Goal: Task Accomplishment & Management: Complete application form

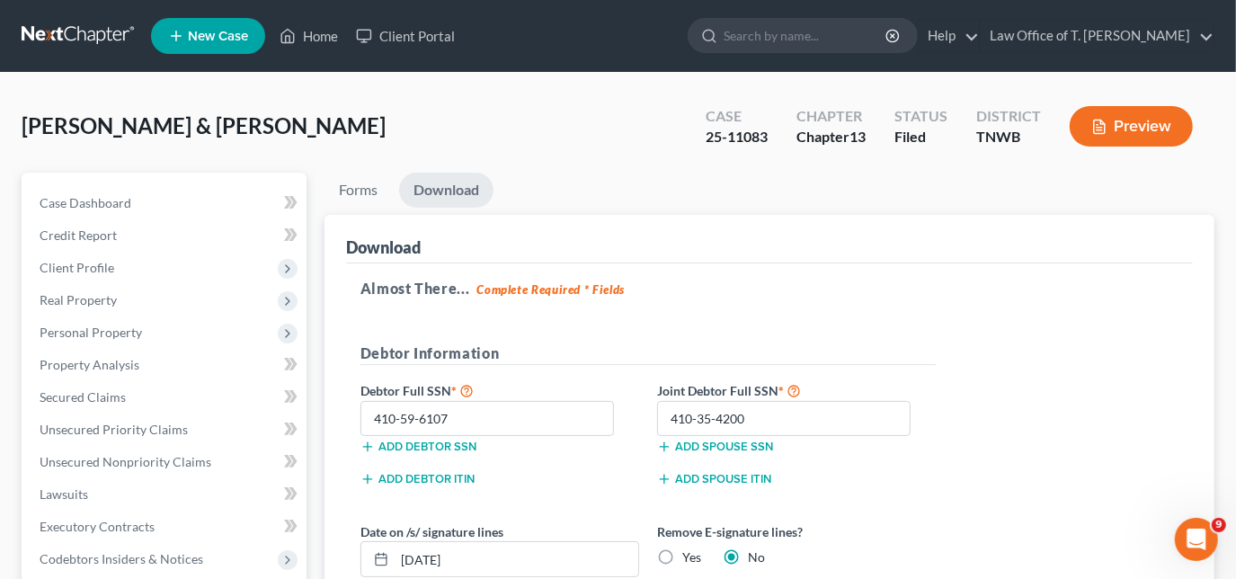
scroll to position [2, 0]
click at [304, 39] on link "Home" at bounding box center [308, 36] width 76 height 32
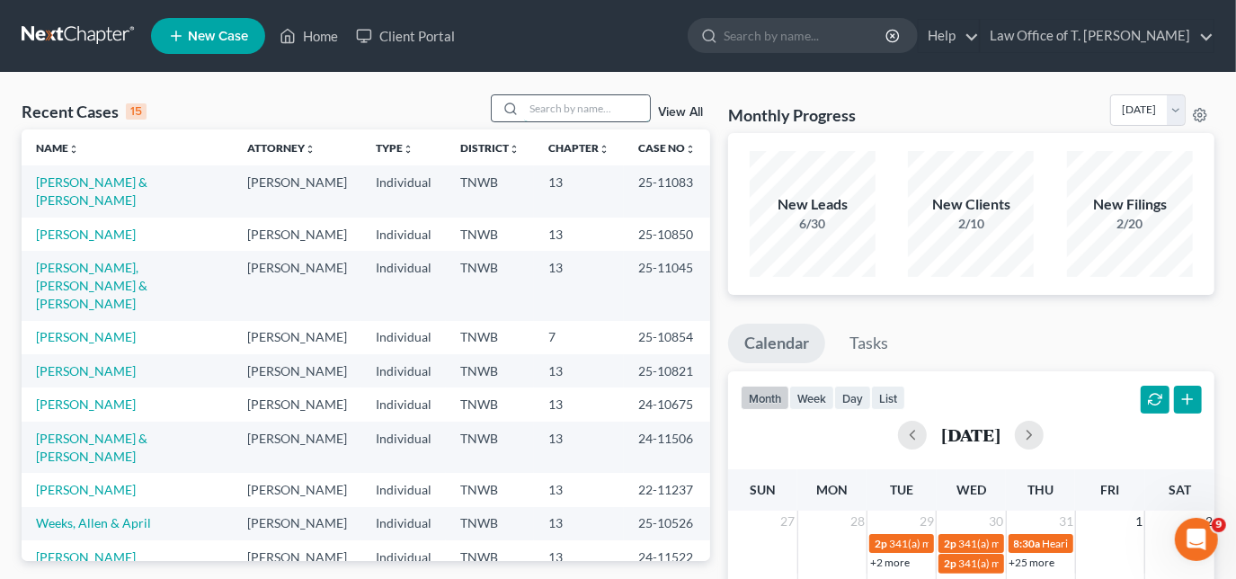
drag, startPoint x: 575, startPoint y: 117, endPoint x: 589, endPoint y: 112, distance: 14.2
click at [575, 117] on input "search" at bounding box center [587, 108] width 126 height 26
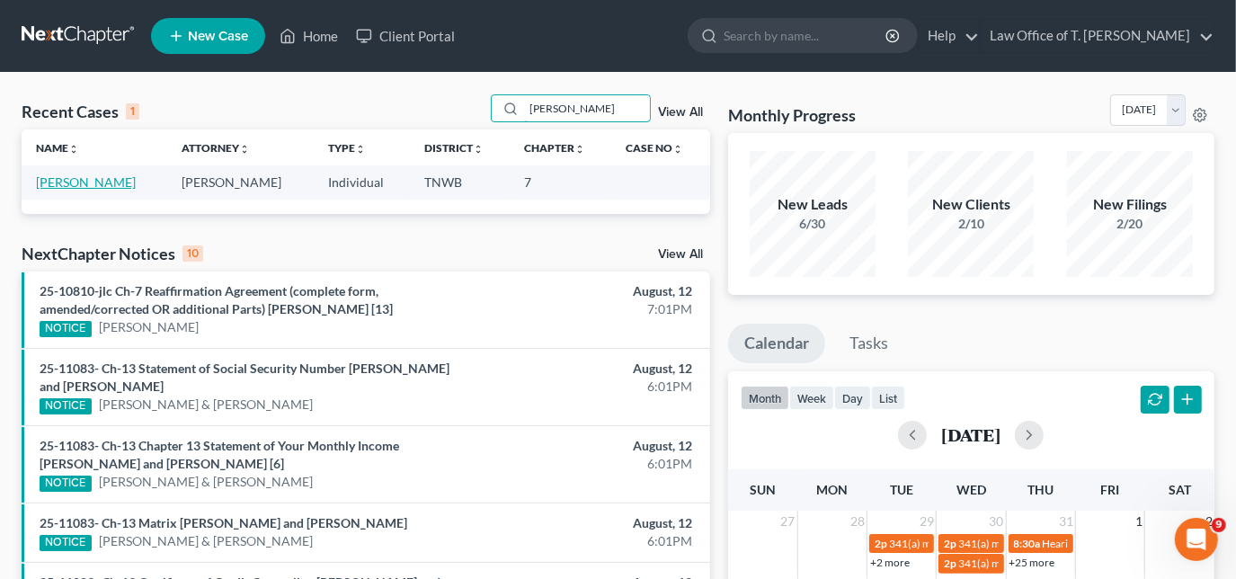
type input "[PERSON_NAME]"
click at [86, 180] on link "[PERSON_NAME]" at bounding box center [86, 181] width 100 height 15
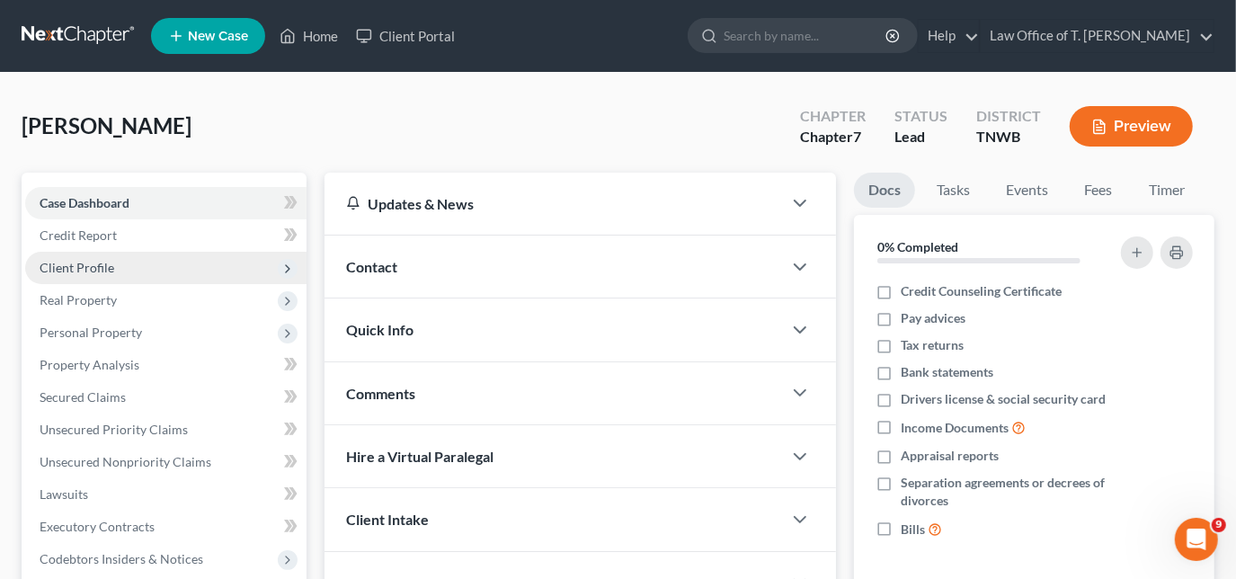
click at [122, 265] on span "Client Profile" at bounding box center [165, 268] width 281 height 32
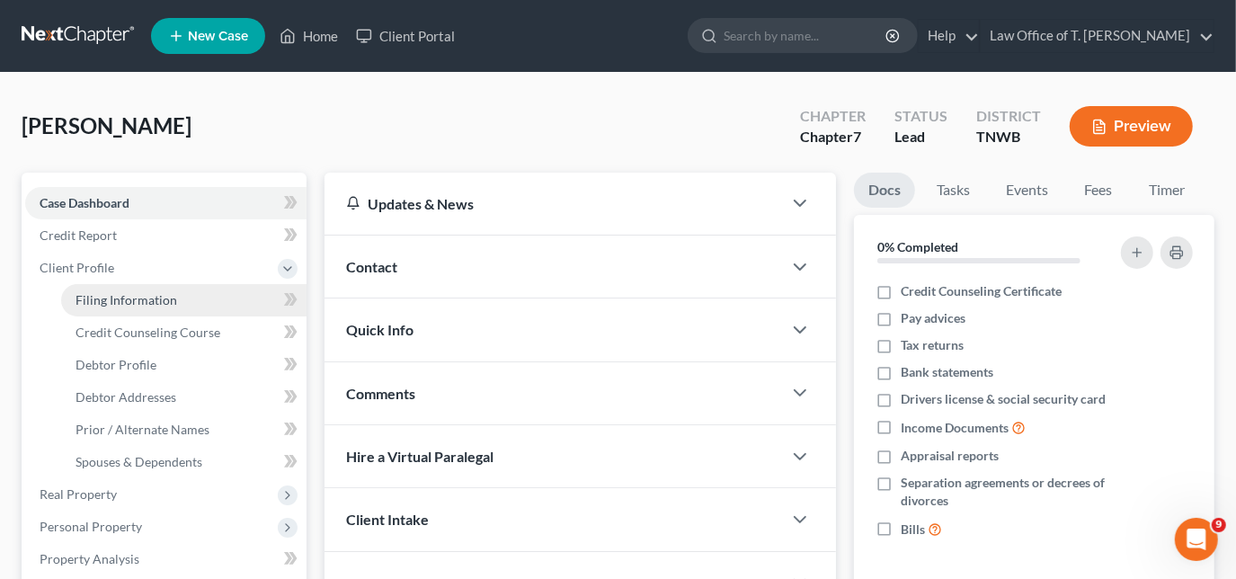
click at [146, 293] on span "Filing Information" at bounding box center [126, 299] width 102 height 15
select select "1"
select select "0"
select select "44"
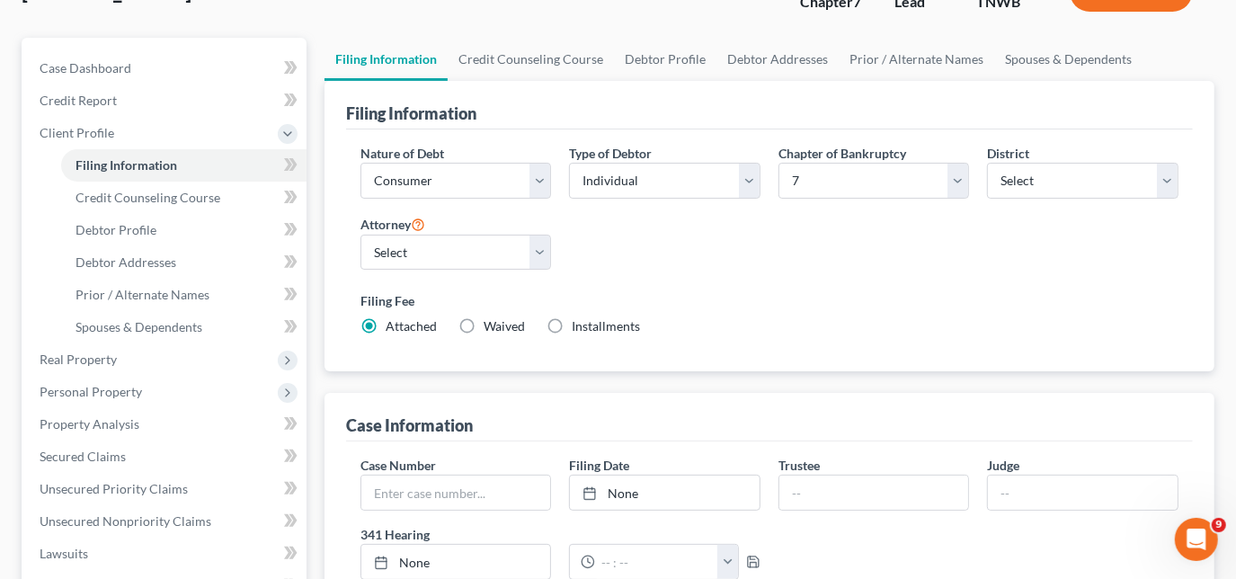
scroll to position [163, 0]
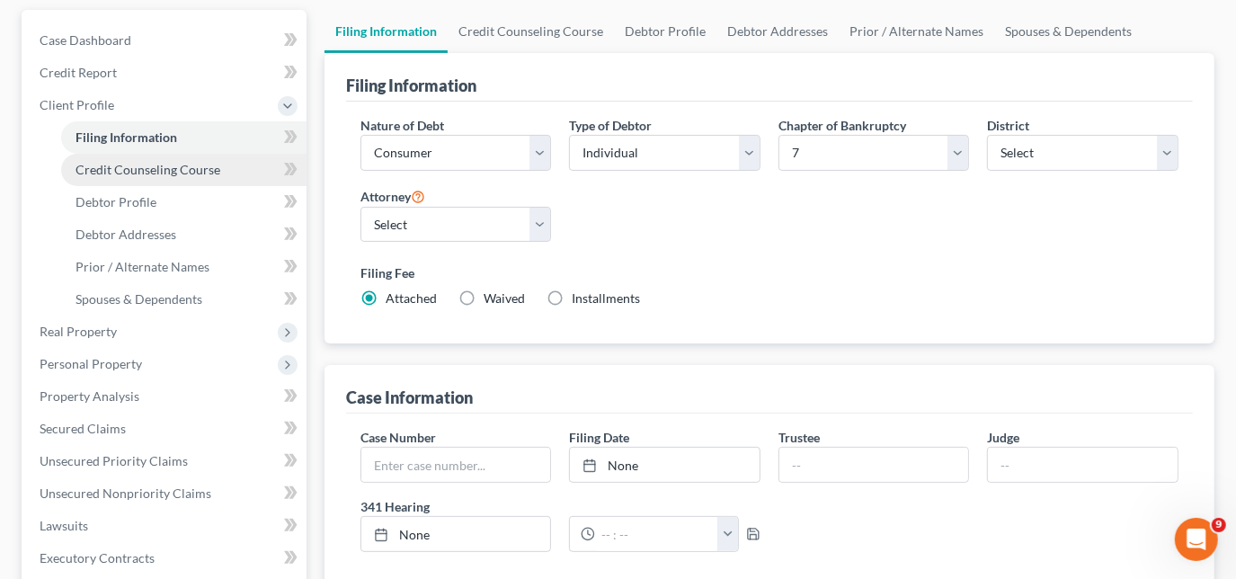
click at [172, 168] on span "Credit Counseling Course" at bounding box center [147, 169] width 145 height 15
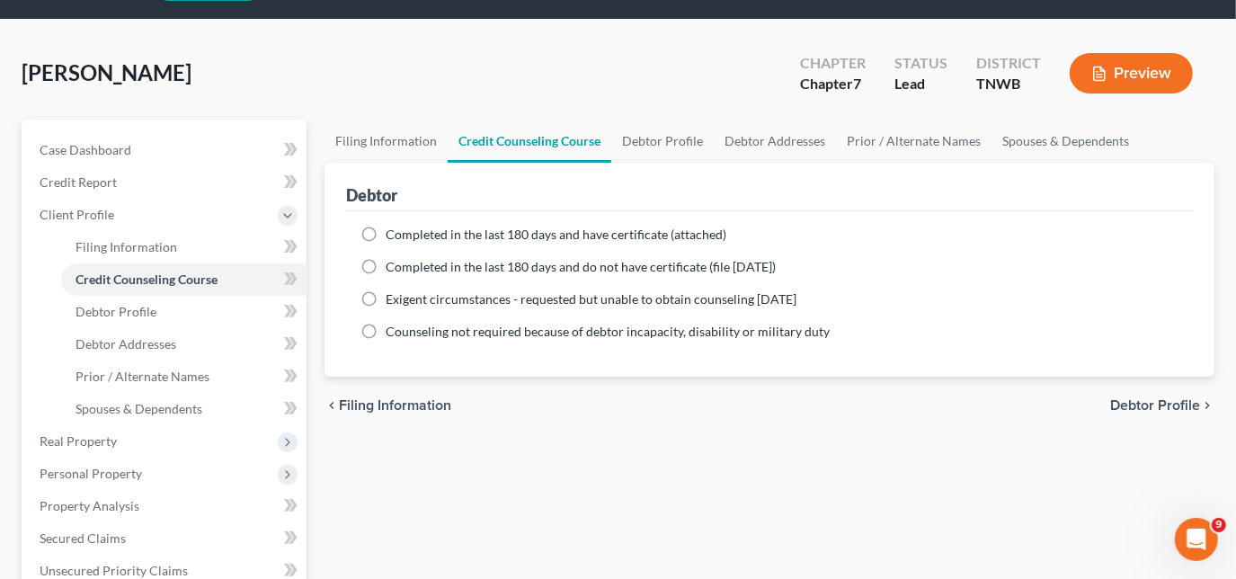
scroll to position [81, 0]
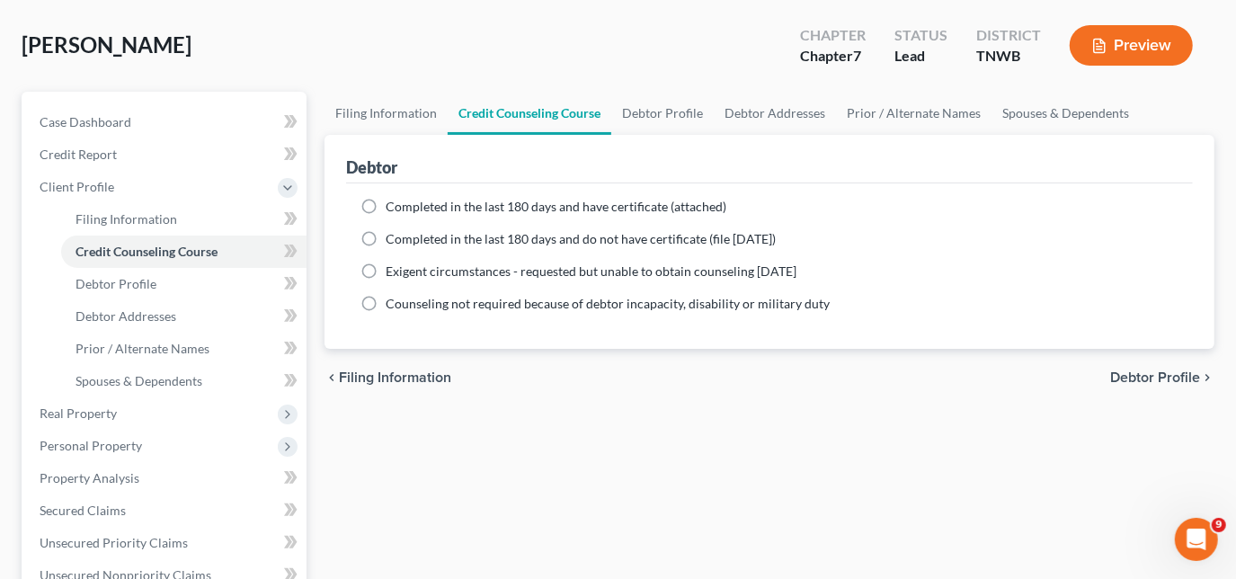
click at [385, 203] on label "Completed in the last 180 days and have certificate (attached)" at bounding box center [555, 207] width 341 height 18
click at [393, 203] on input "Completed in the last 180 days and have certificate (attached)" at bounding box center [399, 204] width 12 height 12
radio input "true"
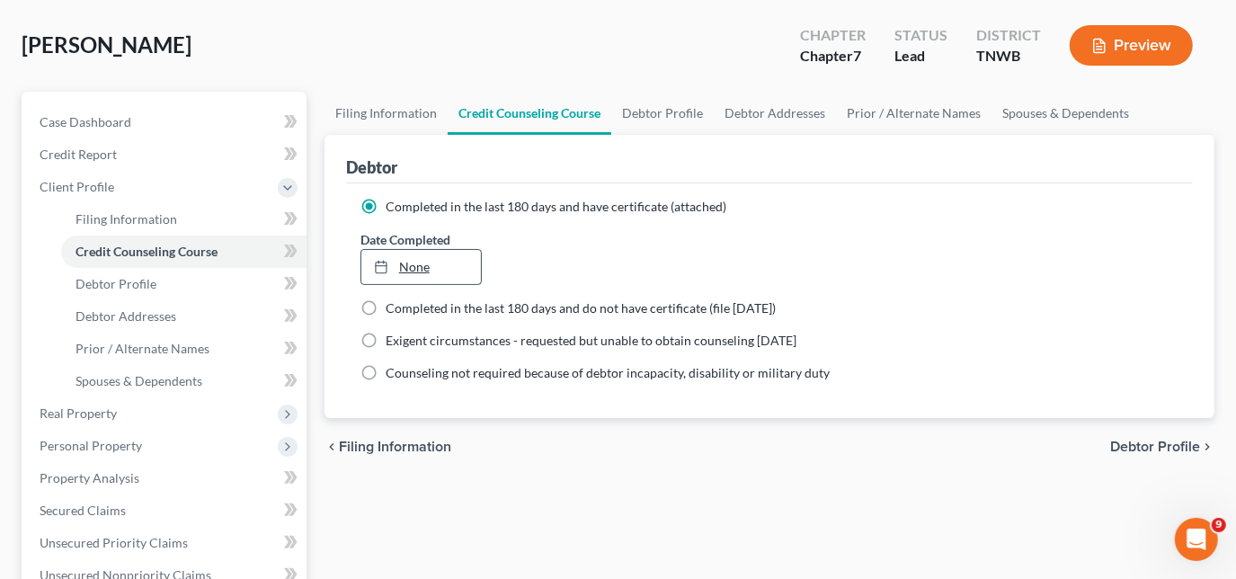
click at [388, 268] on div at bounding box center [386, 266] width 25 height 15
click at [127, 286] on span "Debtor Profile" at bounding box center [115, 283] width 81 height 15
select select "3"
select select "0"
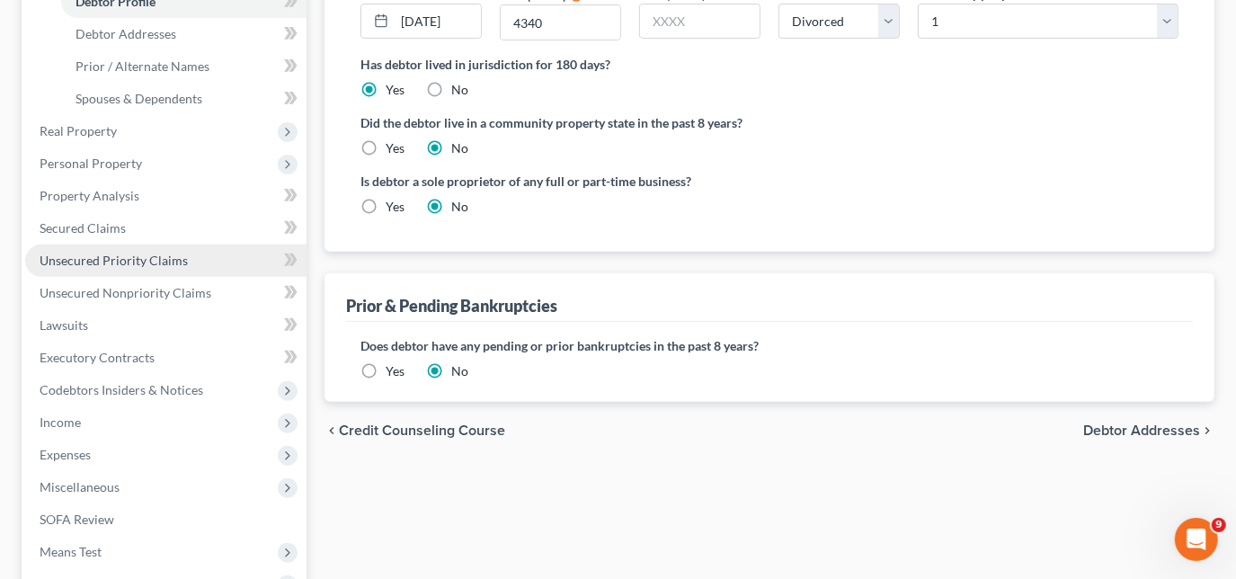
scroll to position [408, 0]
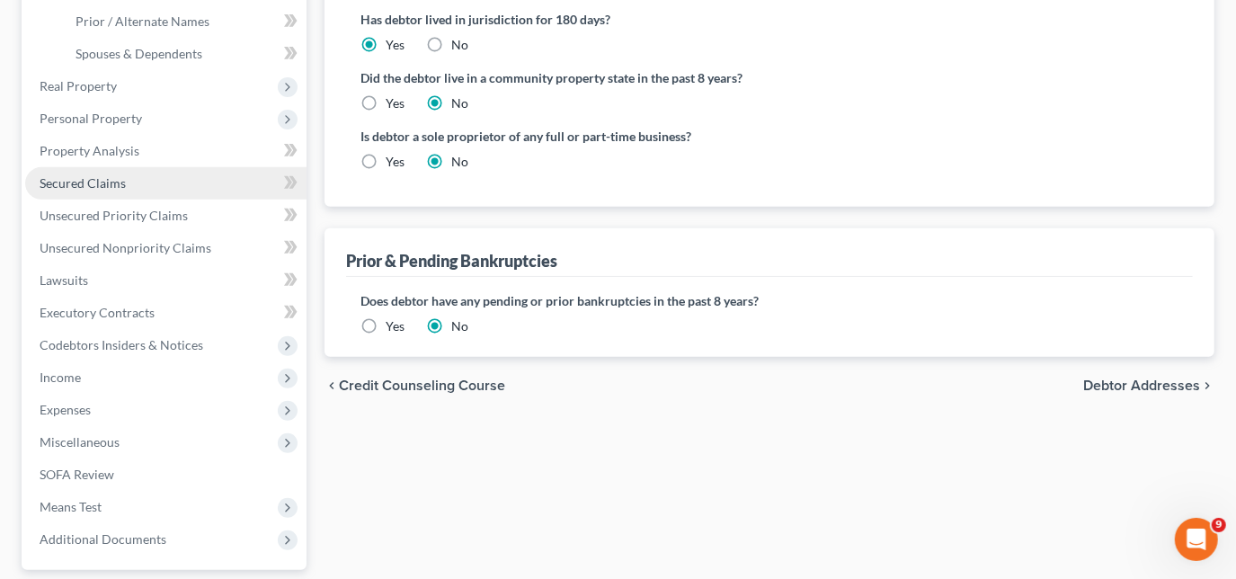
click at [105, 175] on span "Secured Claims" at bounding box center [83, 182] width 86 height 15
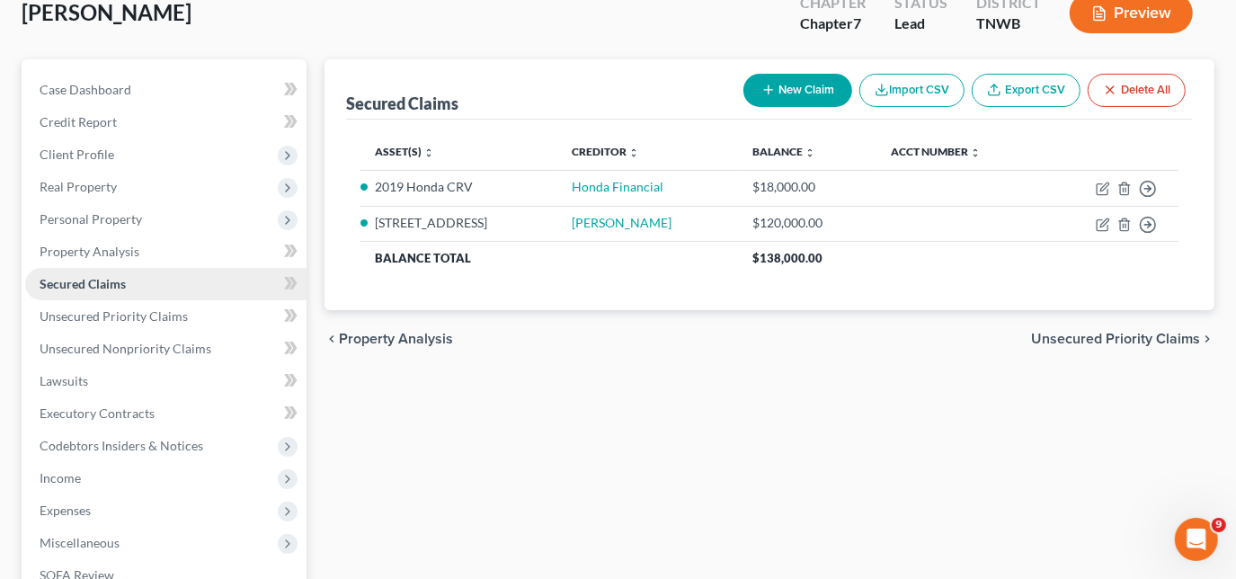
scroll to position [163, 0]
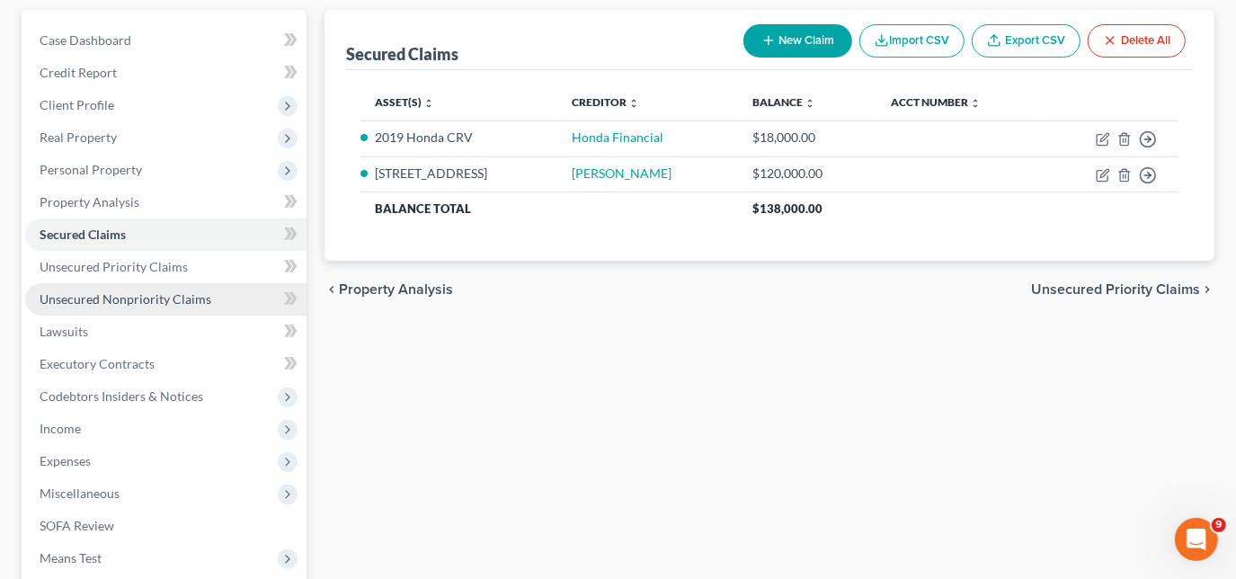
click at [95, 288] on link "Unsecured Nonpriority Claims" at bounding box center [165, 299] width 281 height 32
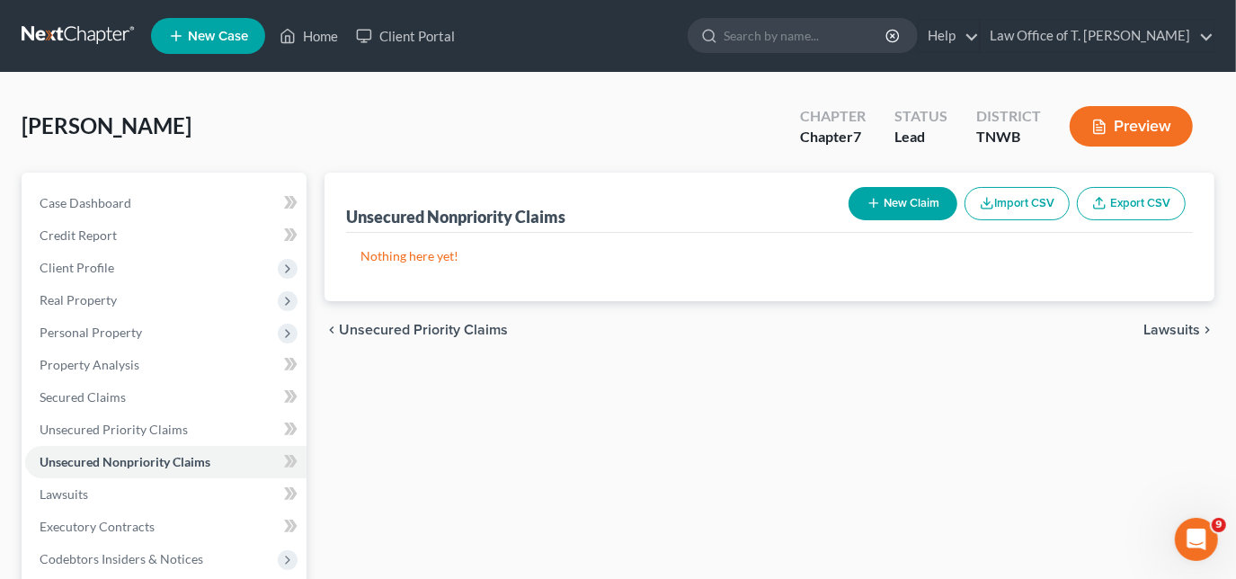
click at [890, 203] on button "New Claim" at bounding box center [902, 203] width 109 height 33
select select "0"
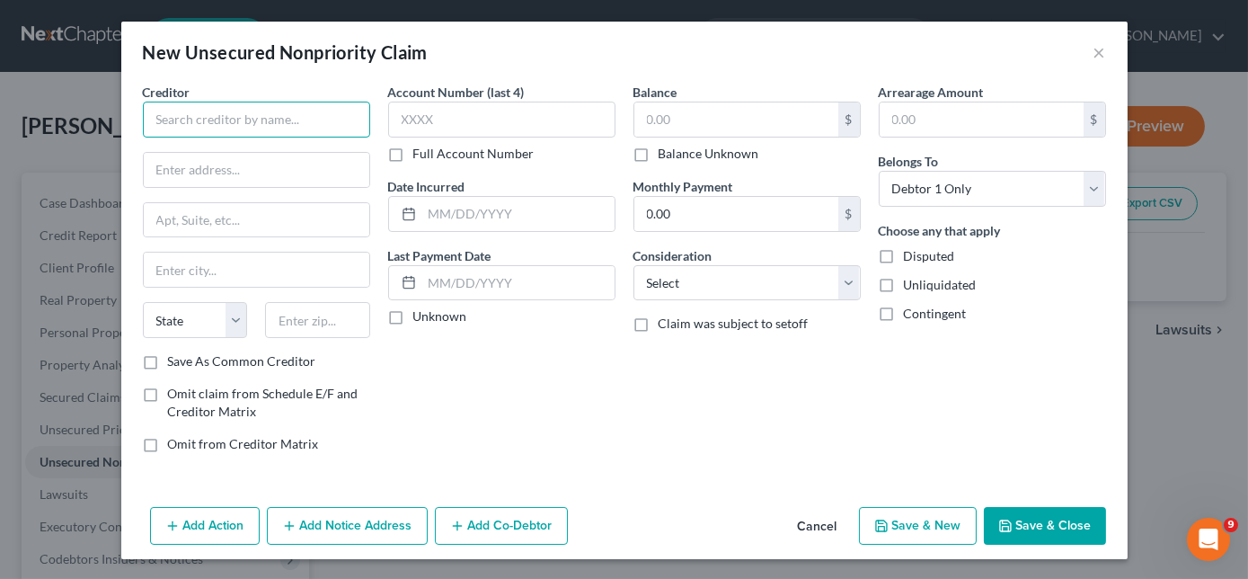
click at [281, 128] on input "text" at bounding box center [256, 120] width 227 height 36
type input "Captial One Quicksilver"
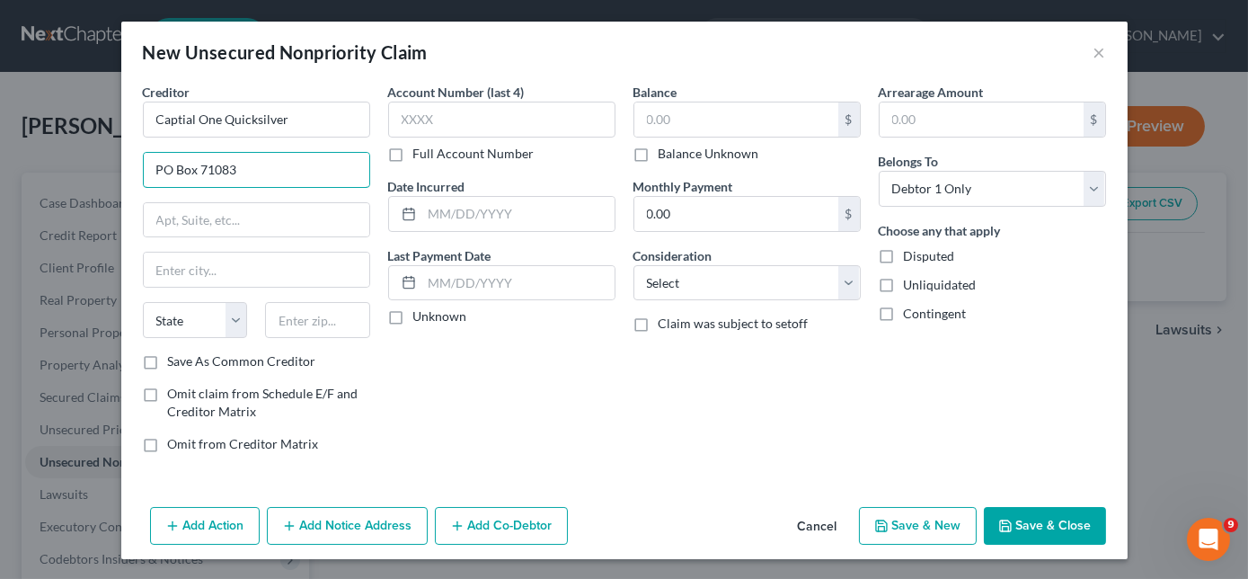
type input "PO Box 71083"
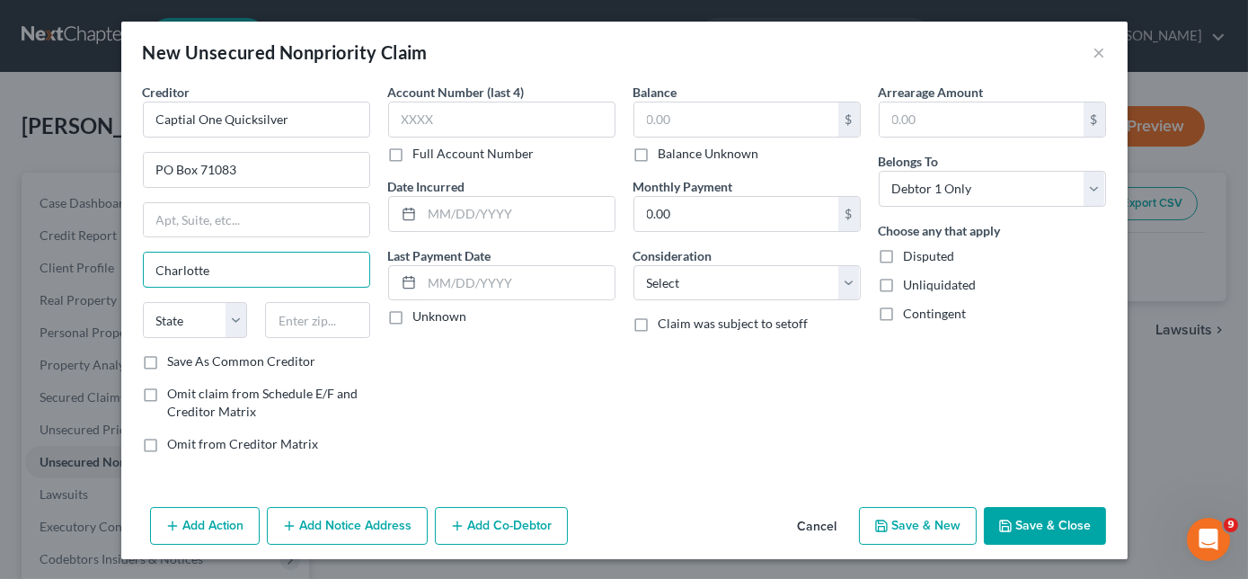
type input "Charlotte"
select select "28"
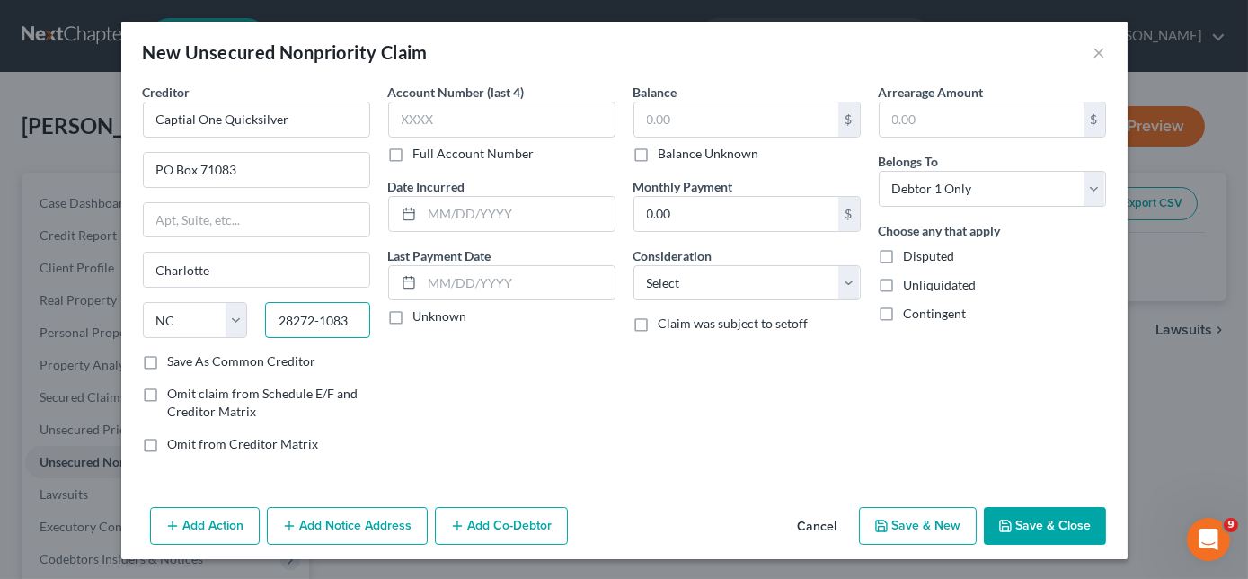
type input "28272-1083"
click at [704, 122] on input "text" at bounding box center [736, 119] width 204 height 34
type input "3,476.00"
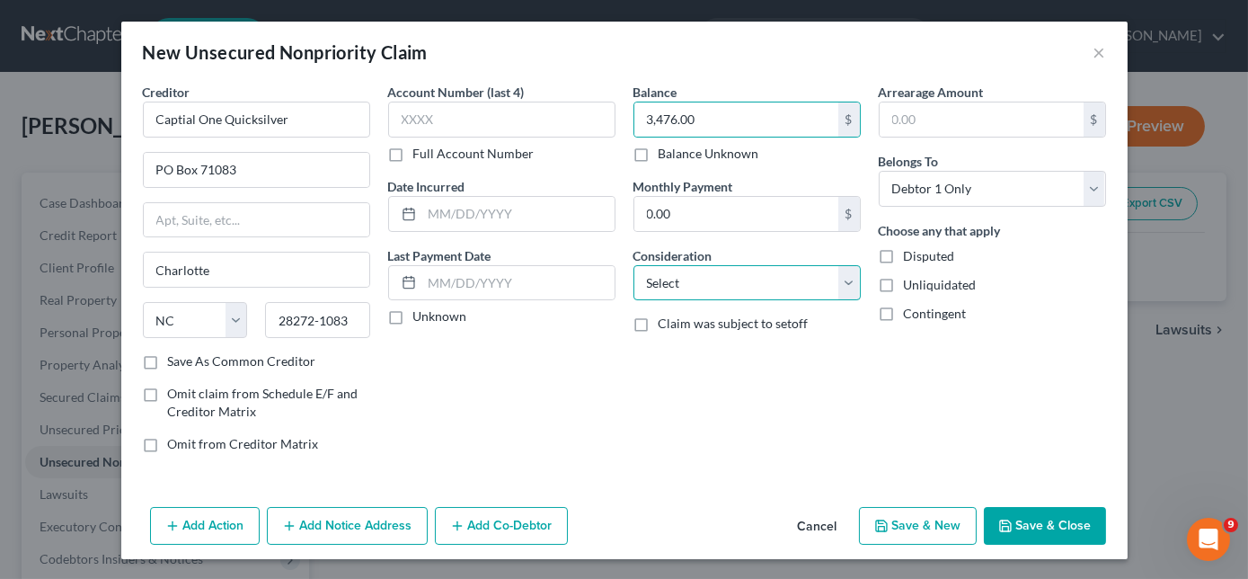
click at [745, 297] on select "Select Cable / Satellite Services Collection Agency Credit Card Debt Debt Couns…" at bounding box center [747, 283] width 227 height 36
select select "2"
click at [634, 265] on select "Select Cable / Satellite Services Collection Agency Credit Card Debt Debt Couns…" at bounding box center [747, 283] width 227 height 36
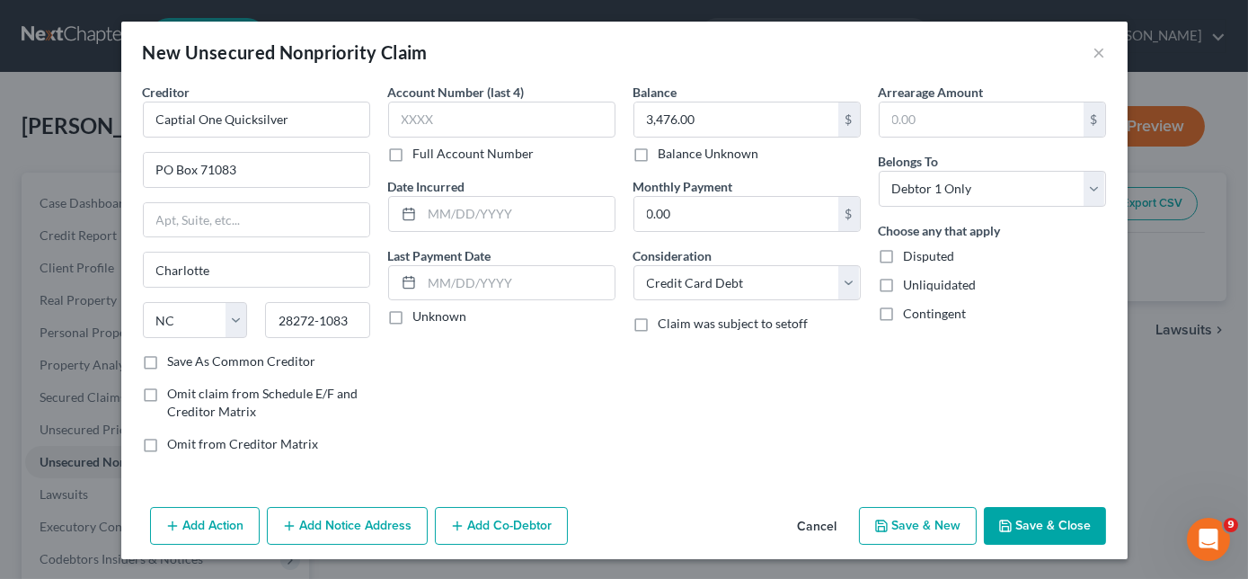
click at [926, 530] on button "Save & New" at bounding box center [918, 526] width 118 height 38
select select "0"
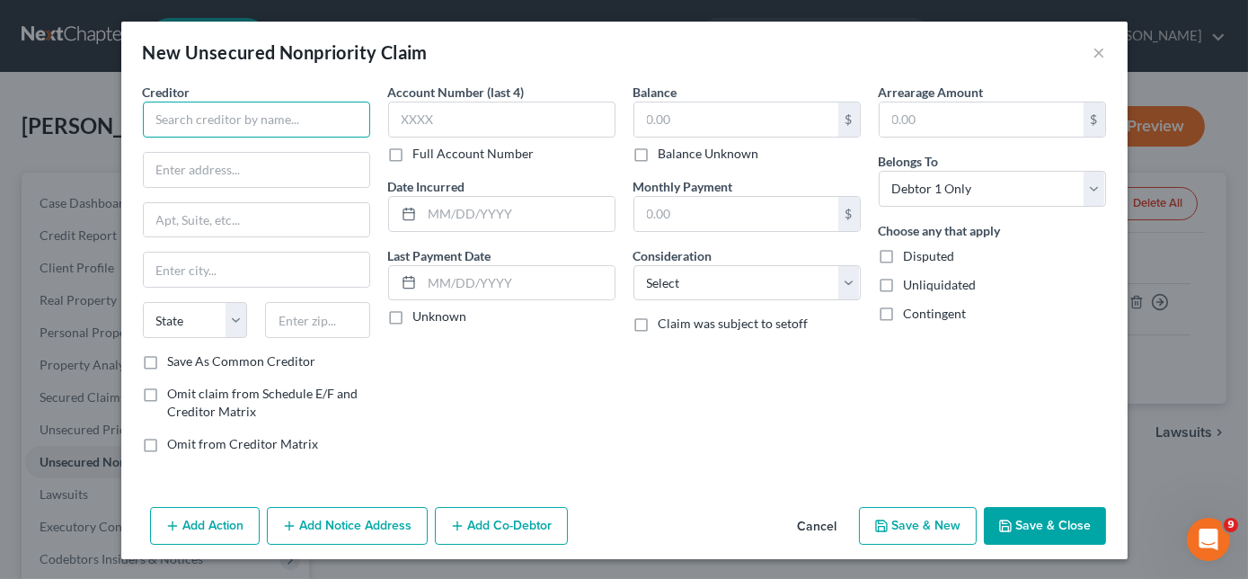
click at [328, 126] on input "text" at bounding box center [256, 120] width 227 height 36
type input "Capital One Platinum"
type input "PO Box 71087"
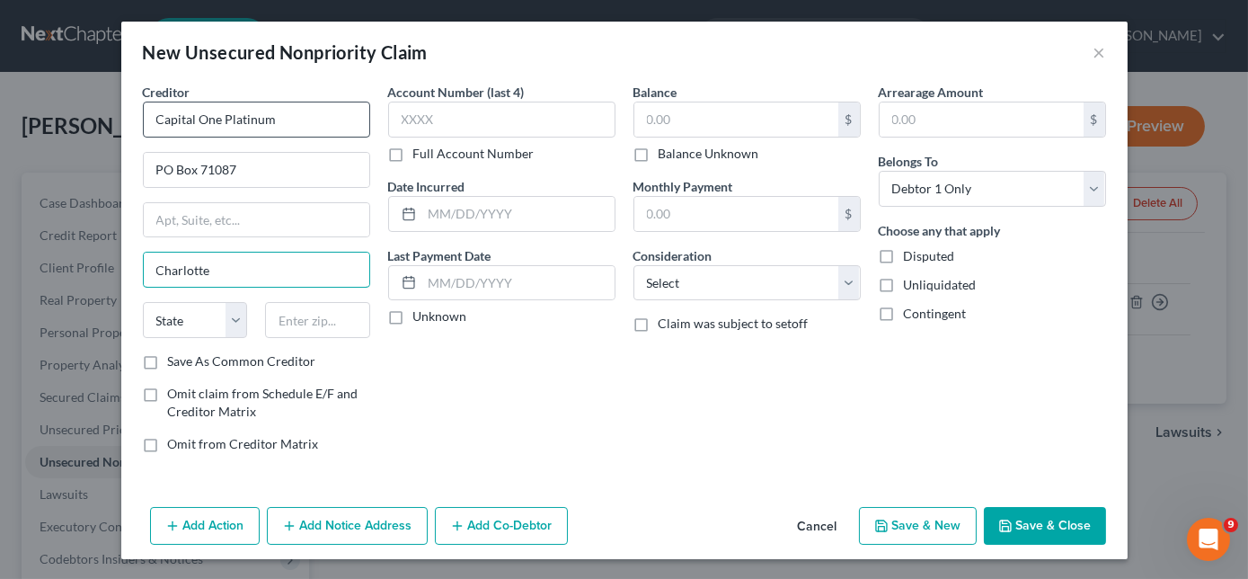
type input "Charlotte"
select select "28"
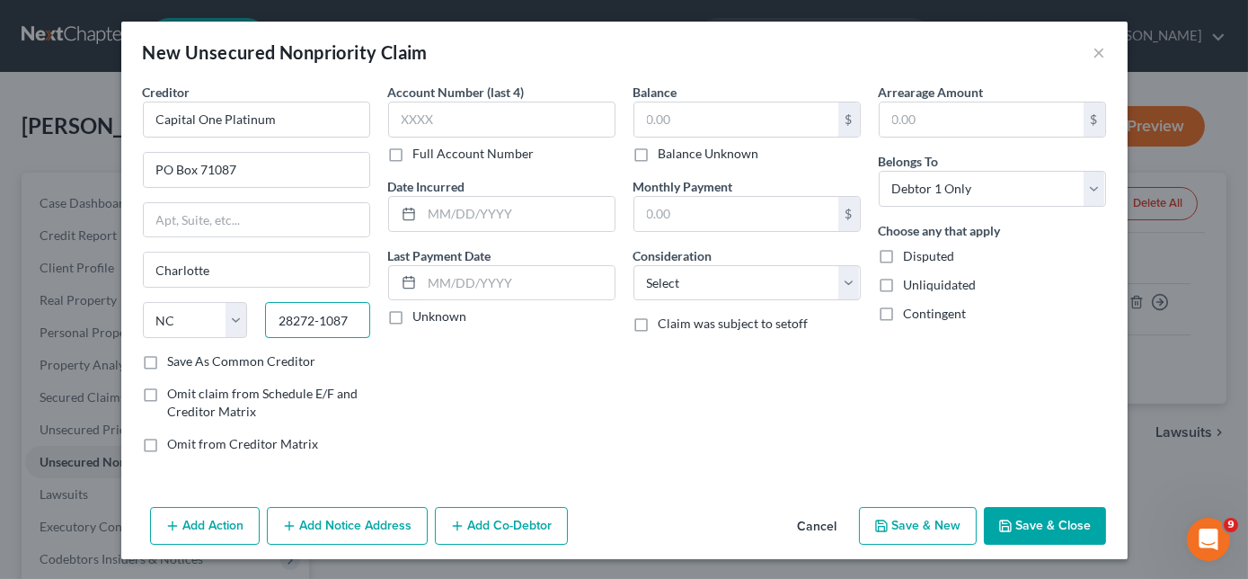
type input "28272-1087"
click at [696, 117] on input "text" at bounding box center [736, 119] width 204 height 34
type input "2,492.00"
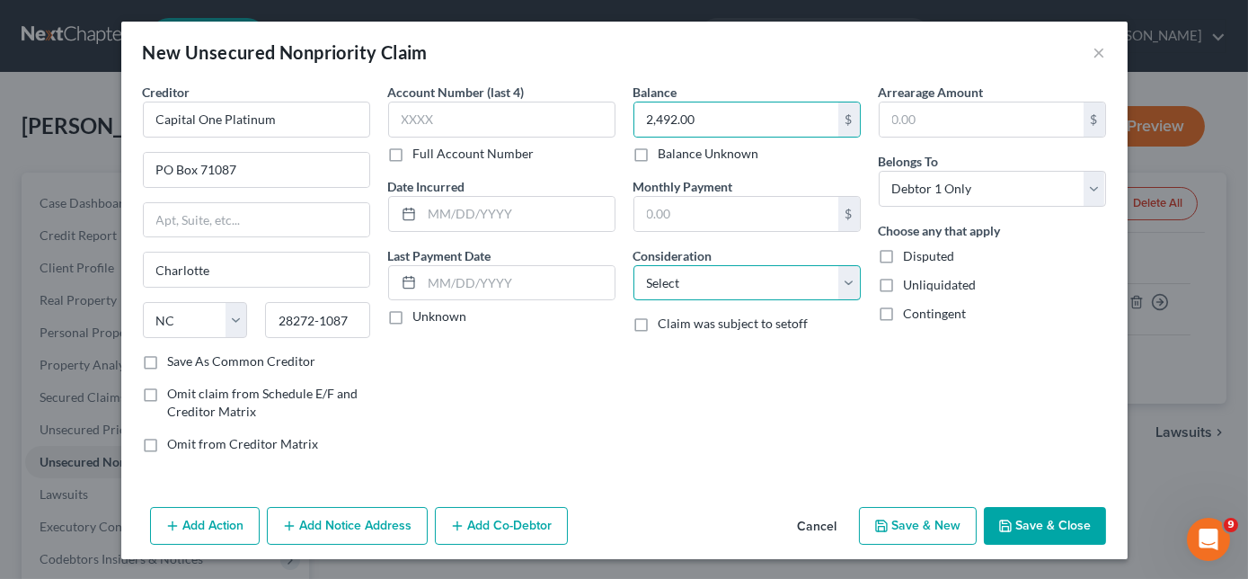
click at [722, 279] on select "Select Cable / Satellite Services Collection Agency Credit Card Debt Debt Couns…" at bounding box center [747, 283] width 227 height 36
select select "2"
click at [634, 265] on select "Select Cable / Satellite Services Collection Agency Credit Card Debt Debt Couns…" at bounding box center [747, 283] width 227 height 36
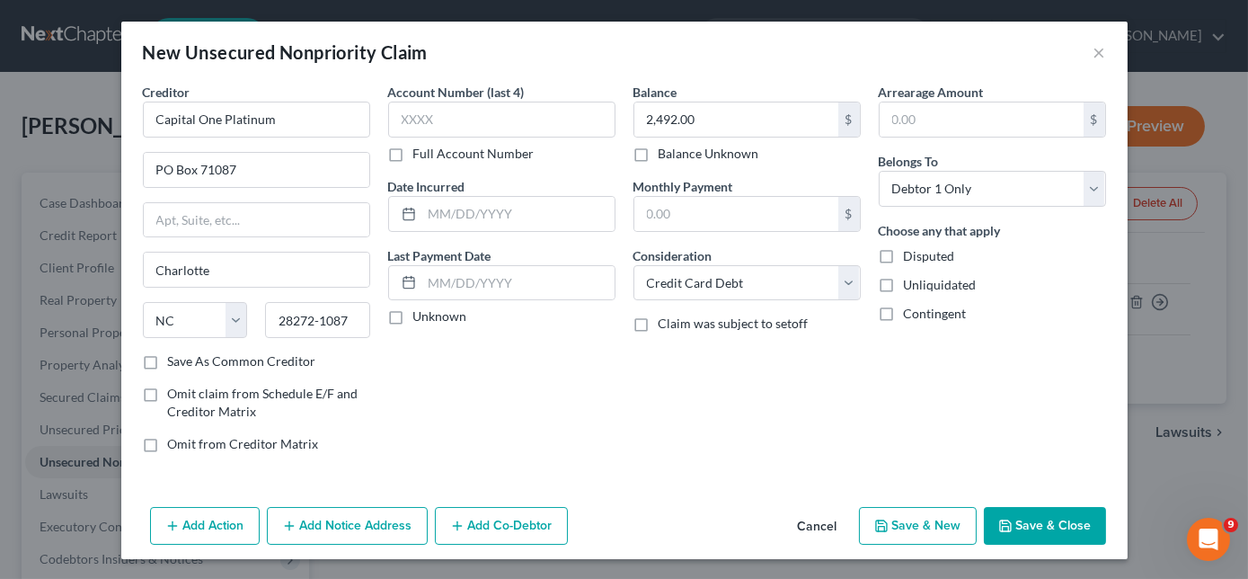
click at [941, 512] on button "Save & New" at bounding box center [918, 526] width 118 height 38
select select "0"
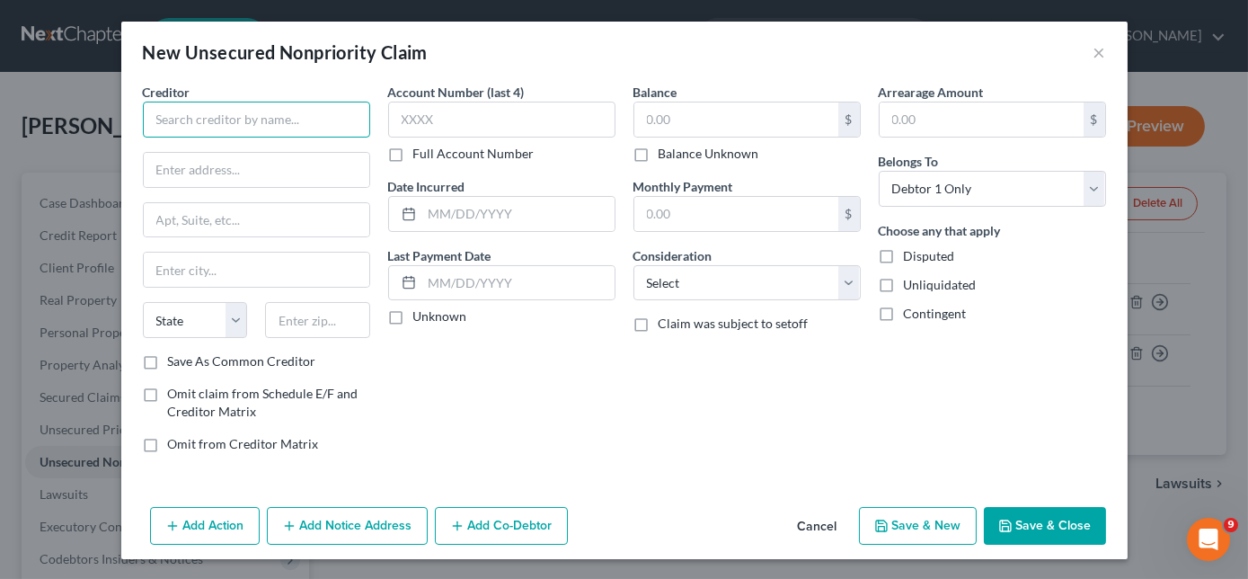
click at [330, 128] on input "text" at bounding box center [256, 120] width 227 height 36
type input "Salon Centric"
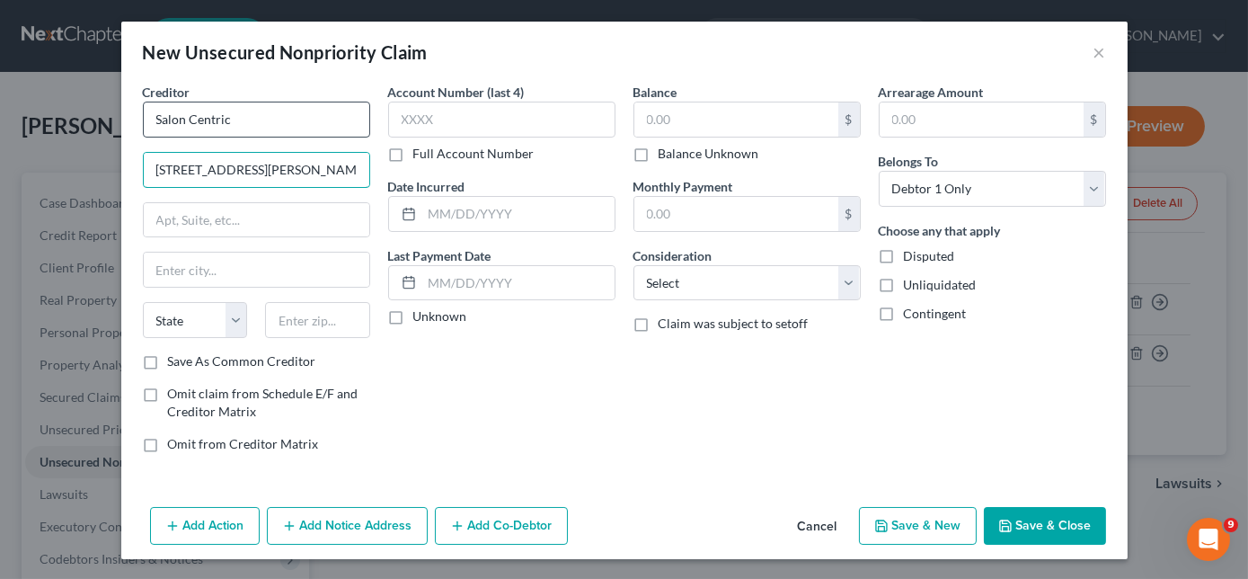
type input "[STREET_ADDRESS][PERSON_NAME]"
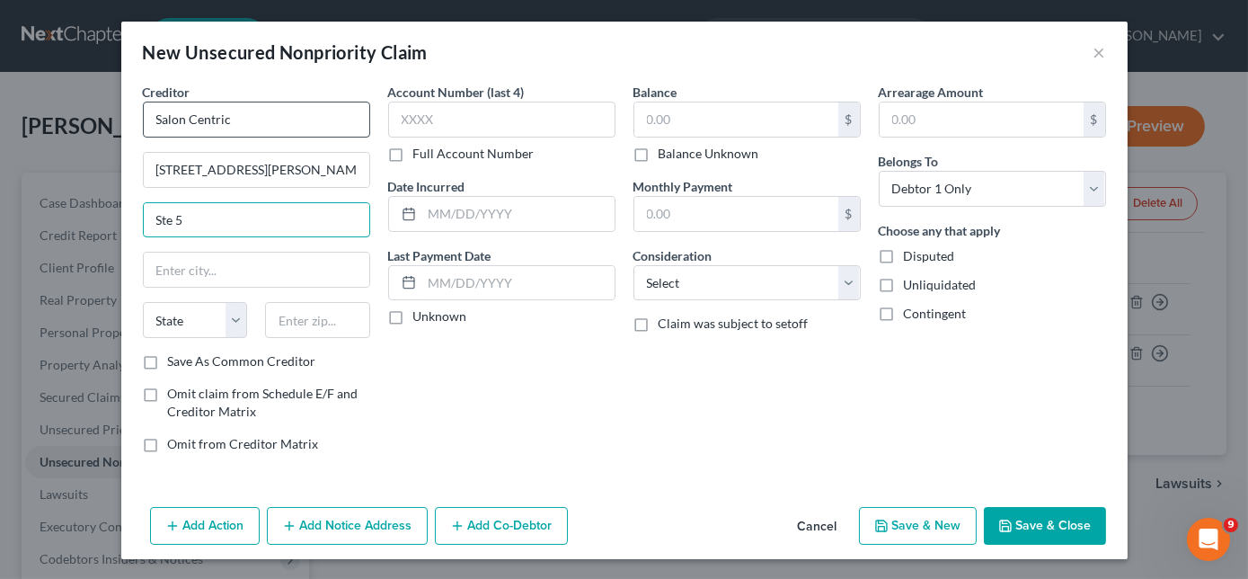
type input "Ste 5"
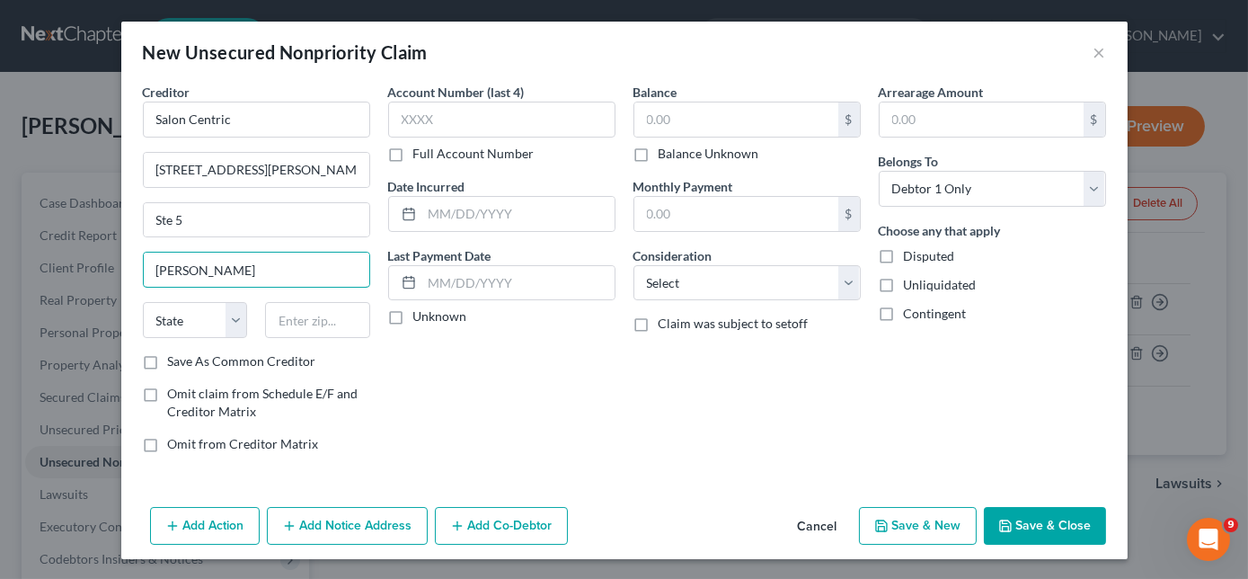
type input "[PERSON_NAME]"
select select "44"
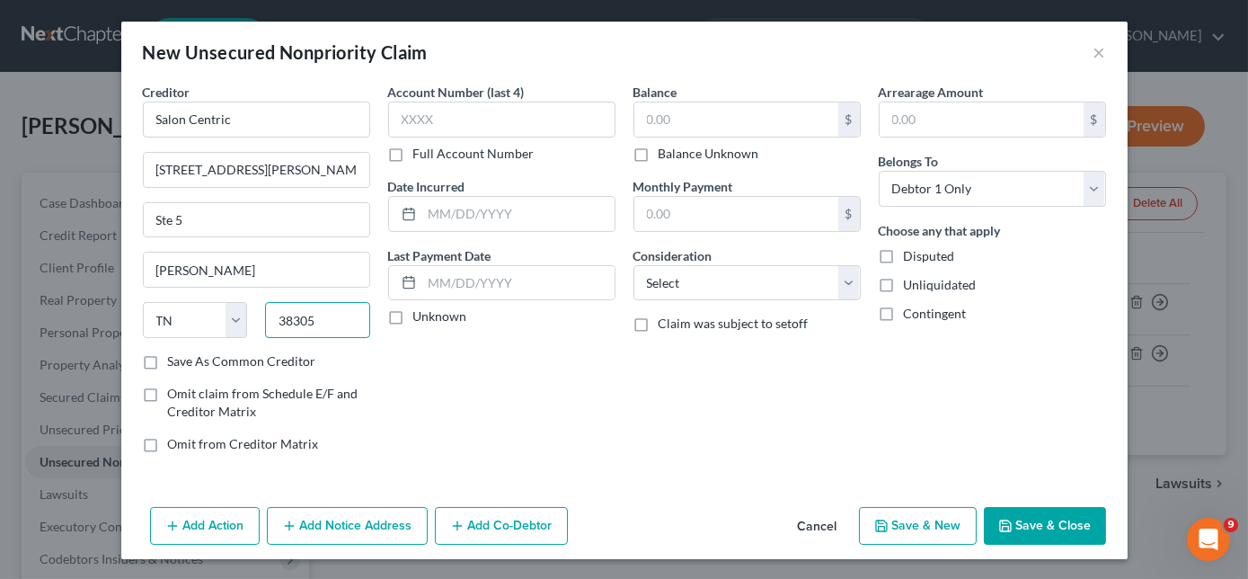
type input "38305"
click at [683, 120] on input "text" at bounding box center [736, 119] width 204 height 34
type input "1,608.00"
click at [722, 280] on select "Select Cable / Satellite Services Collection Agency Credit Card Debt Debt Couns…" at bounding box center [747, 283] width 227 height 36
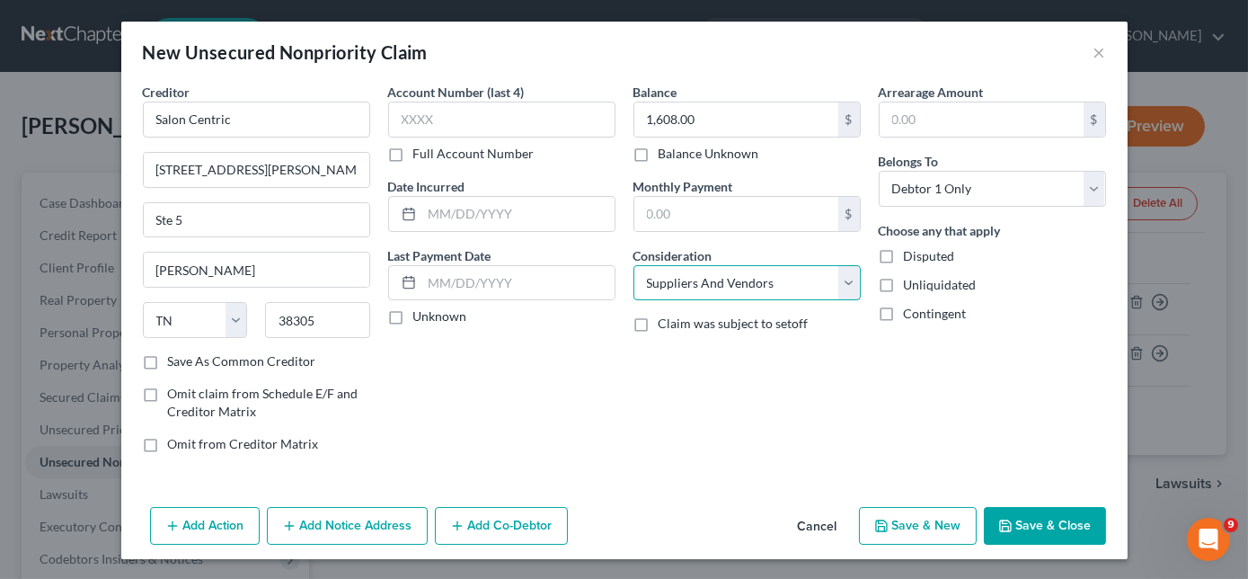
click at [634, 265] on select "Select Cable / Satellite Services Collection Agency Credit Card Debt Debt Couns…" at bounding box center [747, 283] width 227 height 36
click at [855, 295] on select "Select Cable / Satellite Services Collection Agency Credit Card Debt Debt Couns…" at bounding box center [747, 283] width 227 height 36
select select "14"
click at [634, 265] on select "Select Cable / Satellite Services Collection Agency Credit Card Debt Debt Couns…" at bounding box center [747, 283] width 227 height 36
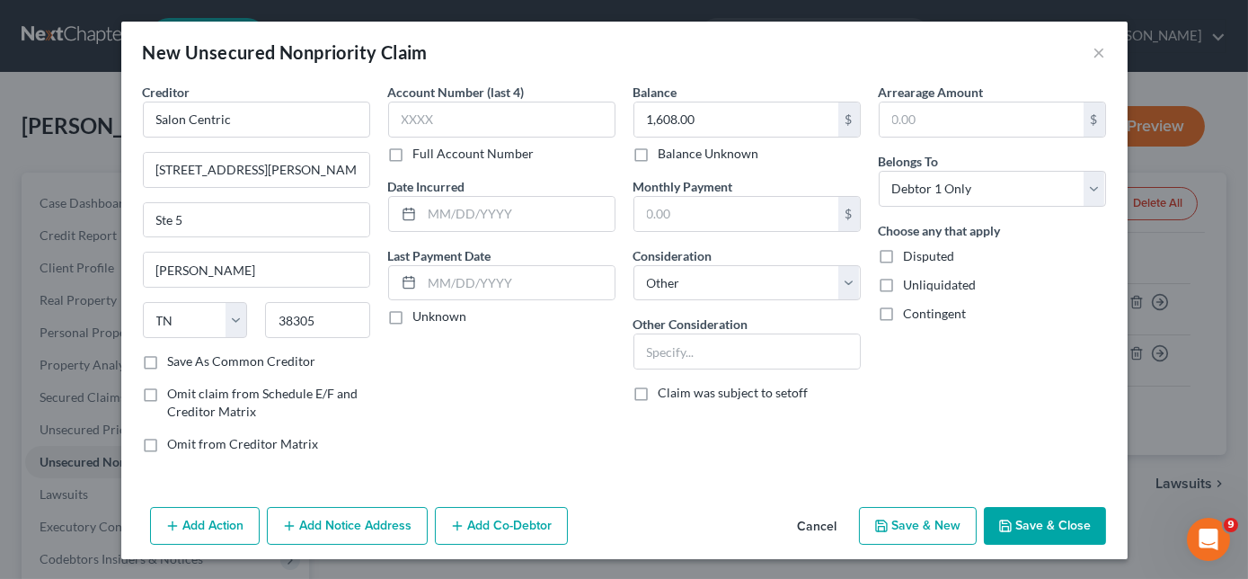
click at [944, 527] on button "Save & New" at bounding box center [918, 526] width 118 height 38
select select "0"
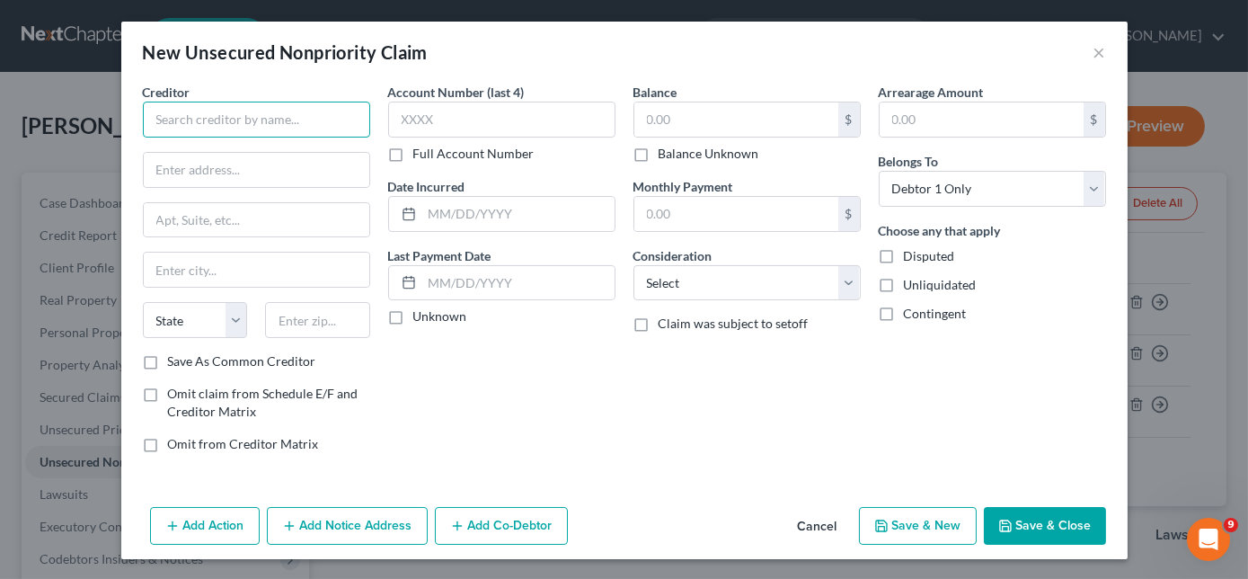
click at [282, 128] on input "text" at bounding box center [256, 120] width 227 height 36
type input "C"
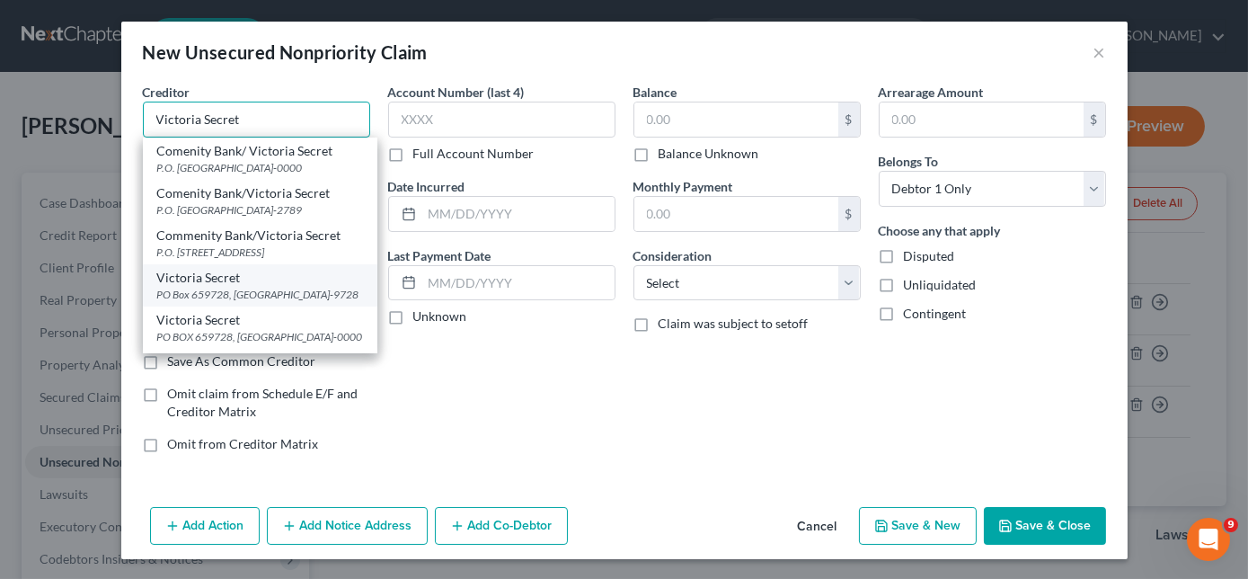
type input "Victoria Secret"
click at [244, 287] on div "Victoria Secret" at bounding box center [260, 278] width 206 height 18
type input "PO Box 659728"
type input "San Antonio"
select select "45"
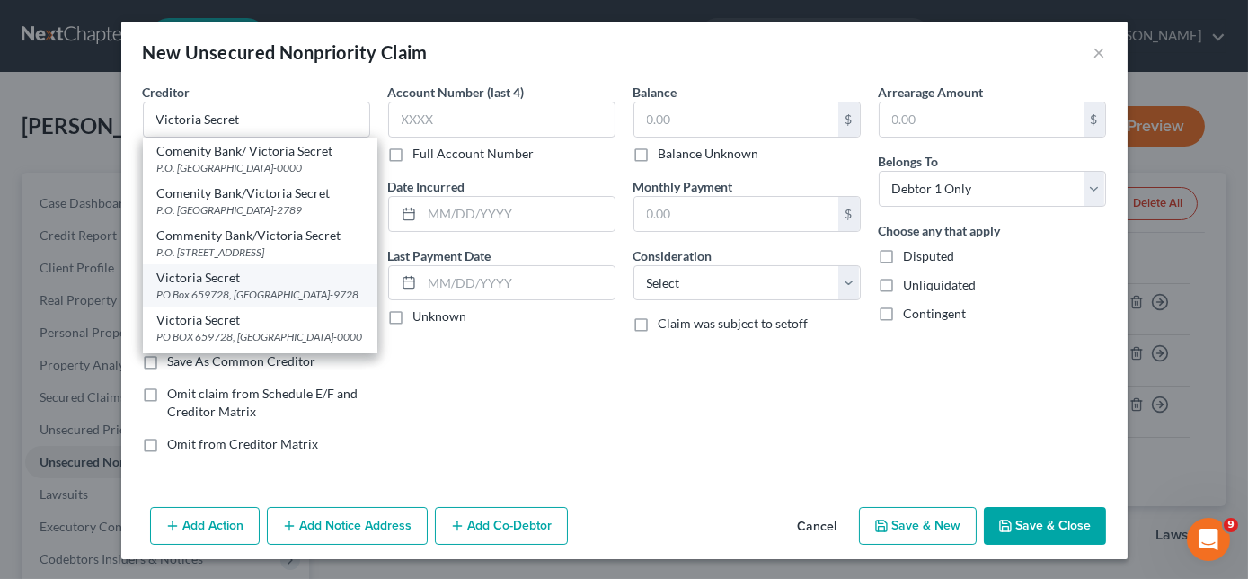
type input "78265-9728"
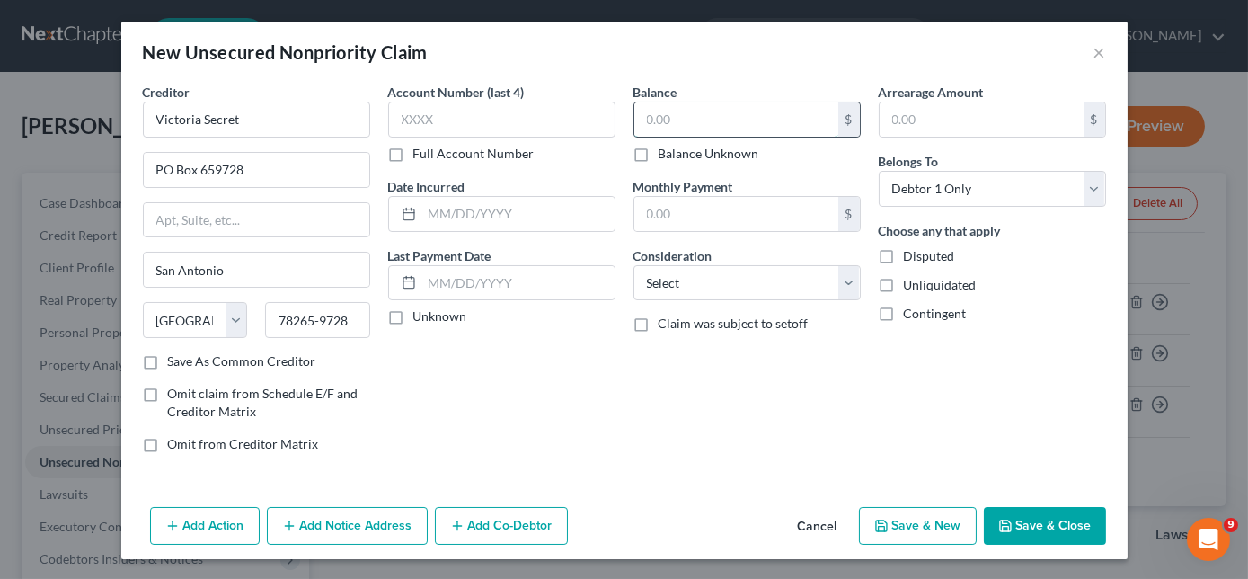
click at [669, 124] on input "text" at bounding box center [736, 119] width 204 height 34
type input "1,464.00"
click at [713, 269] on select "Select Cable / Satellite Services Collection Agency Credit Card Debt Debt Couns…" at bounding box center [747, 283] width 227 height 36
select select "2"
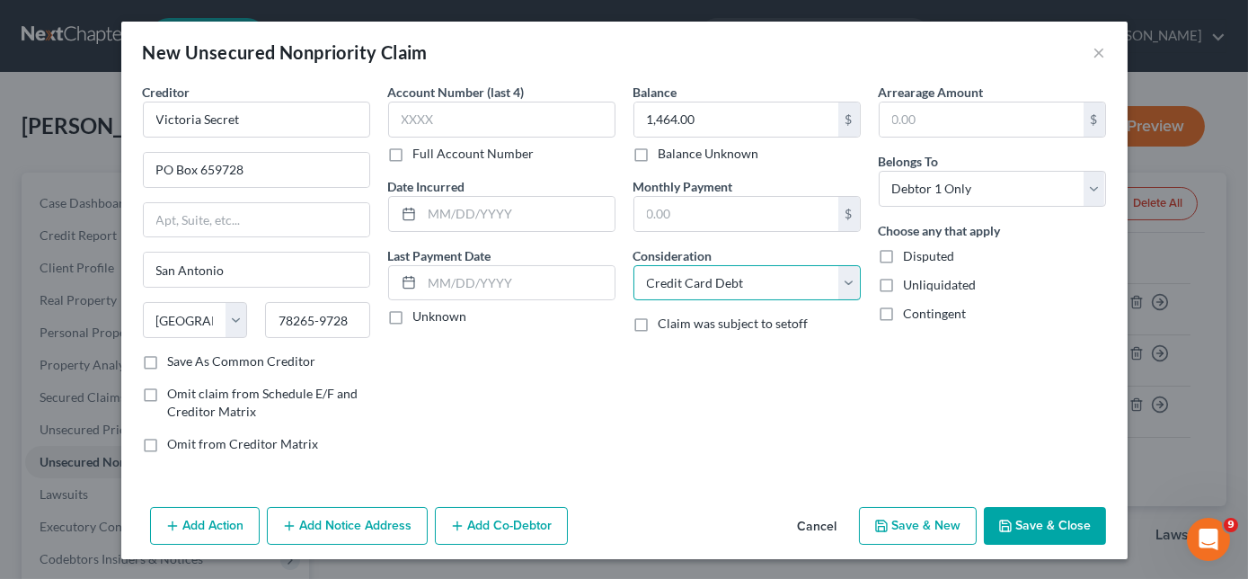
click at [634, 265] on select "Select Cable / Satellite Services Collection Agency Credit Card Debt Debt Couns…" at bounding box center [747, 283] width 227 height 36
click at [917, 518] on button "Save & New" at bounding box center [918, 526] width 118 height 38
select select "0"
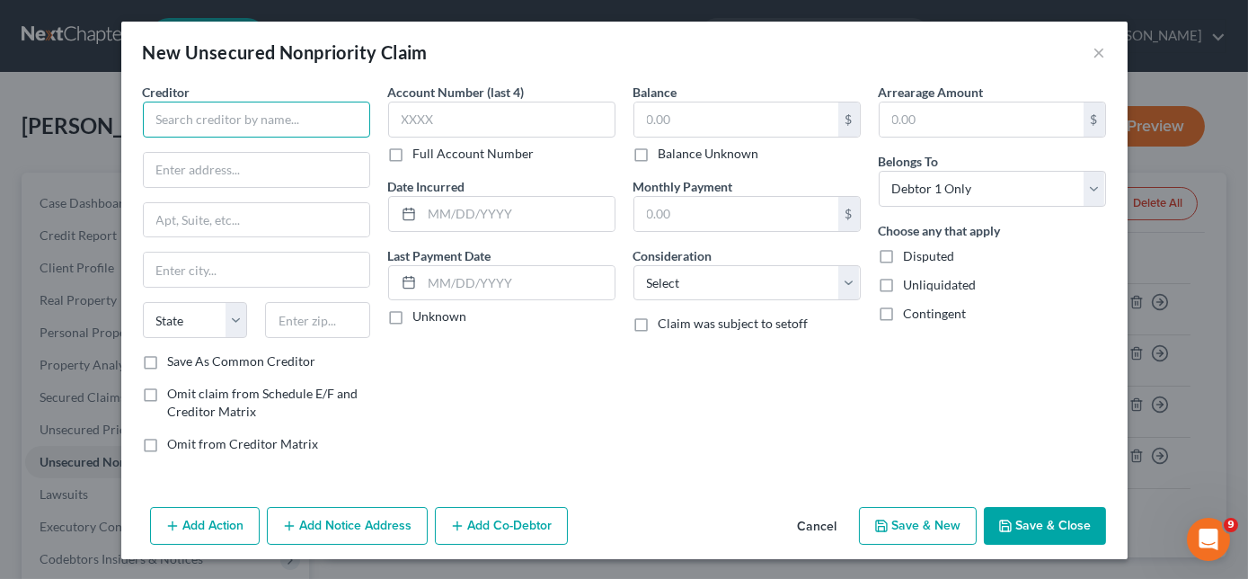
click at [268, 126] on input "text" at bounding box center [256, 120] width 227 height 36
type input "Apple/[PERSON_NAME] [PERSON_NAME] Bank"
type input "Lockbox 6112"
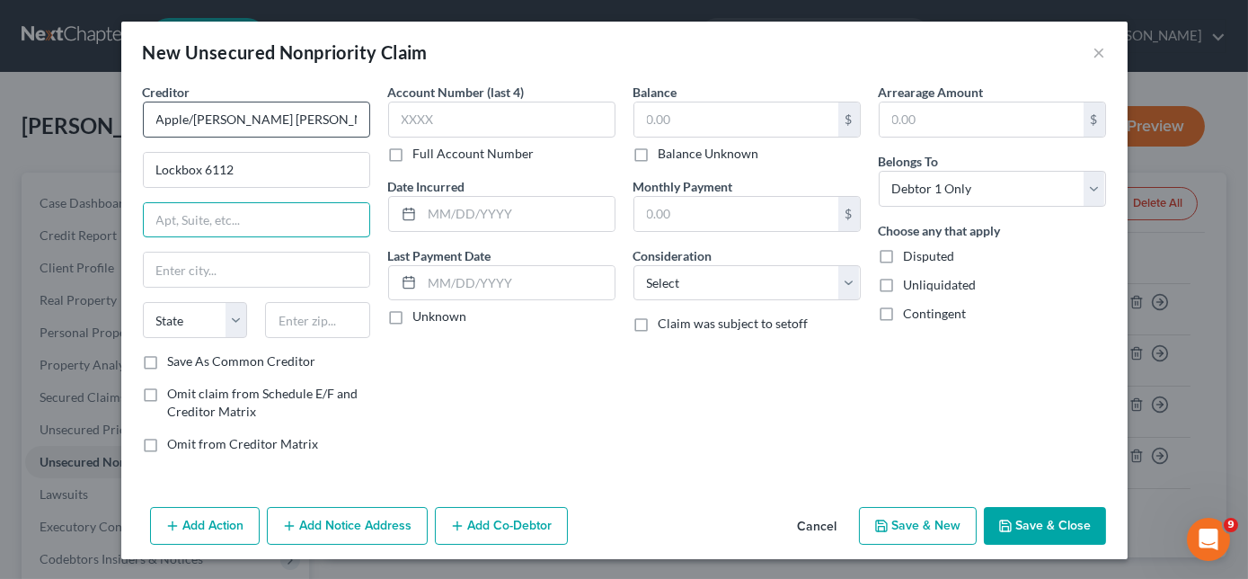
type input "O"
type input "PO Box 7247"
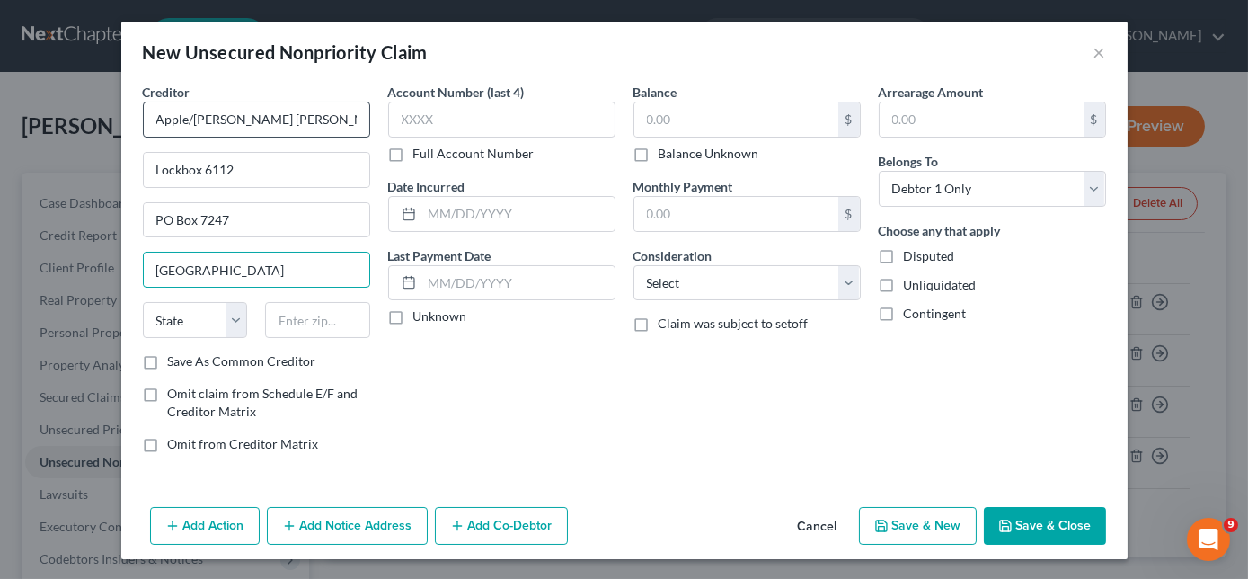
type input "[GEOGRAPHIC_DATA]"
select select "39"
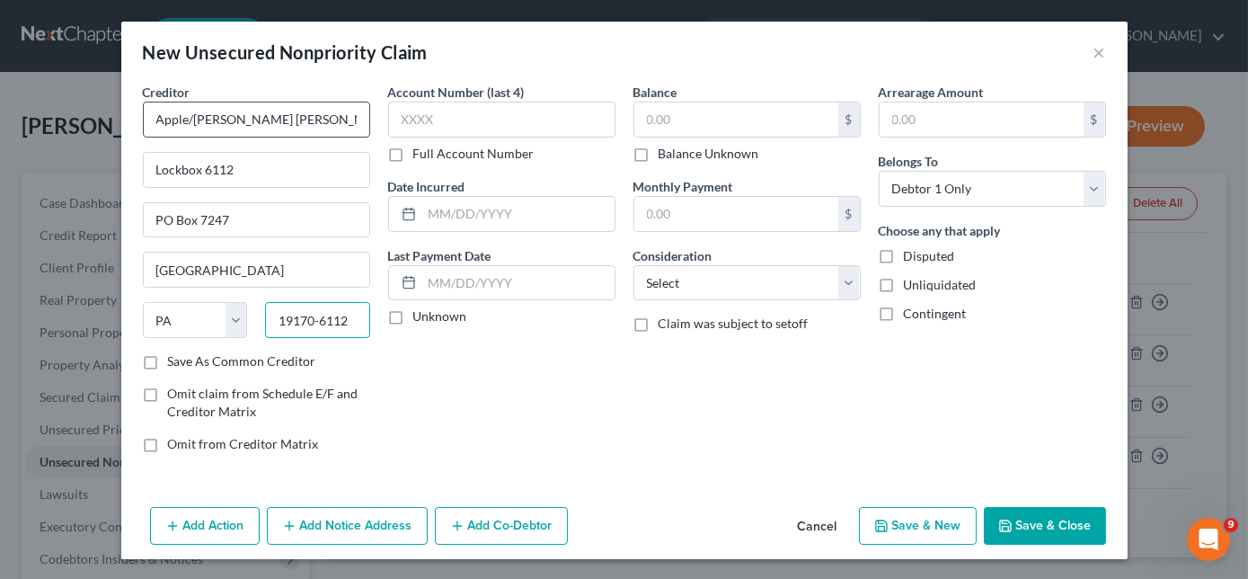
type input "19170-6112"
click at [776, 120] on input "text" at bounding box center [736, 119] width 204 height 34
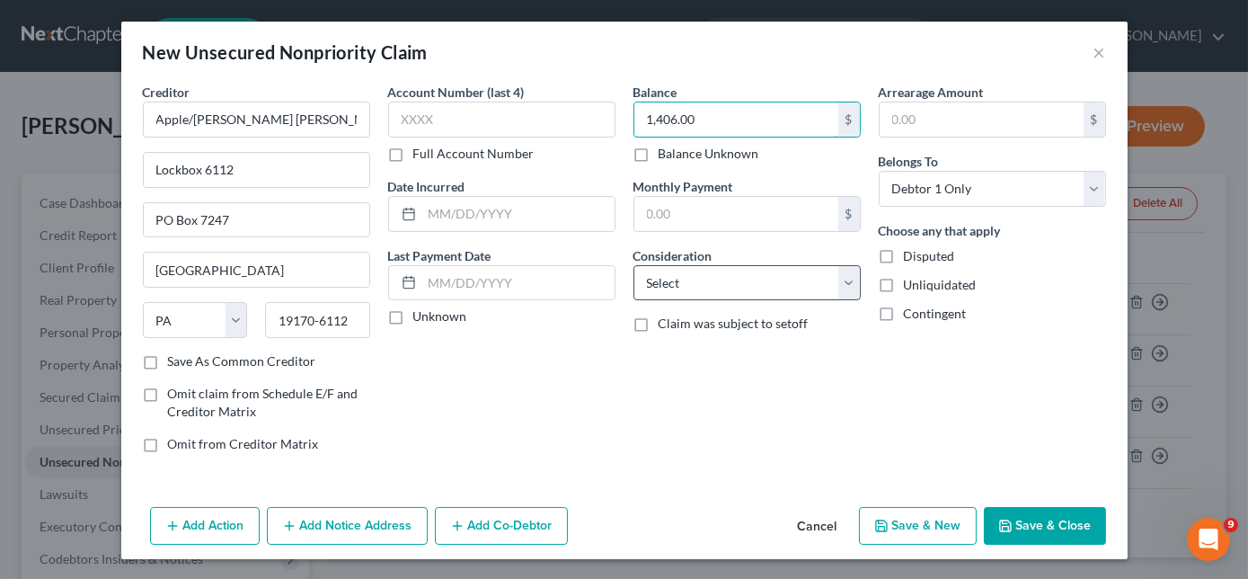
type input "1,406.00"
click at [728, 286] on select "Select Cable / Satellite Services Collection Agency Credit Card Debt Debt Couns…" at bounding box center [747, 283] width 227 height 36
select select "2"
click at [634, 265] on select "Select Cable / Satellite Services Collection Agency Credit Card Debt Debt Couns…" at bounding box center [747, 283] width 227 height 36
click at [946, 522] on button "Save & New" at bounding box center [918, 526] width 118 height 38
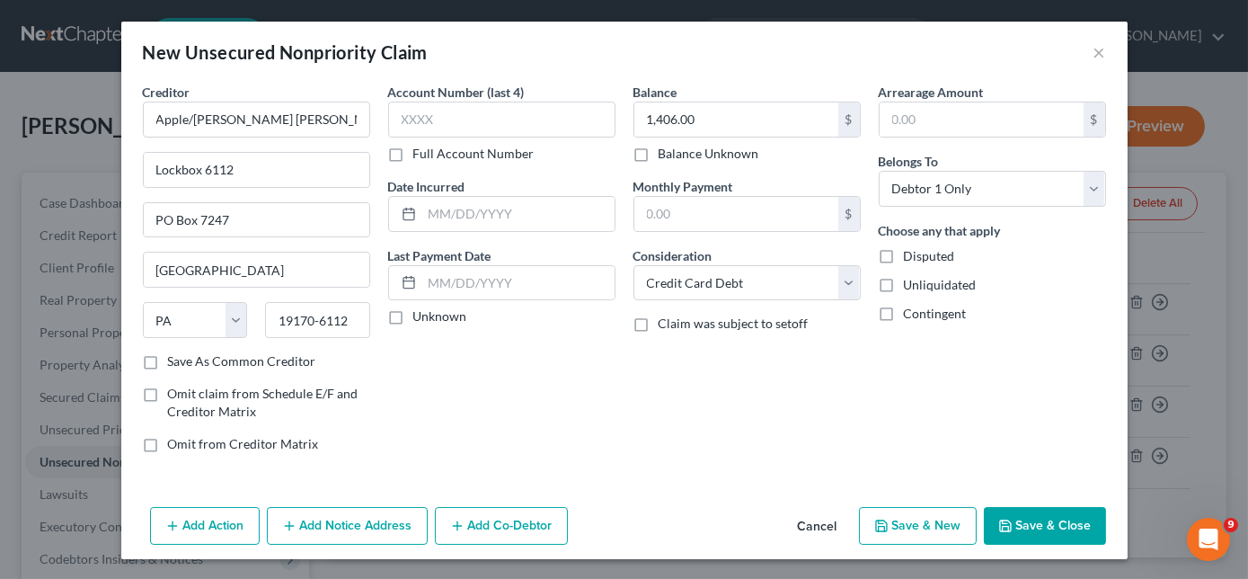
select select "0"
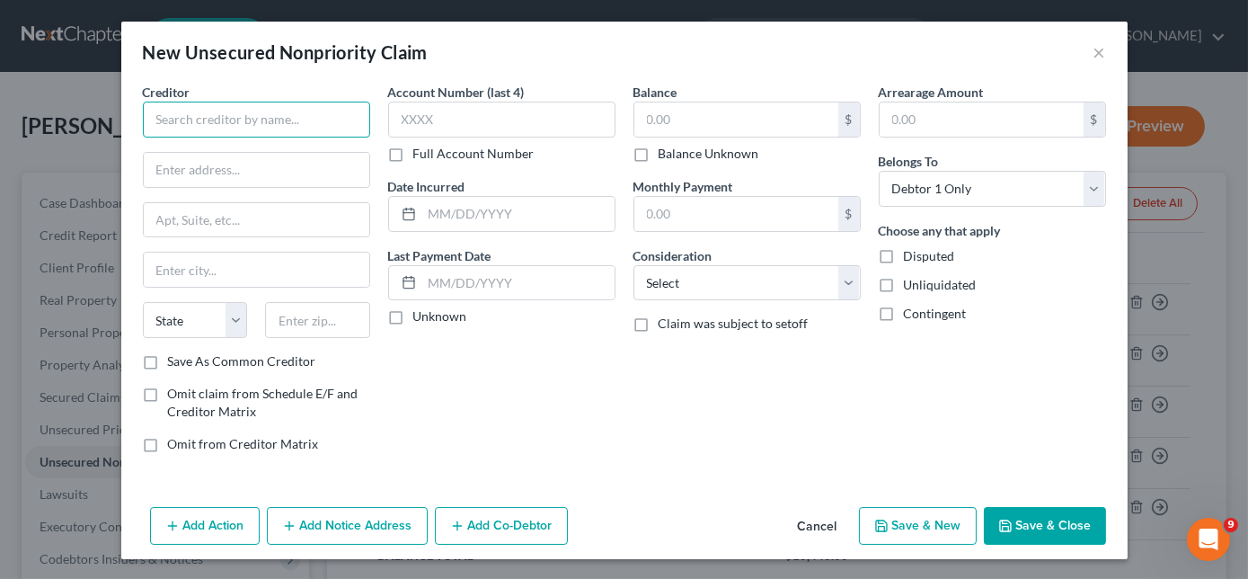
click at [318, 102] on input "text" at bounding box center [256, 120] width 227 height 36
type input "Cosmo Prof"
type input "[STREET_ADDRESS]"
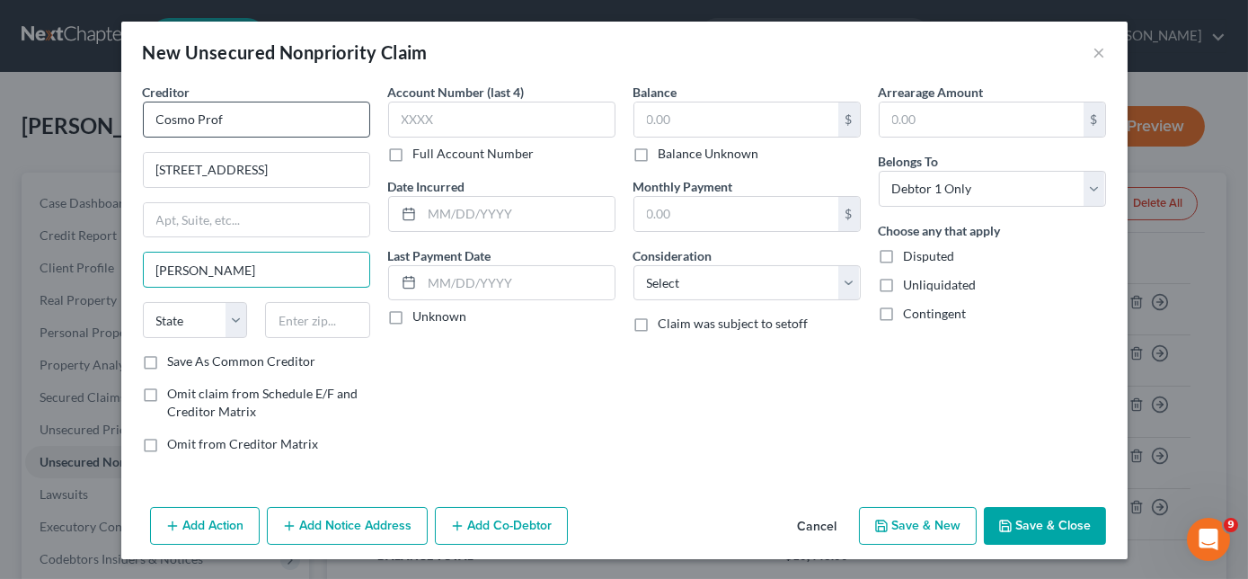
type input "[PERSON_NAME]"
select select "44"
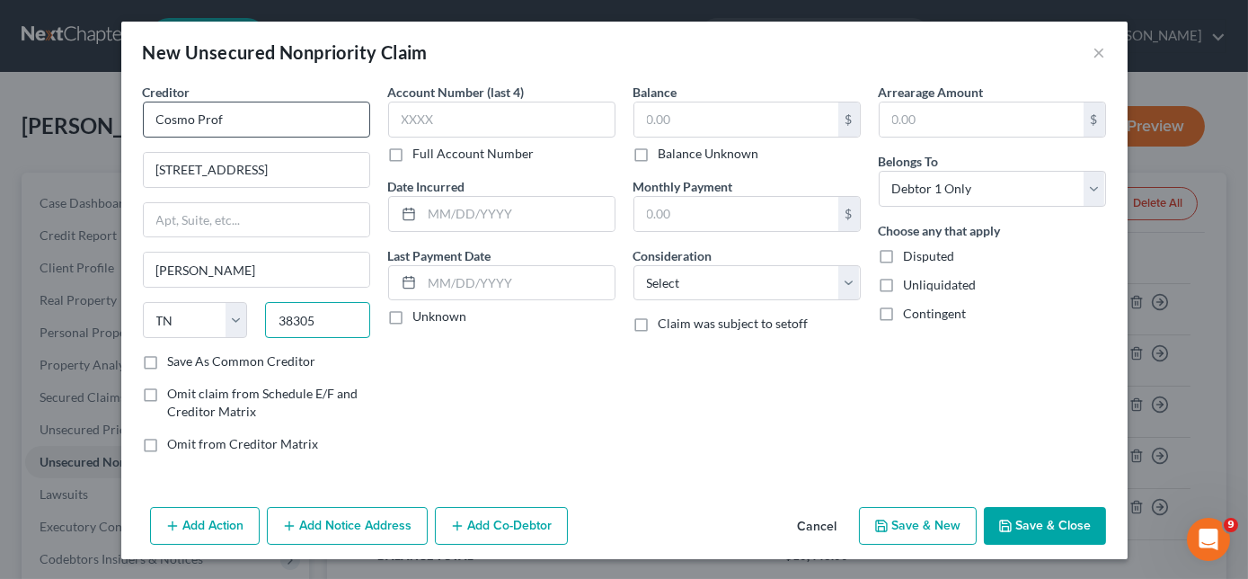
type input "38305"
click at [768, 124] on input "text" at bounding box center [736, 119] width 204 height 34
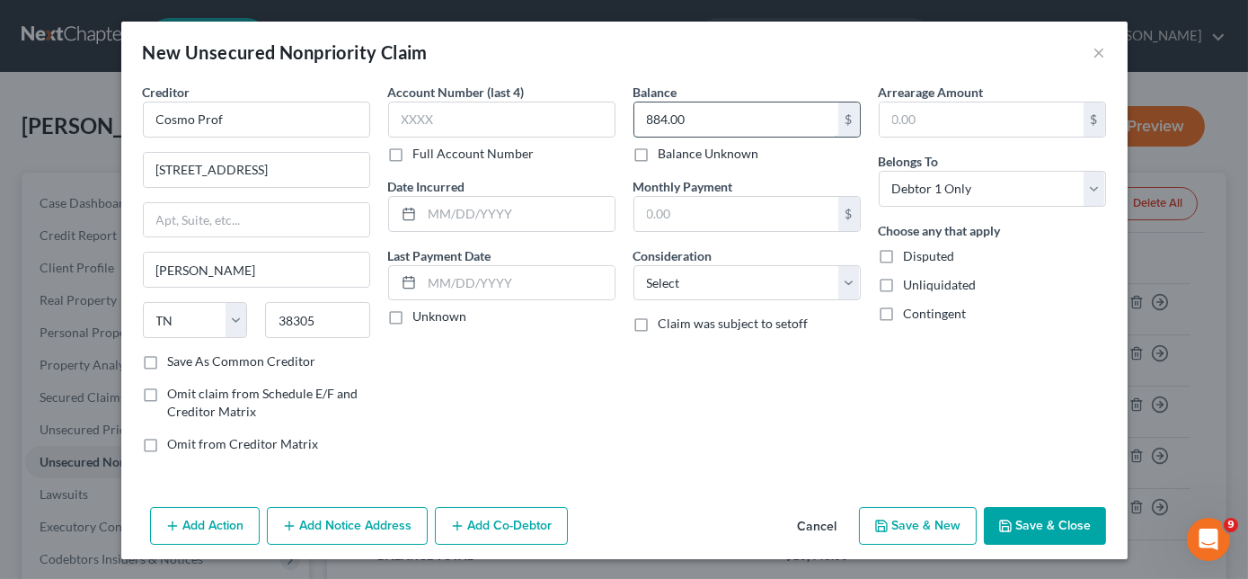
type input "884.00"
click at [763, 288] on select "Select Cable / Satellite Services Collection Agency Credit Card Debt Debt Couns…" at bounding box center [747, 283] width 227 height 36
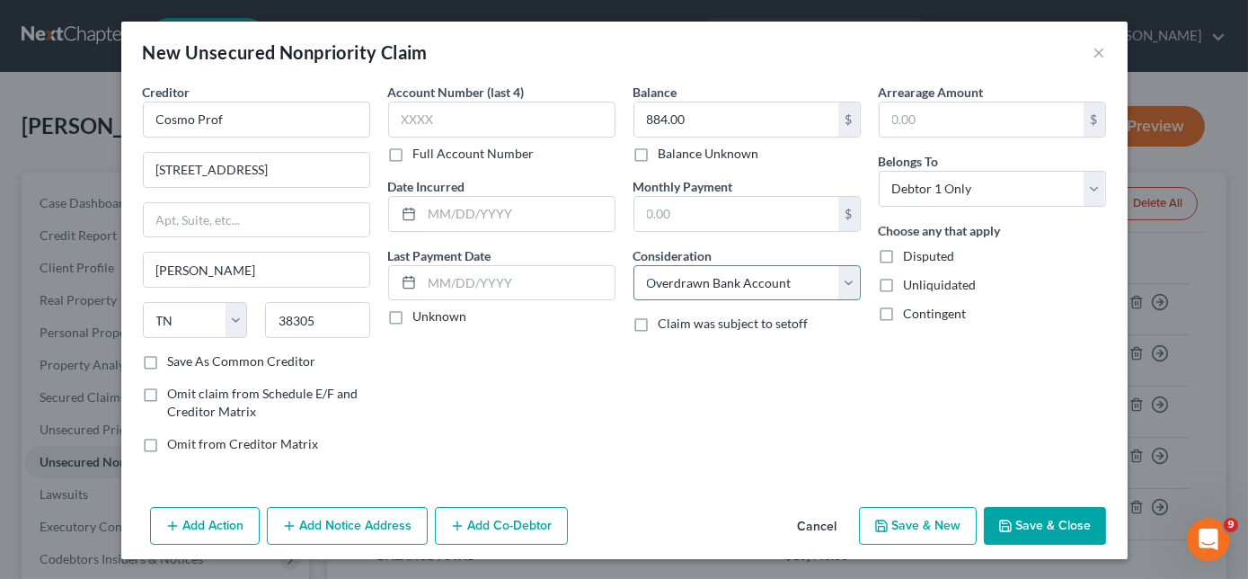
click at [634, 265] on select "Select Cable / Satellite Services Collection Agency Credit Card Debt Debt Couns…" at bounding box center [747, 283] width 227 height 36
click at [785, 273] on select "Select Cable / Satellite Services Collection Agency Credit Card Debt Debt Couns…" at bounding box center [747, 283] width 227 height 36
select select "14"
click at [634, 265] on select "Select Cable / Satellite Services Collection Agency Credit Card Debt Debt Couns…" at bounding box center [747, 283] width 227 height 36
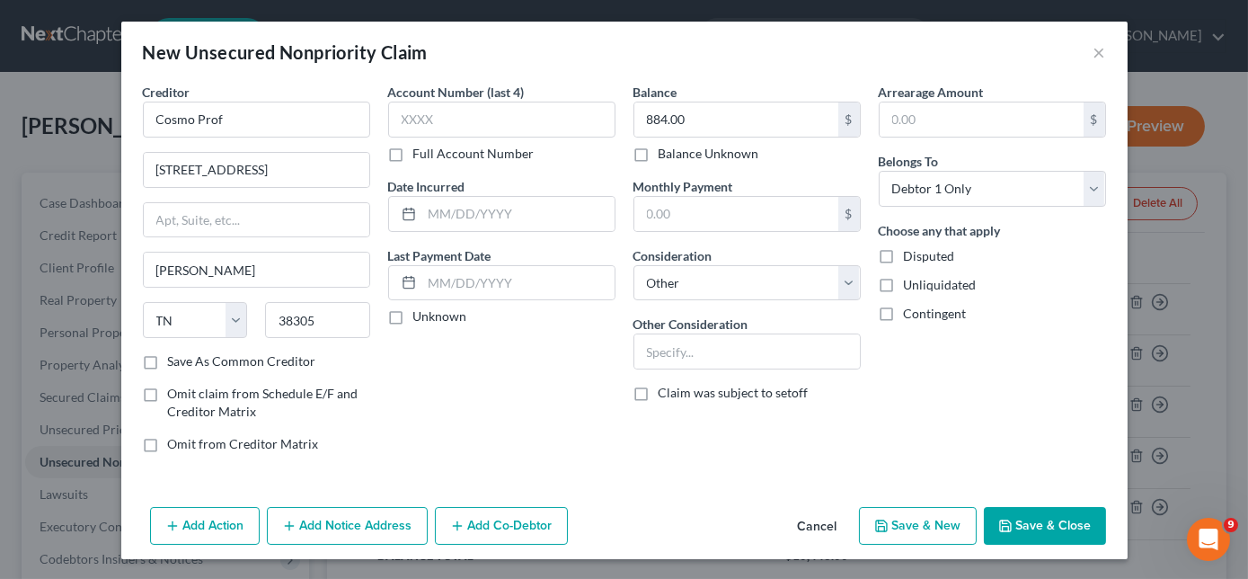
click at [917, 510] on button "Save & New" at bounding box center [918, 526] width 118 height 38
select select "0"
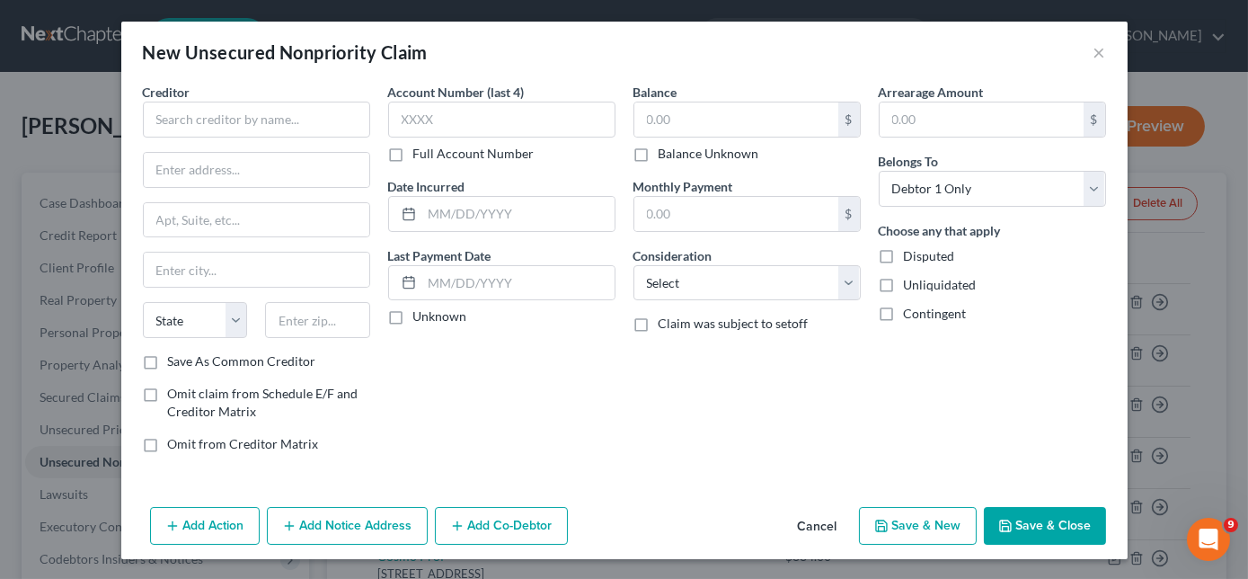
click at [1109, 52] on div "New Unsecured Nonpriority Claim ×" at bounding box center [624, 52] width 1006 height 61
click at [1087, 57] on div "New Unsecured Nonpriority Claim ×" at bounding box center [624, 52] width 1006 height 61
click at [1100, 49] on button "×" at bounding box center [1100, 52] width 13 height 22
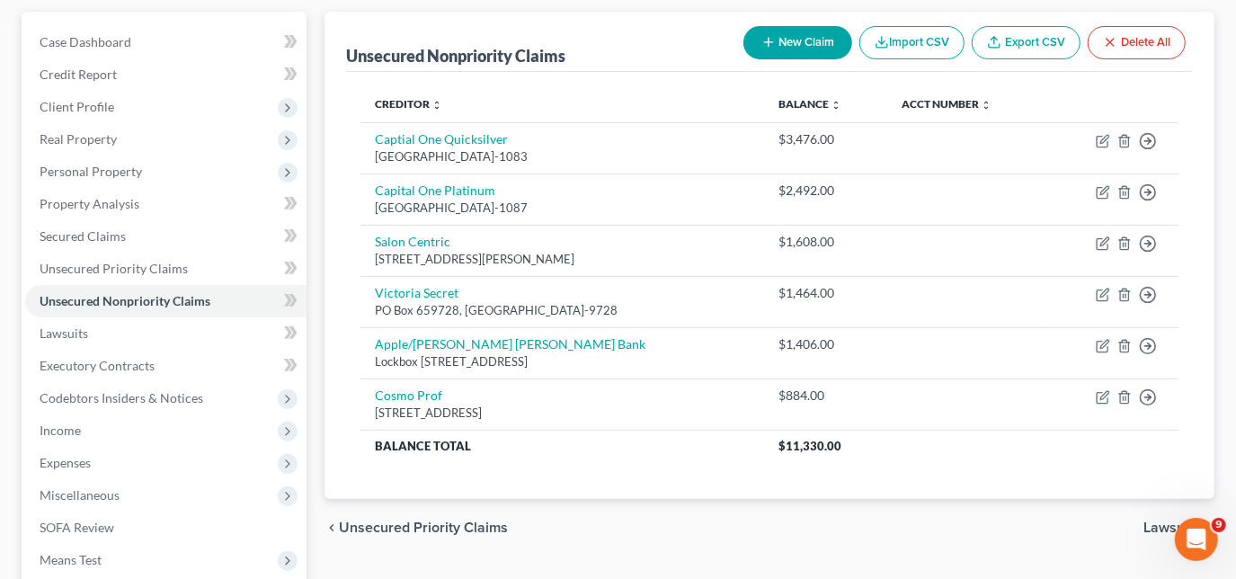
scroll to position [163, 0]
click at [825, 32] on button "New Claim" at bounding box center [797, 40] width 109 height 33
select select "0"
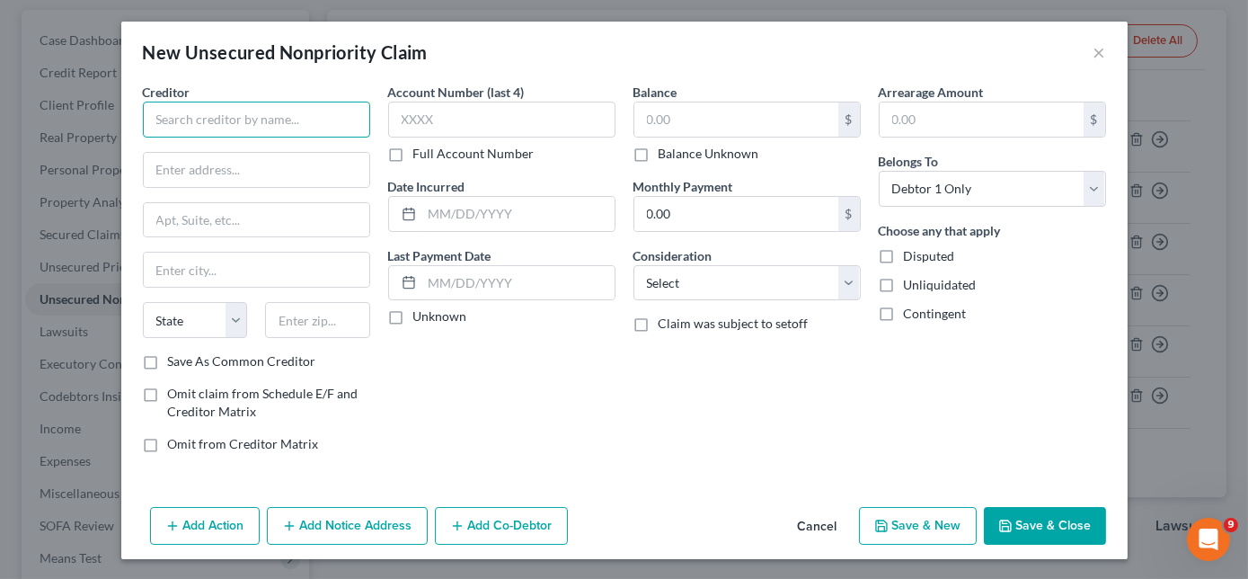
click at [323, 128] on input "text" at bounding box center [256, 120] width 227 height 36
type input "SYNCB/[PERSON_NAME]"
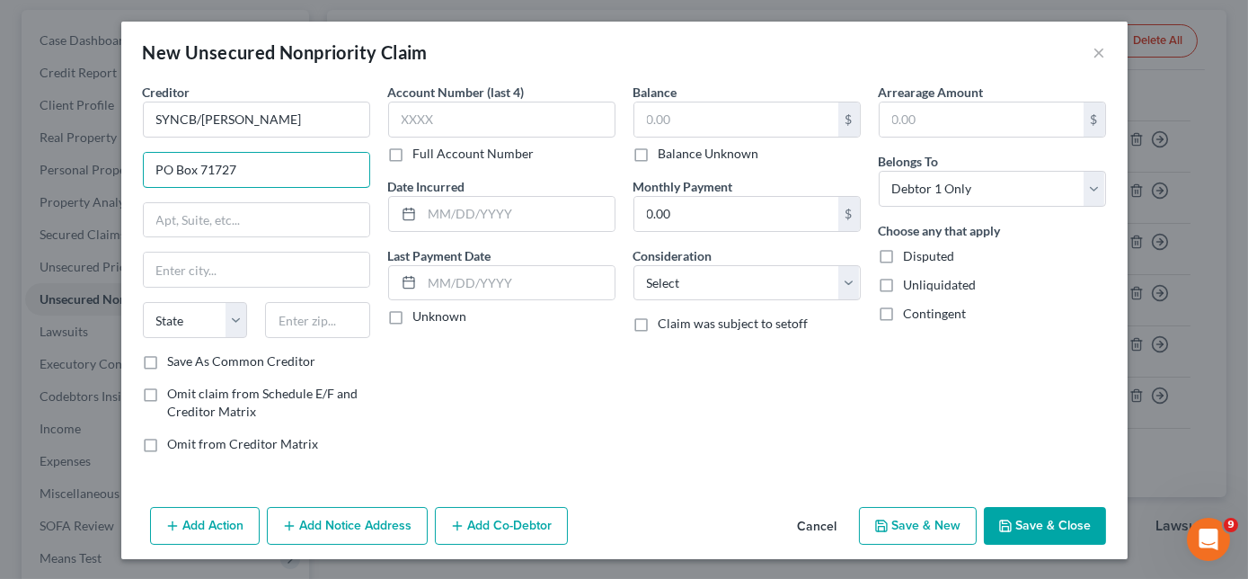
type input "PO Box 71727"
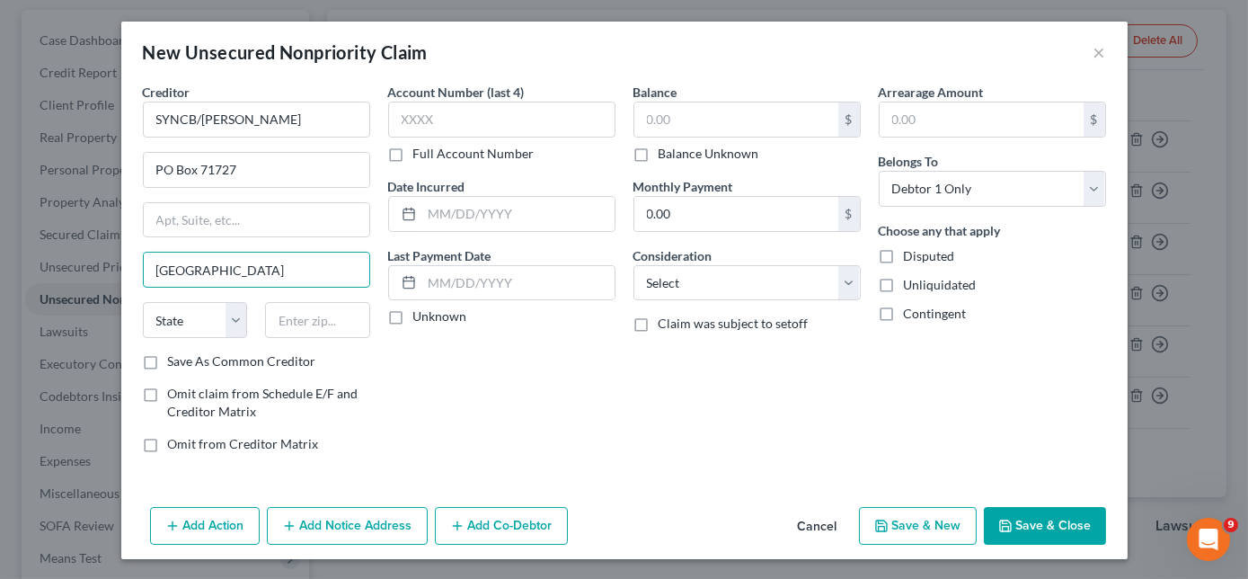
type input "[GEOGRAPHIC_DATA]"
select select "39"
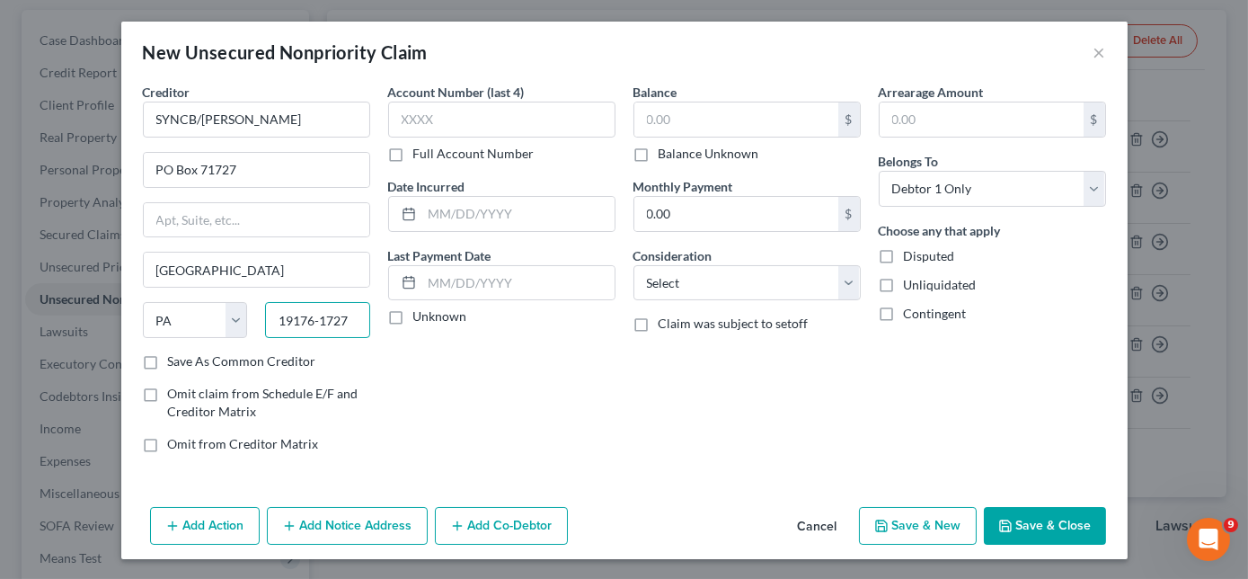
type input "19176-1727"
click at [489, 124] on input "text" at bounding box center [501, 120] width 227 height 36
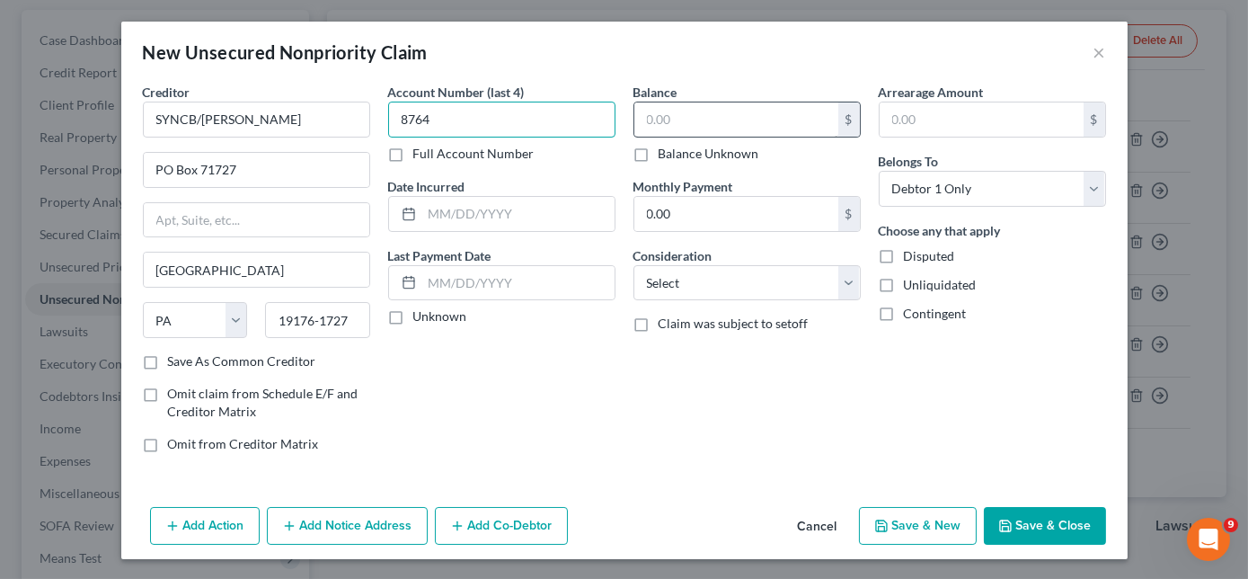
type input "8764"
click at [700, 112] on input "text" at bounding box center [736, 119] width 204 height 34
type input "3,845.00"
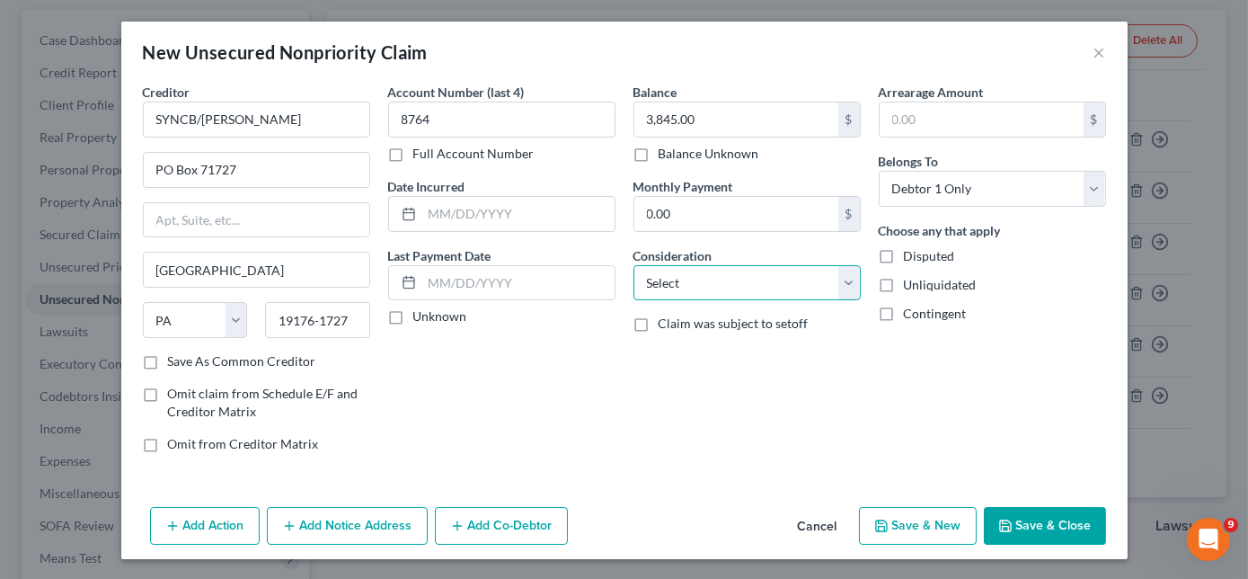
click at [706, 282] on select "Select Cable / Satellite Services Collection Agency Credit Card Debt Debt Couns…" at bounding box center [747, 283] width 227 height 36
select select "2"
click at [634, 265] on select "Select Cable / Satellite Services Collection Agency Credit Card Debt Debt Couns…" at bounding box center [747, 283] width 227 height 36
click at [927, 503] on div "Add Action Add Notice Address Add Co-Debtor Cancel Save & New Save & Close" at bounding box center [624, 529] width 1006 height 59
click at [1031, 518] on button "Save & Close" at bounding box center [1045, 526] width 122 height 38
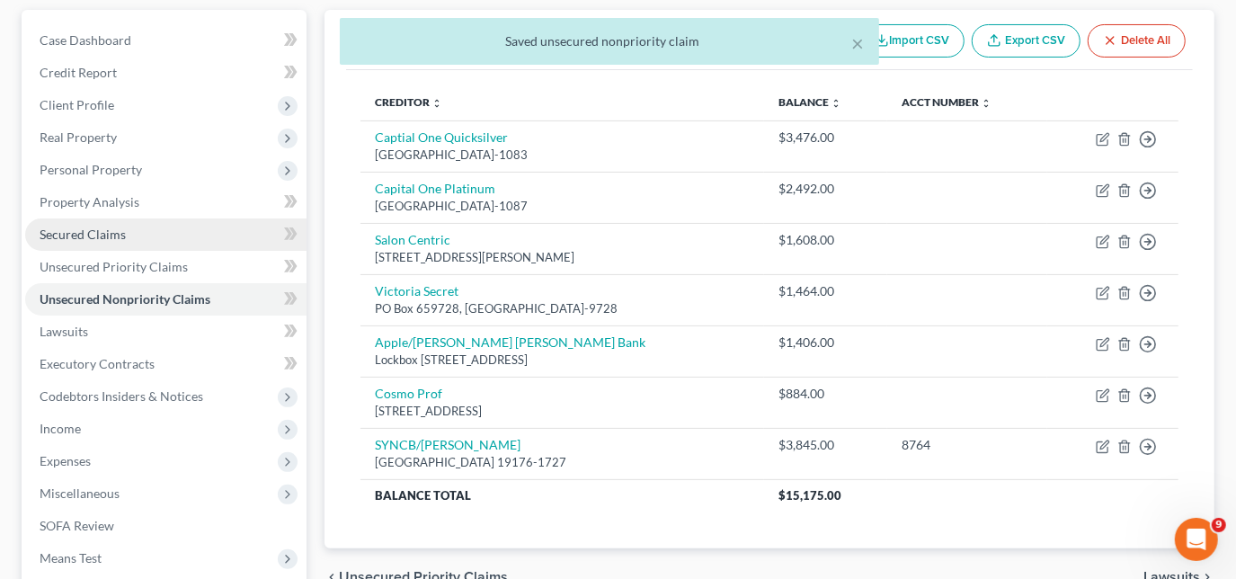
click at [107, 240] on link "Secured Claims" at bounding box center [165, 234] width 281 height 32
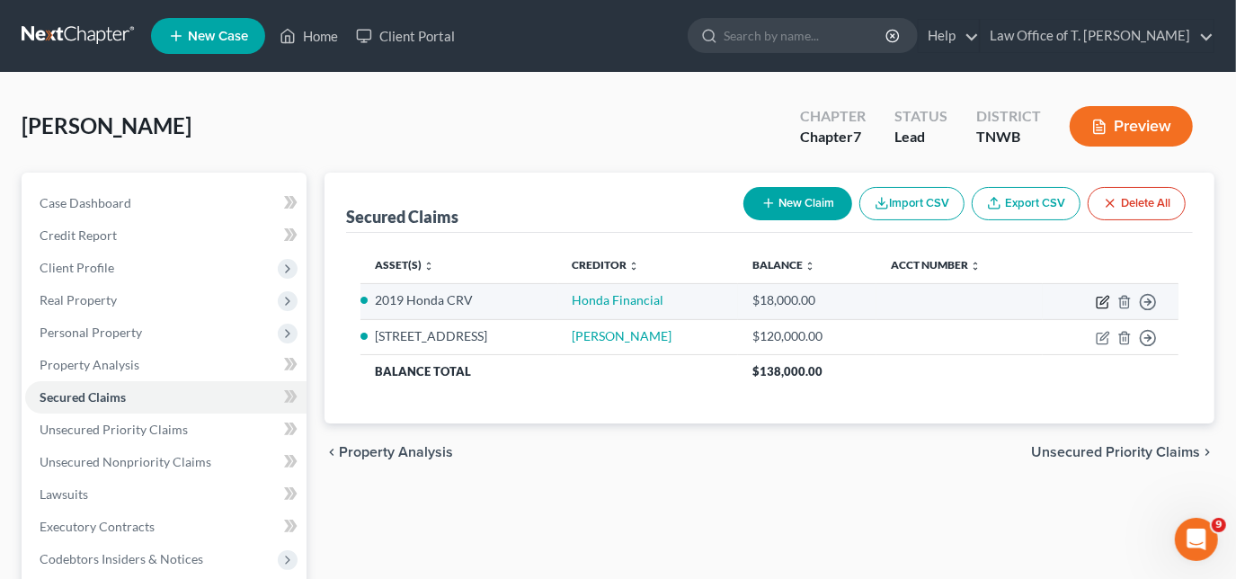
click at [1099, 304] on icon "button" at bounding box center [1102, 302] width 14 height 14
select select "2"
select select "0"
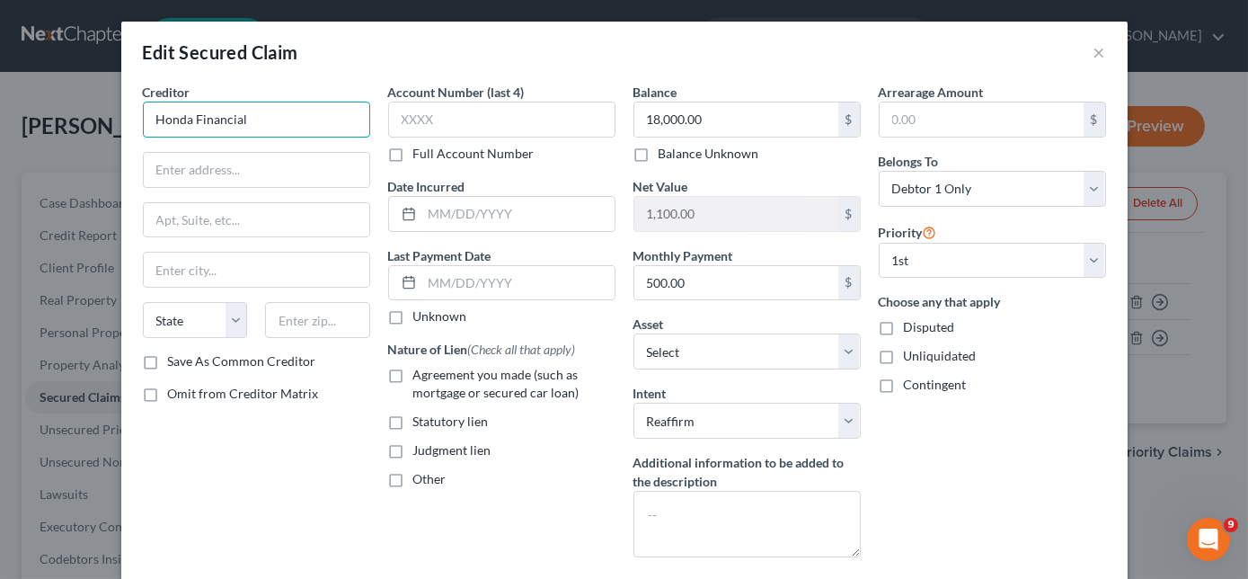
drag, startPoint x: 247, startPoint y: 121, endPoint x: 69, endPoint y: 137, distance: 178.6
click at [74, 137] on div "Edit Secured Claim × Creditor * Honda Financial State [US_STATE] AK AR AZ CA CO…" at bounding box center [624, 289] width 1248 height 579
type input "American Honda Finance"
type input "PO Box 168128"
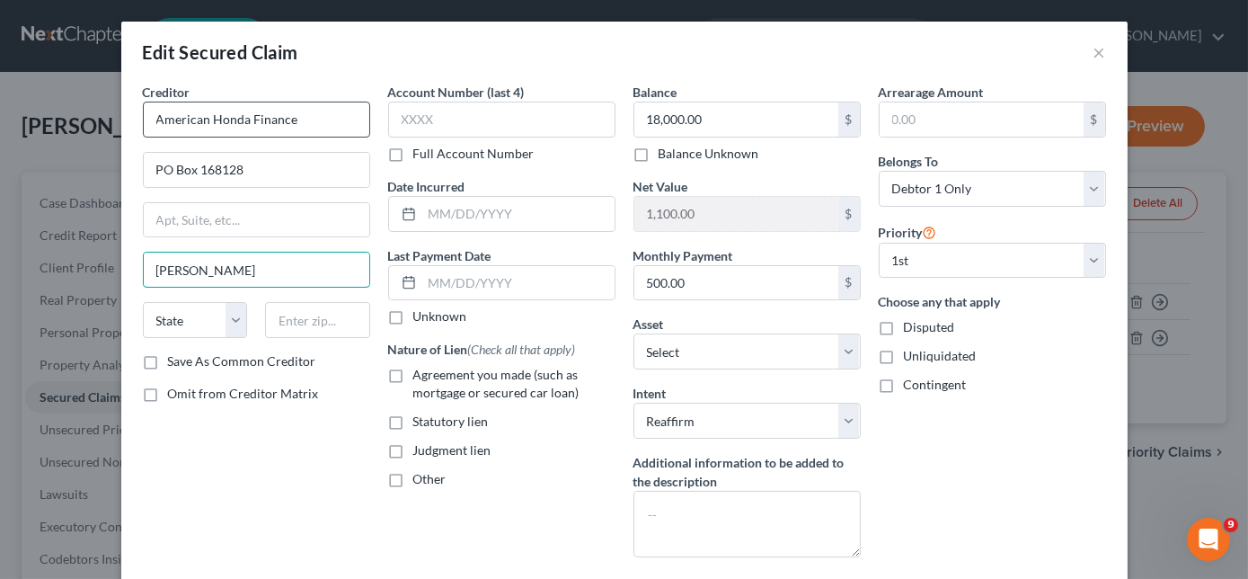
type input "[PERSON_NAME]"
select select "45"
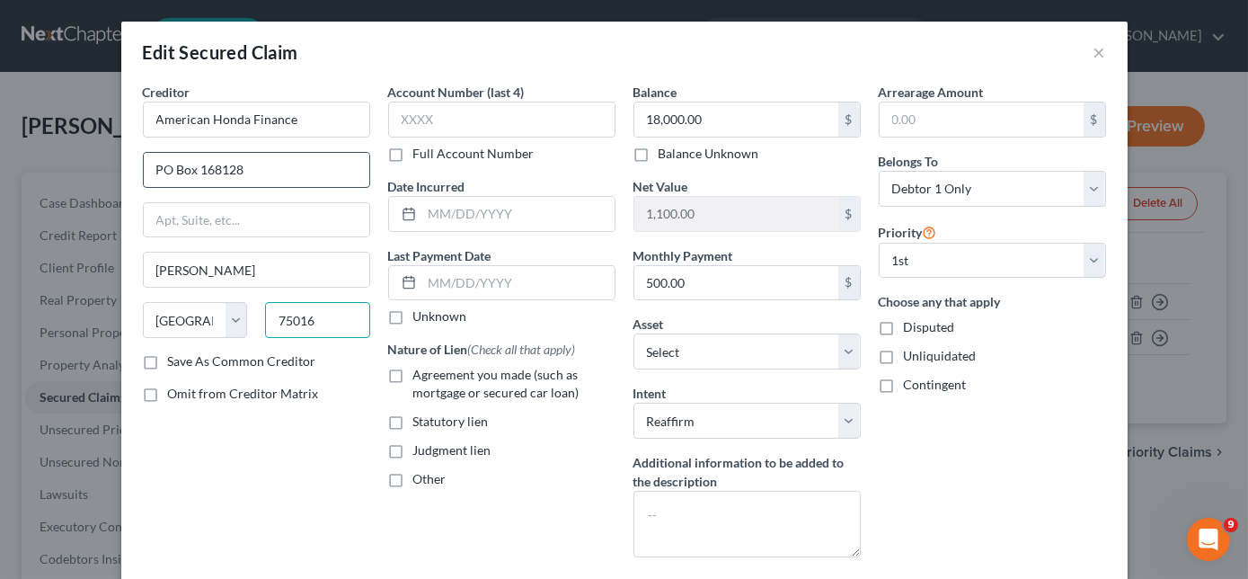
type input "75016"
type input "5655"
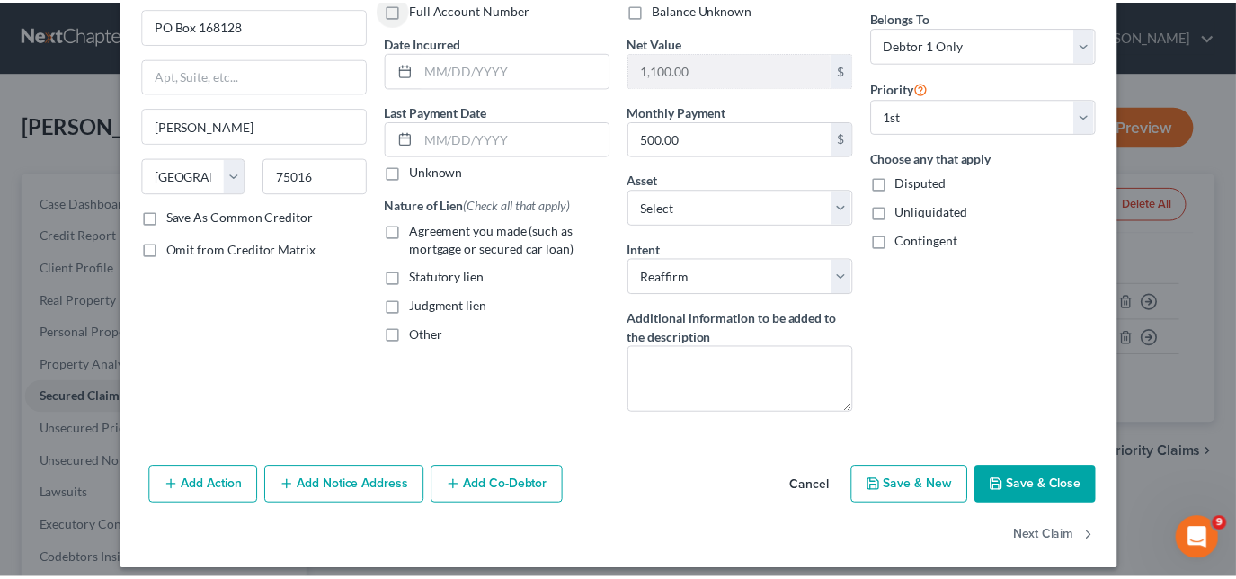
scroll to position [155, 0]
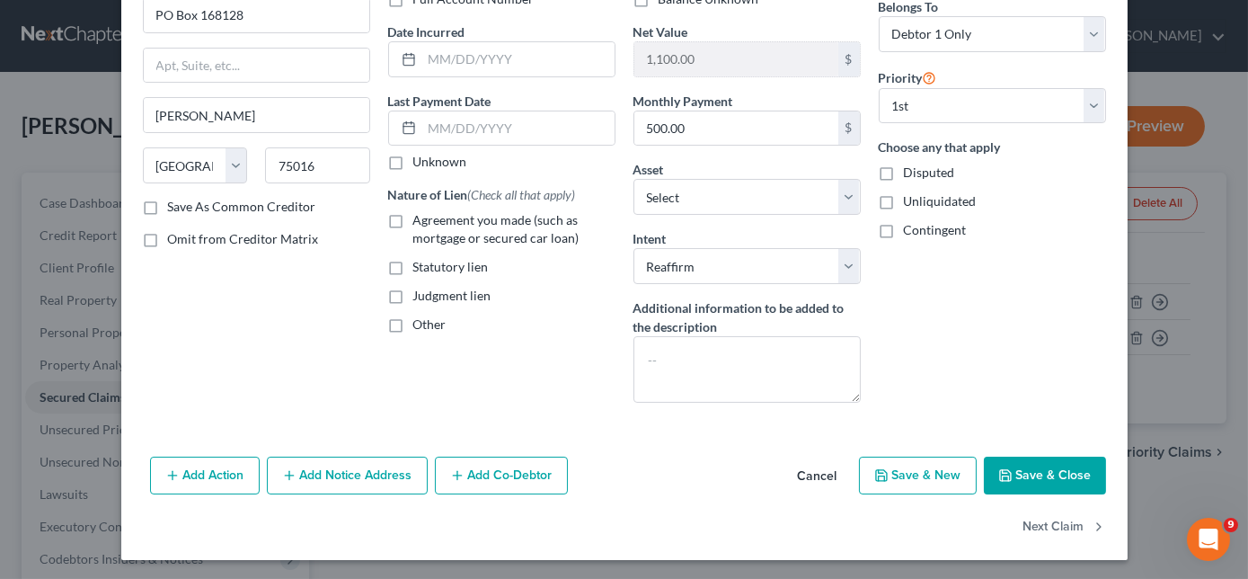
click at [1056, 474] on button "Save & Close" at bounding box center [1045, 475] width 122 height 38
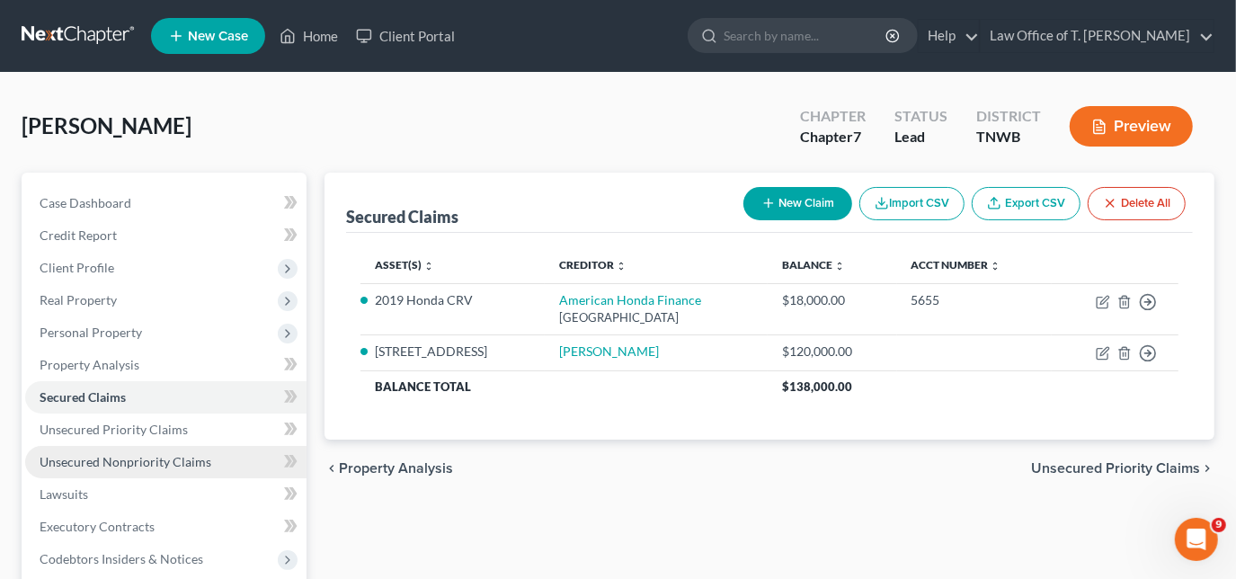
click at [139, 459] on span "Unsecured Nonpriority Claims" at bounding box center [126, 461] width 172 height 15
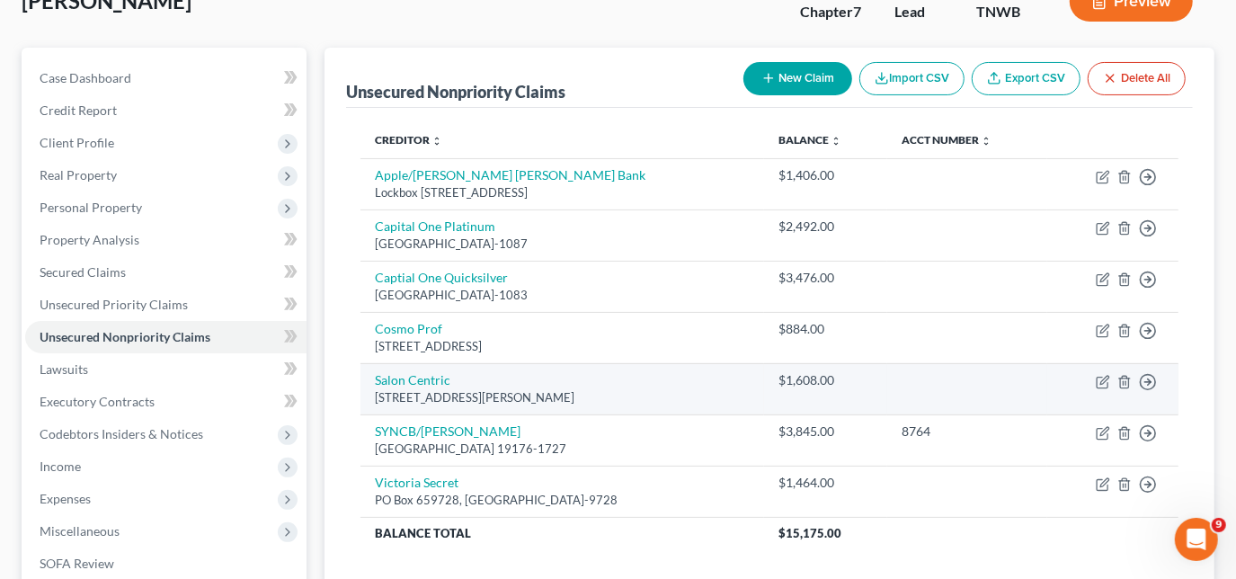
scroll to position [163, 0]
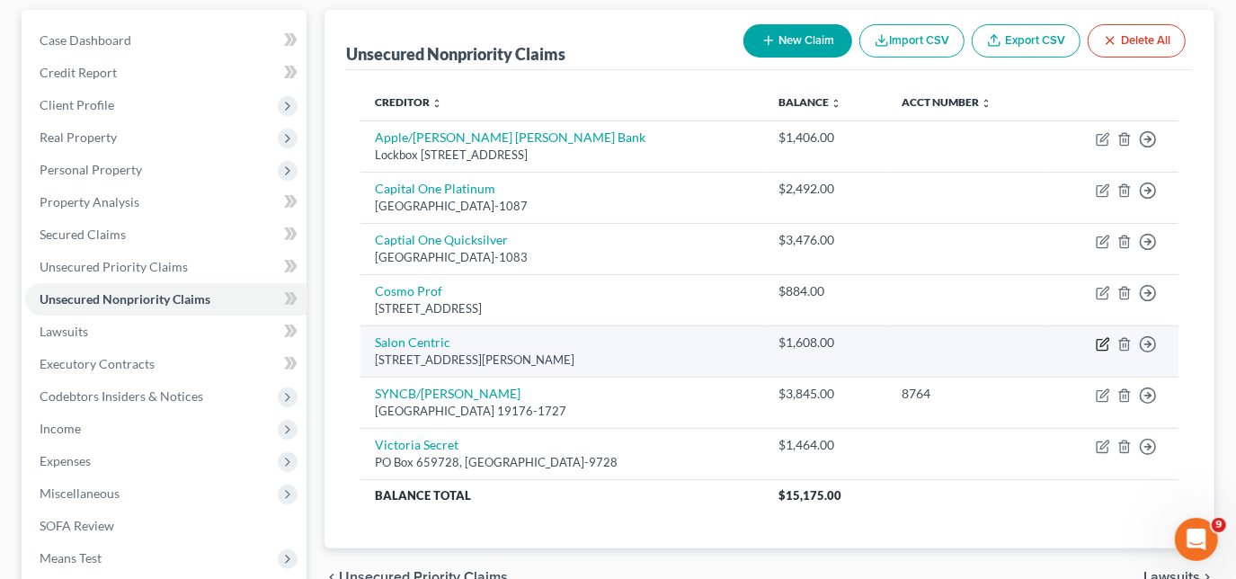
click at [1107, 344] on icon "button" at bounding box center [1101, 344] width 11 height 11
select select "44"
select select "14"
select select "0"
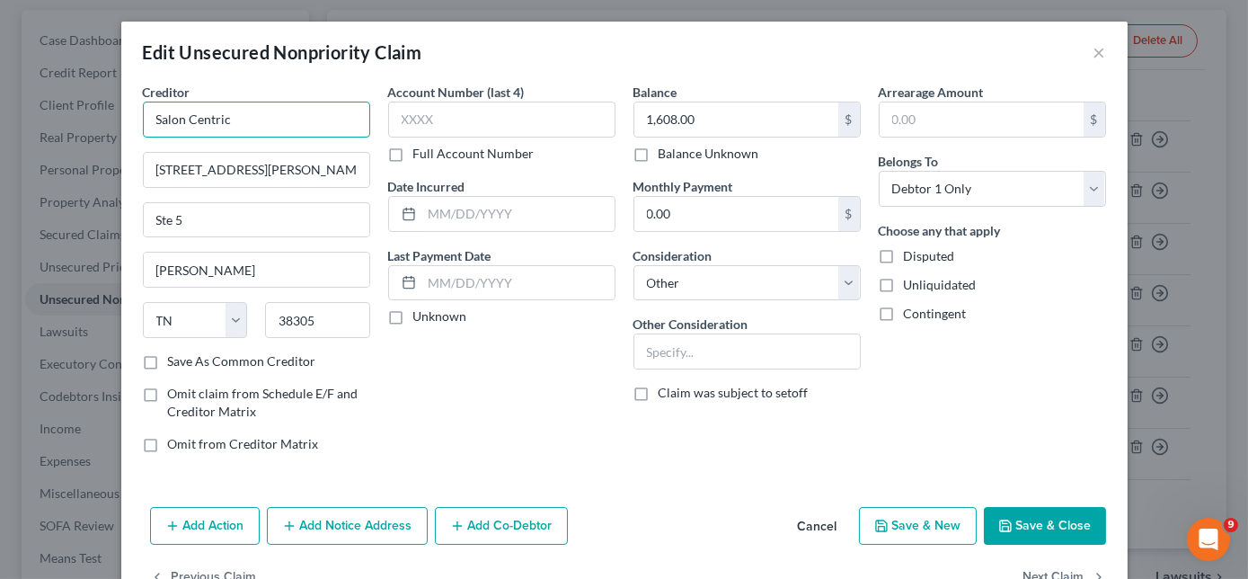
click at [283, 134] on input "Salon Centric" at bounding box center [256, 120] width 227 height 36
type input "S"
type input "Comenity Capital/Salon Centric"
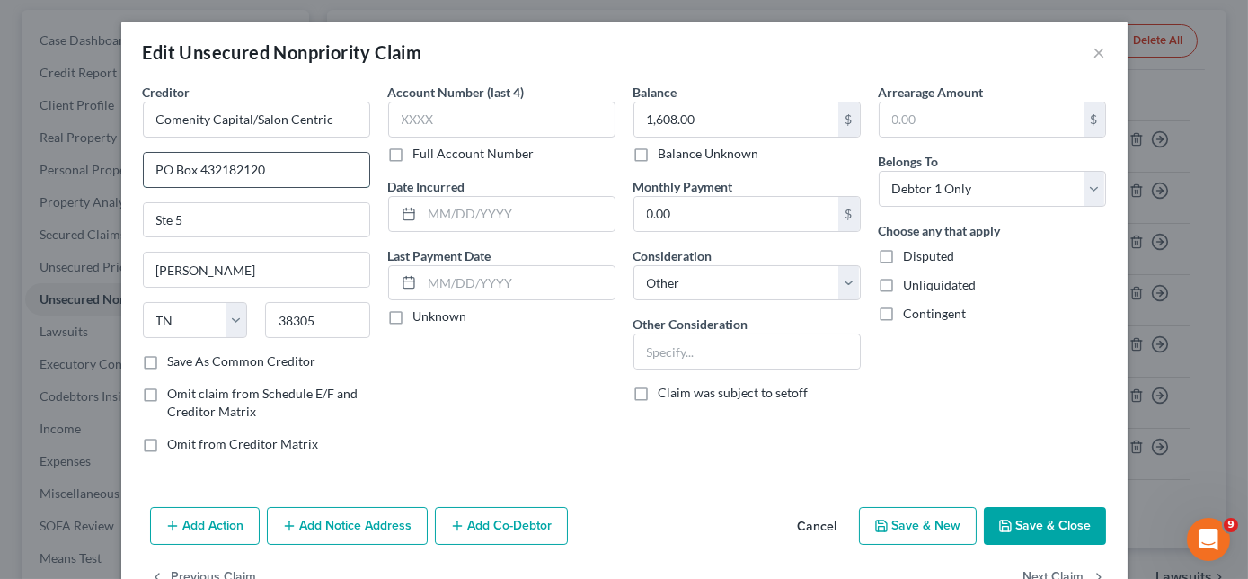
click at [278, 164] on input "PO Box 432182120" at bounding box center [257, 170] width 226 height 34
type input "PO Box 182120"
type input "Columbus"
select select "36"
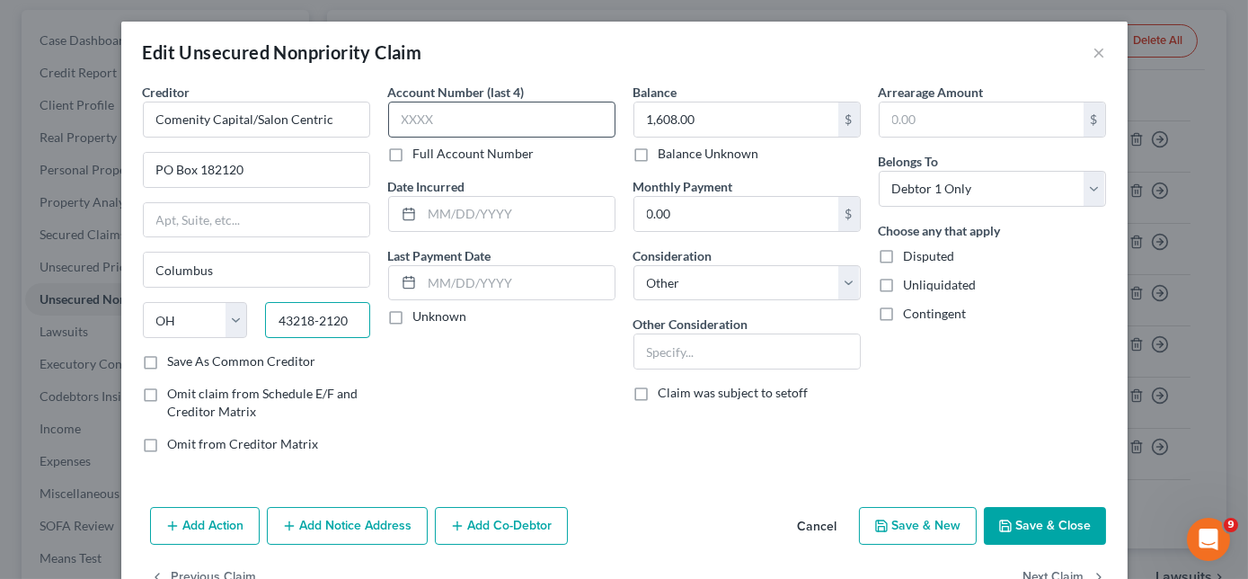
type input "43218-2120"
click at [429, 128] on input "text" at bounding box center [501, 120] width 227 height 36
type input "5369"
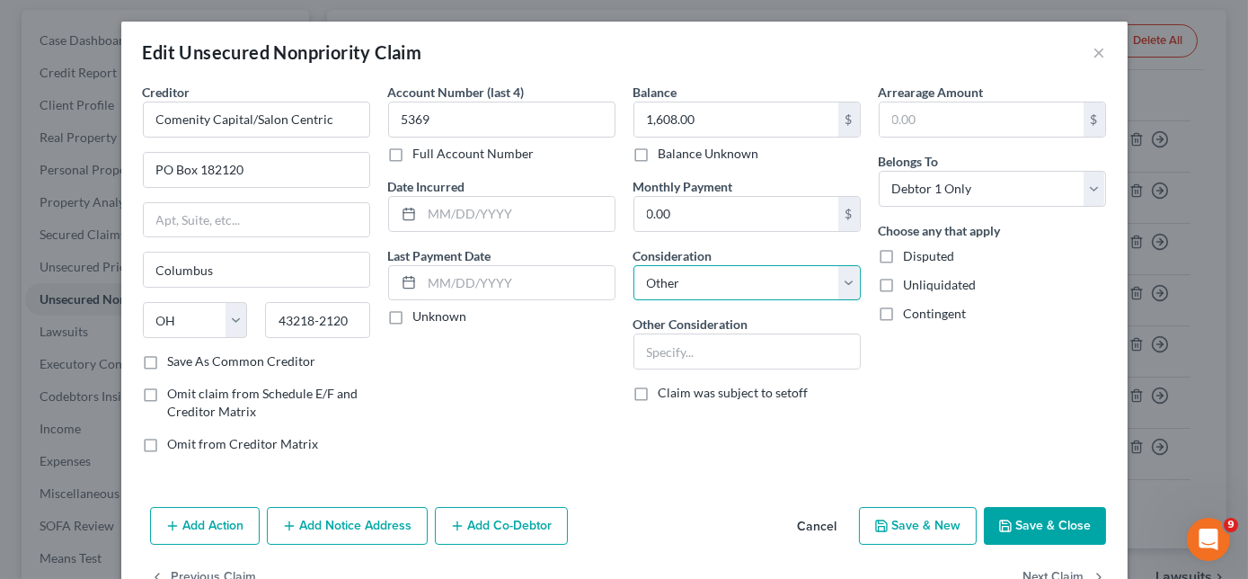
click at [687, 284] on select "Select Cable / Satellite Services Collection Agency Credit Card Debt Debt Couns…" at bounding box center [747, 283] width 227 height 36
select select "2"
click at [634, 265] on select "Select Cable / Satellite Services Collection Agency Credit Card Debt Debt Couns…" at bounding box center [747, 283] width 227 height 36
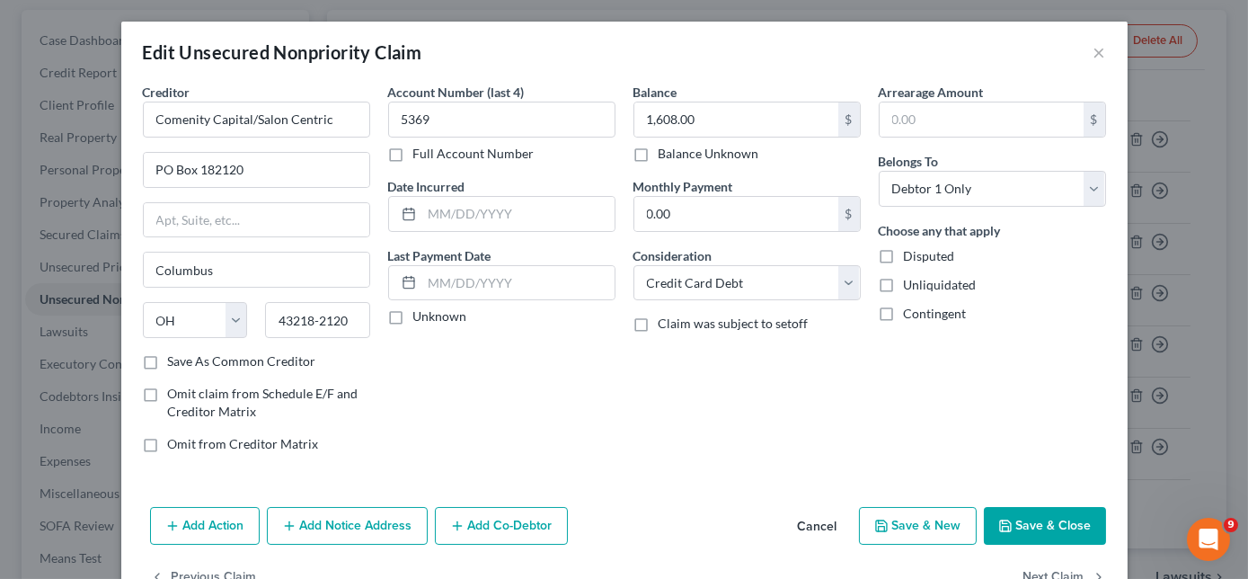
click at [1004, 519] on icon "button" at bounding box center [1005, 525] width 14 height 14
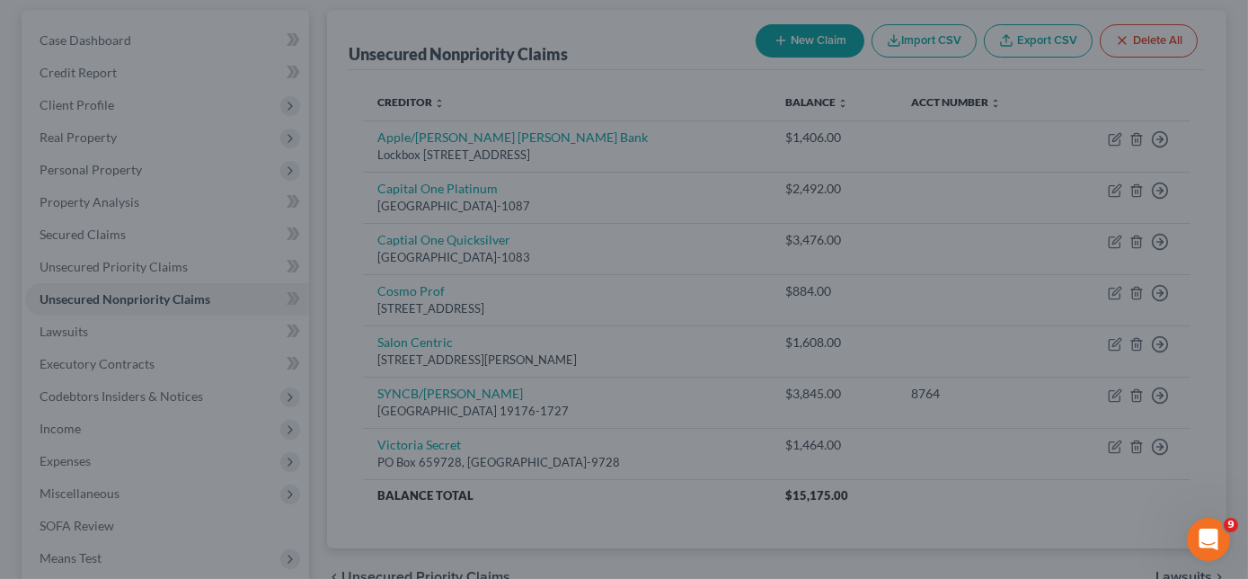
type input "0"
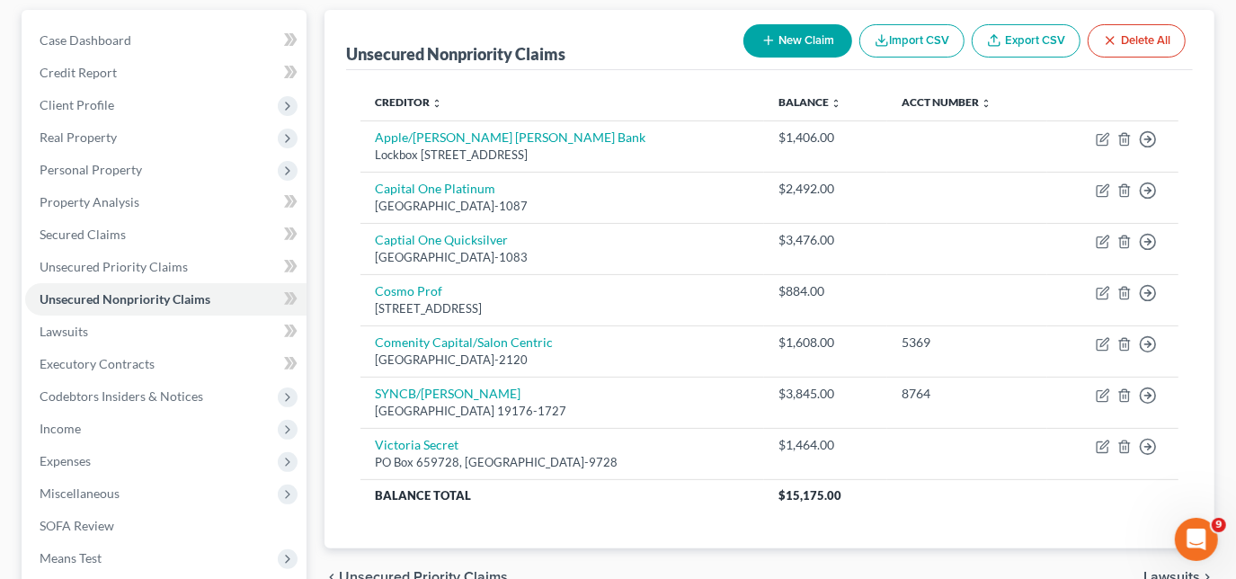
click at [784, 52] on button "New Claim" at bounding box center [797, 40] width 109 height 33
select select "0"
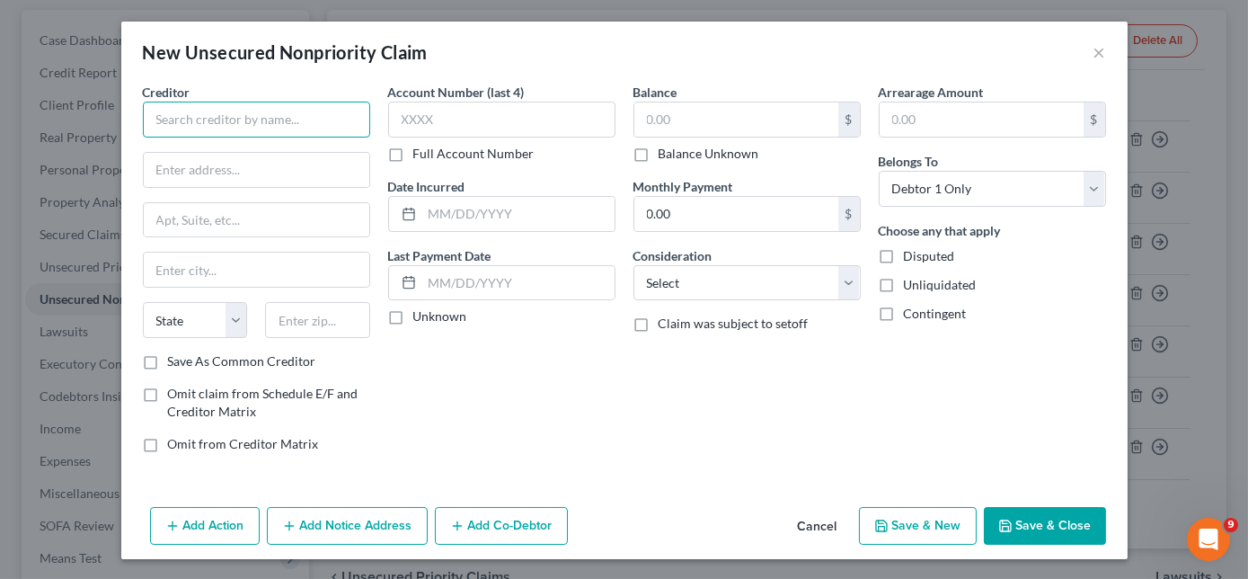
click at [278, 128] on input "text" at bounding box center [256, 120] width 227 height 36
type input "Dept of Ed/Aidvantage"
type input "1891 [GEOGRAPHIC_DATA]"
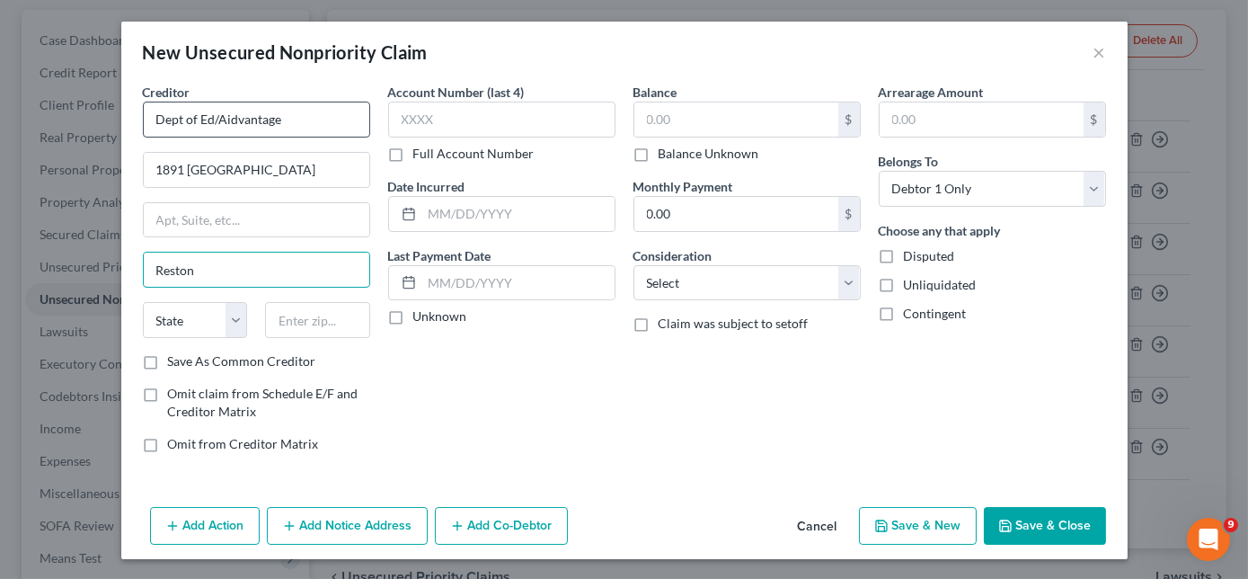
type input "Reston"
select select "48"
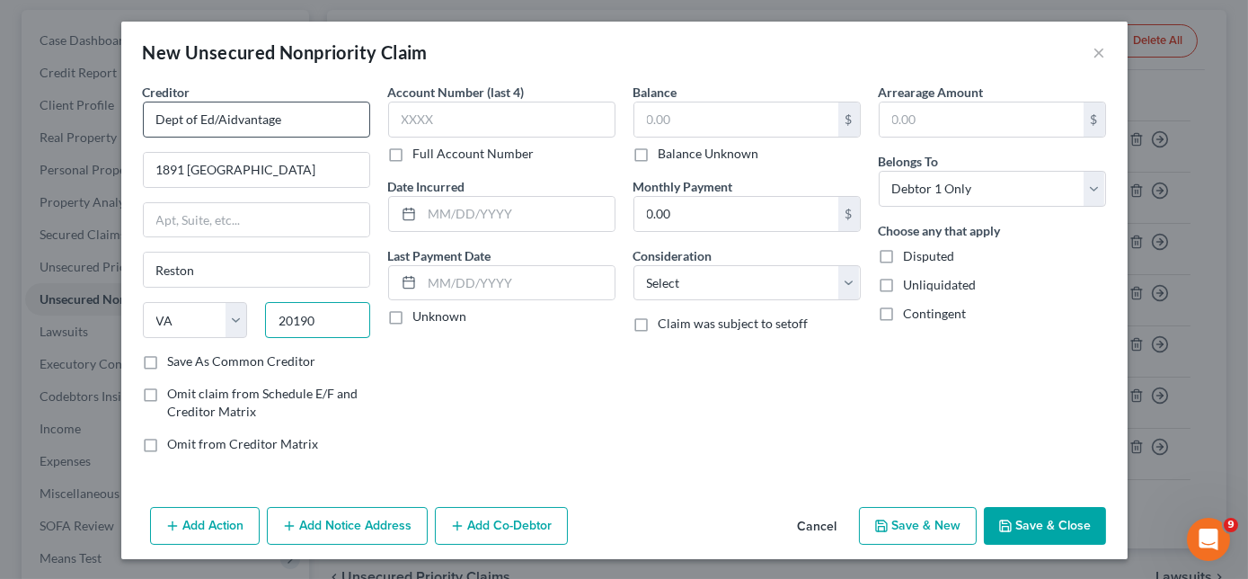
type input "20190"
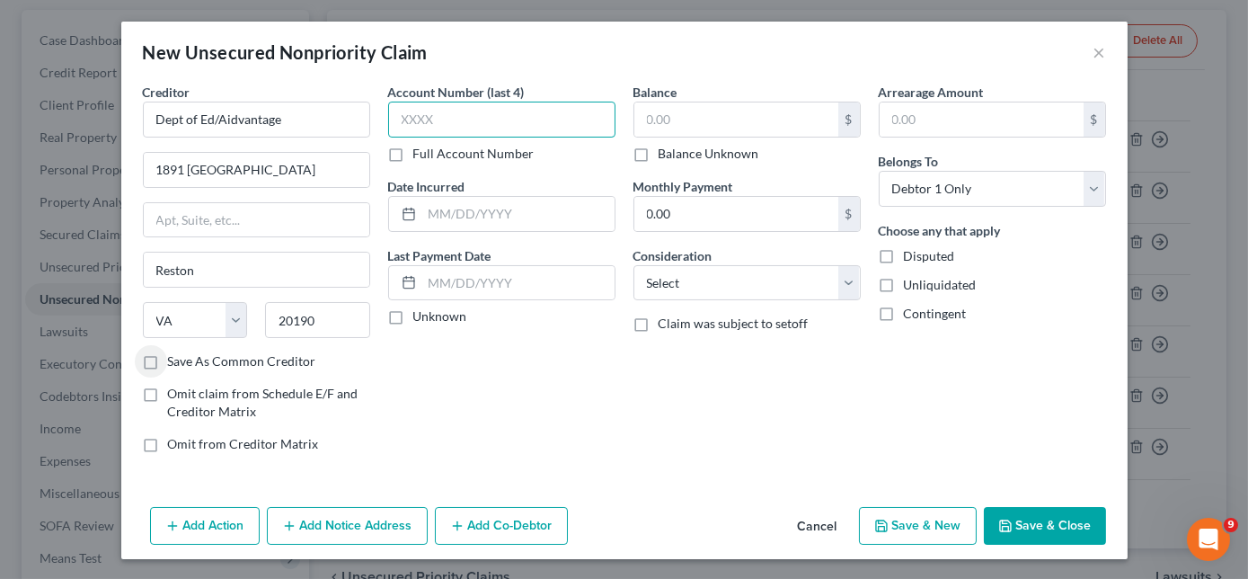
click at [496, 127] on input "text" at bounding box center [501, 120] width 227 height 36
type input "0190"
click at [705, 112] on input "text" at bounding box center [736, 119] width 204 height 34
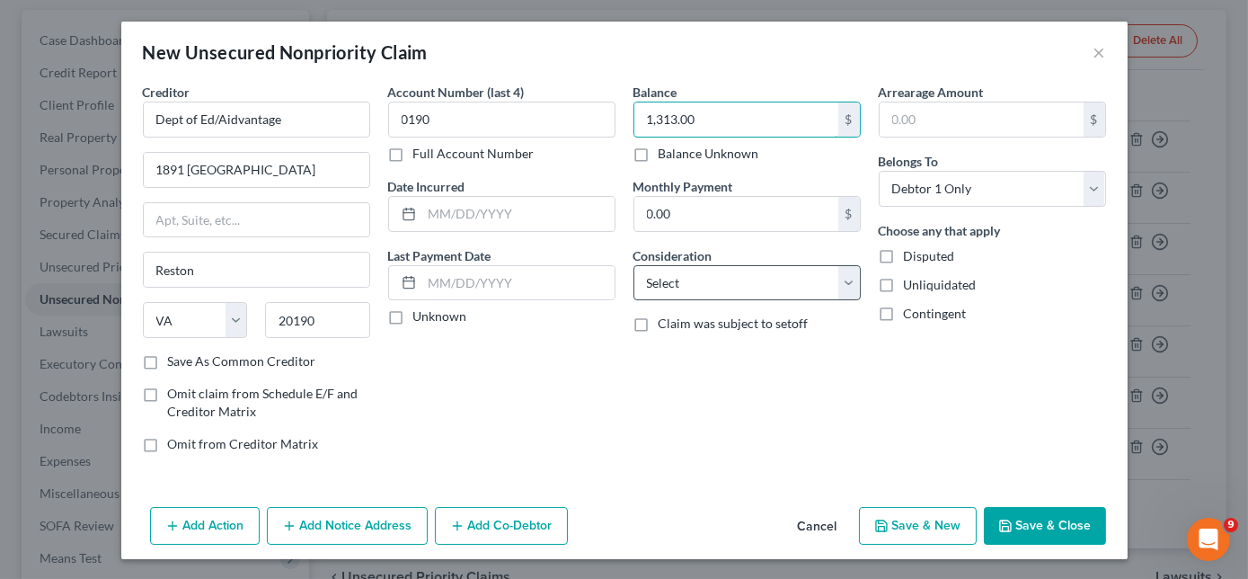
type input "1,313.00"
click at [660, 279] on select "Select Cable / Satellite Services Collection Agency Credit Card Debt Debt Couns…" at bounding box center [747, 283] width 227 height 36
select select "17"
click at [634, 265] on select "Select Cable / Satellite Services Collection Agency Credit Card Debt Debt Couns…" at bounding box center [747, 283] width 227 height 36
click at [1029, 515] on button "Save & Close" at bounding box center [1045, 526] width 122 height 38
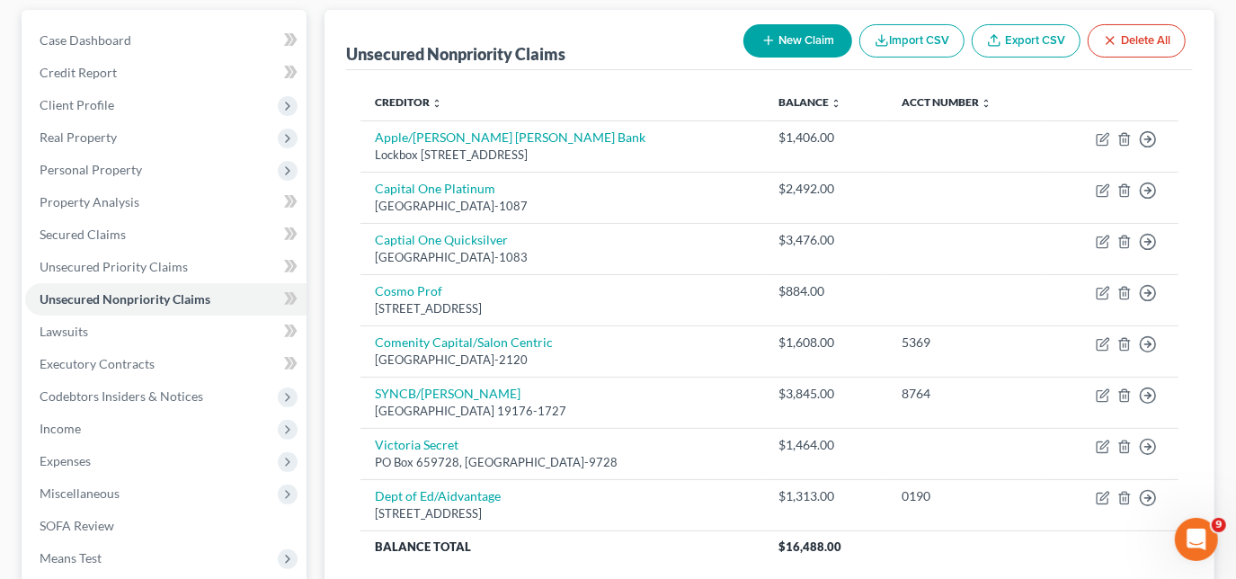
click at [814, 40] on button "New Claim" at bounding box center [797, 40] width 109 height 33
select select "0"
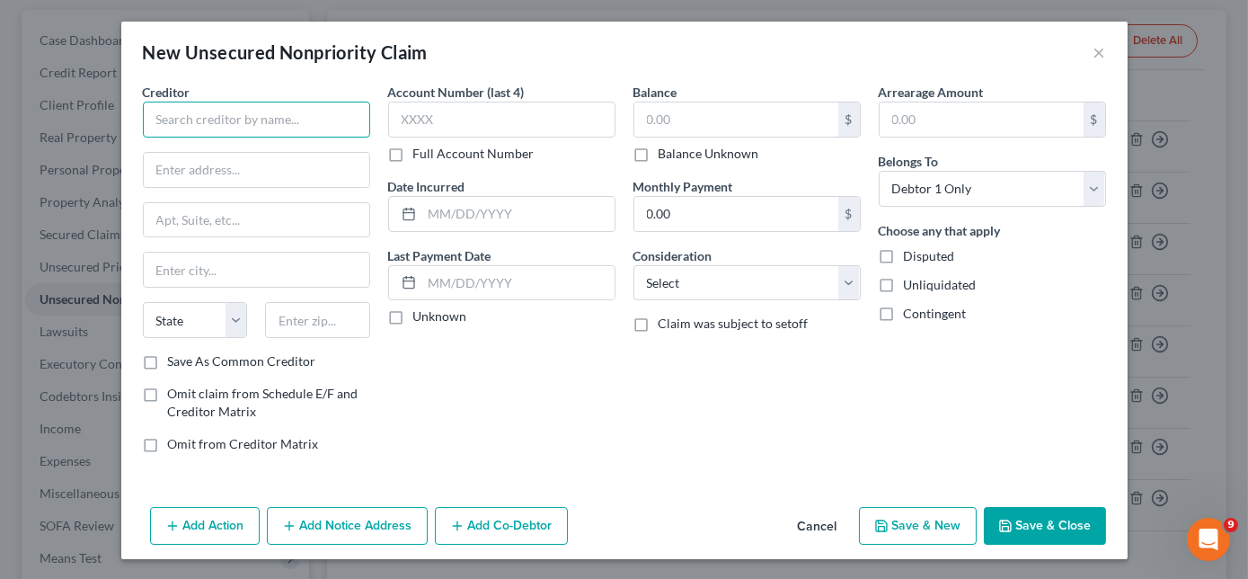
click at [357, 128] on input "text" at bounding box center [256, 120] width 227 height 36
type input "Dept of Ed/Aidvantage"
type input "P"
type input "1891 [GEOGRAPHIC_DATA]"
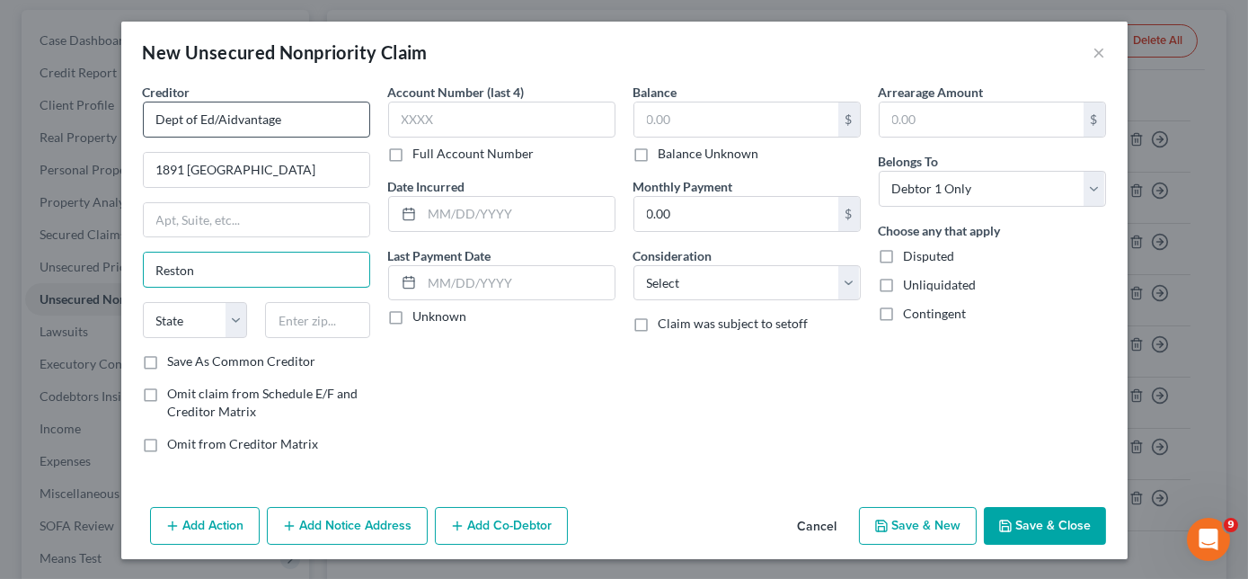
type input "Reston"
select select "48"
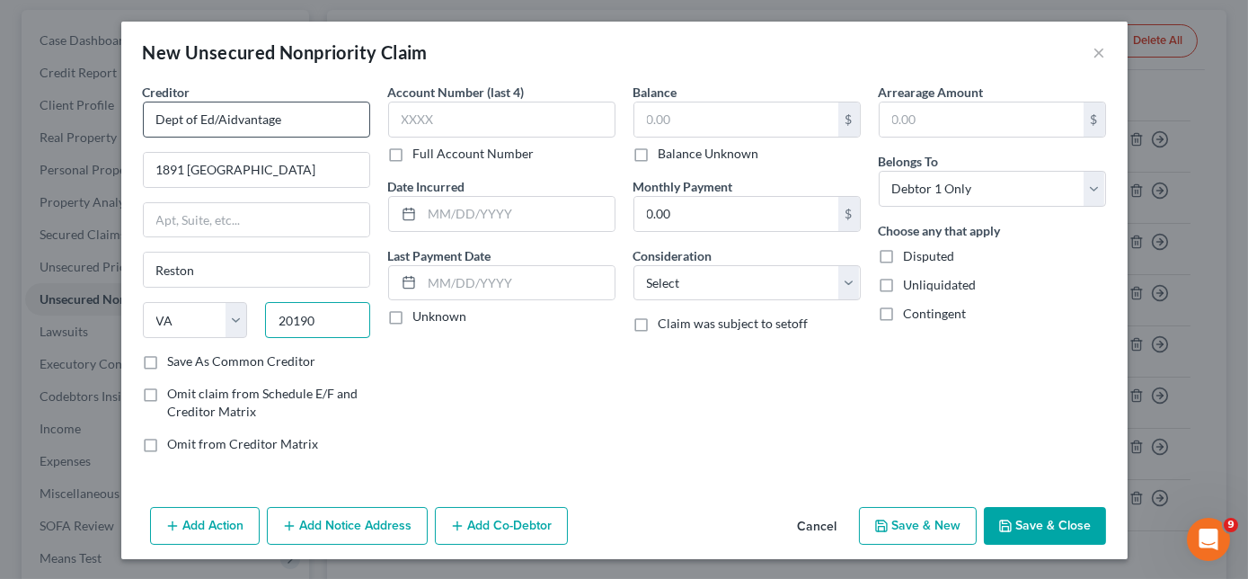
type input "20190"
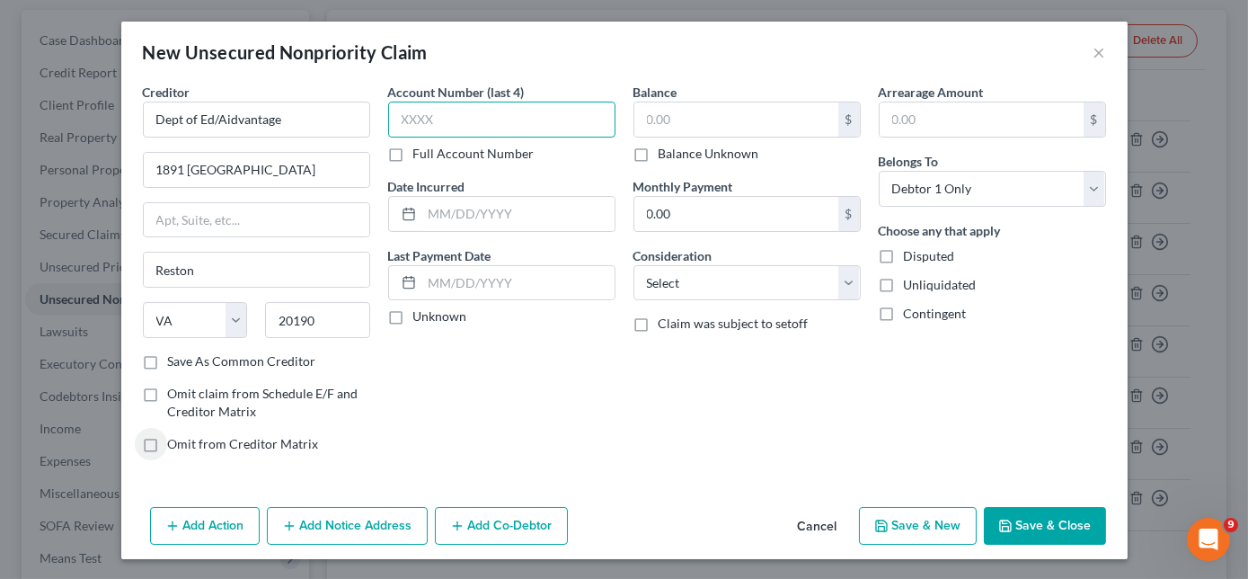
click at [465, 102] on input "text" at bounding box center [501, 120] width 227 height 36
type input "0190"
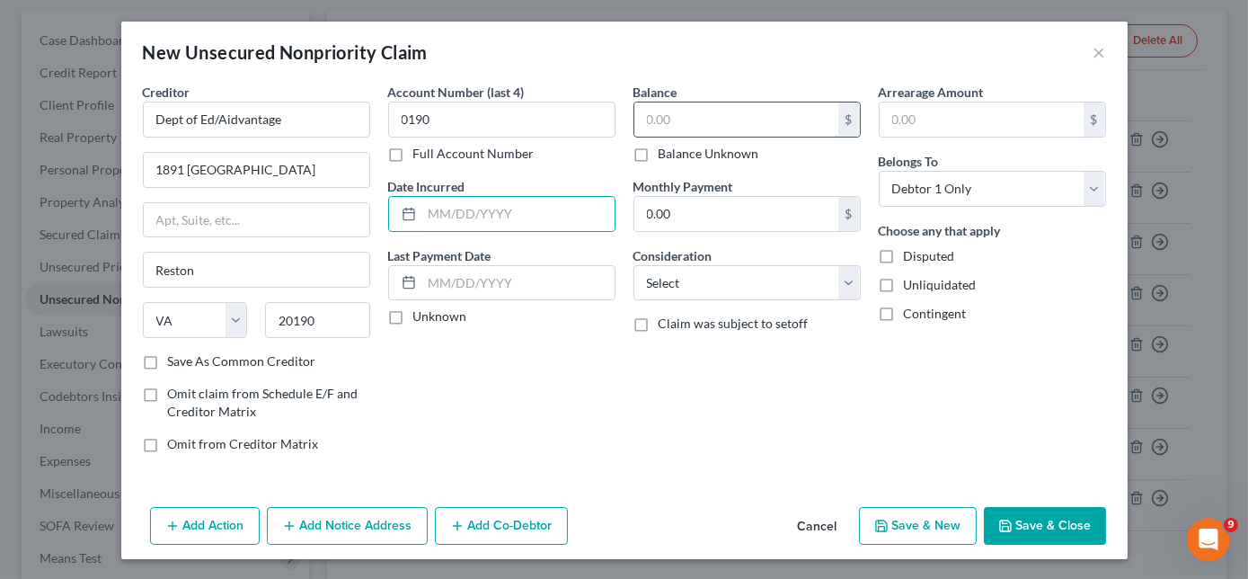
click at [678, 117] on input "text" at bounding box center [736, 119] width 204 height 34
type input "2,228.00"
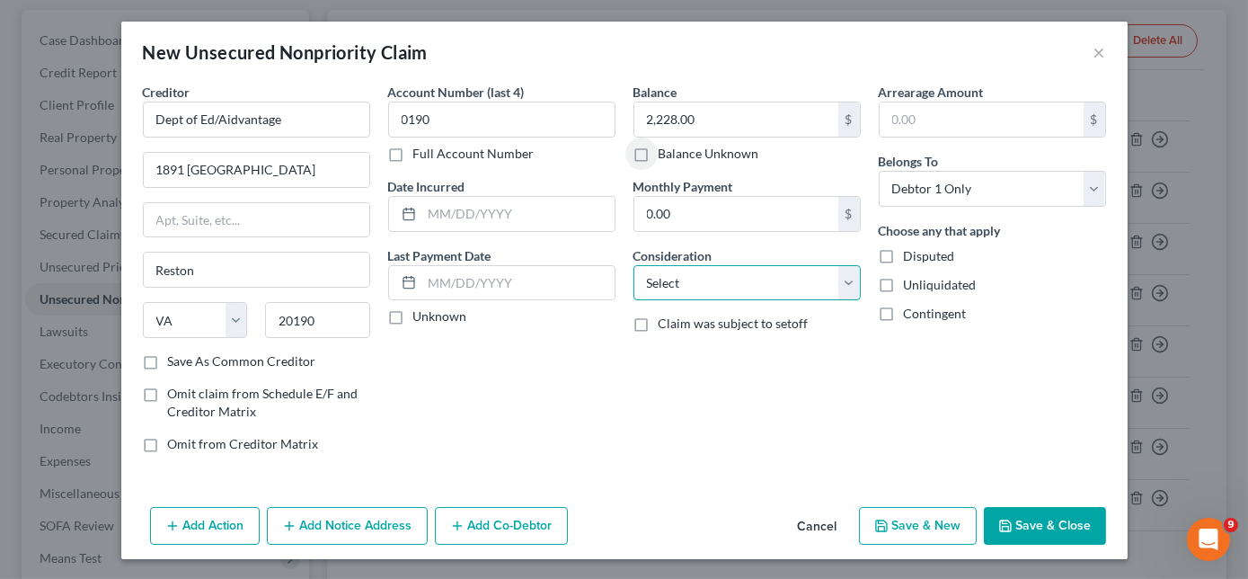
drag, startPoint x: 692, startPoint y: 288, endPoint x: 692, endPoint y: 303, distance: 15.3
click at [692, 288] on select "Select Cable / Satellite Services Collection Agency Credit Card Debt Debt Couns…" at bounding box center [747, 283] width 227 height 36
select select "17"
click at [634, 265] on select "Select Cable / Satellite Services Collection Agency Credit Card Debt Debt Couns…" at bounding box center [747, 283] width 227 height 36
click at [1017, 518] on button "Save & Close" at bounding box center [1045, 526] width 122 height 38
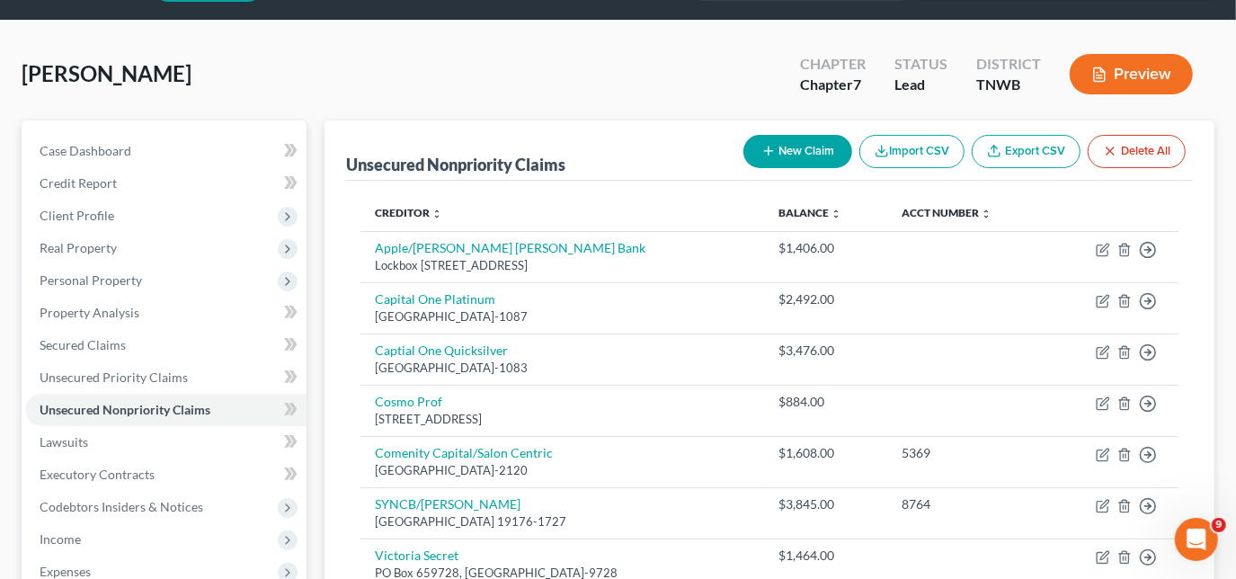
scroll to position [49, 0]
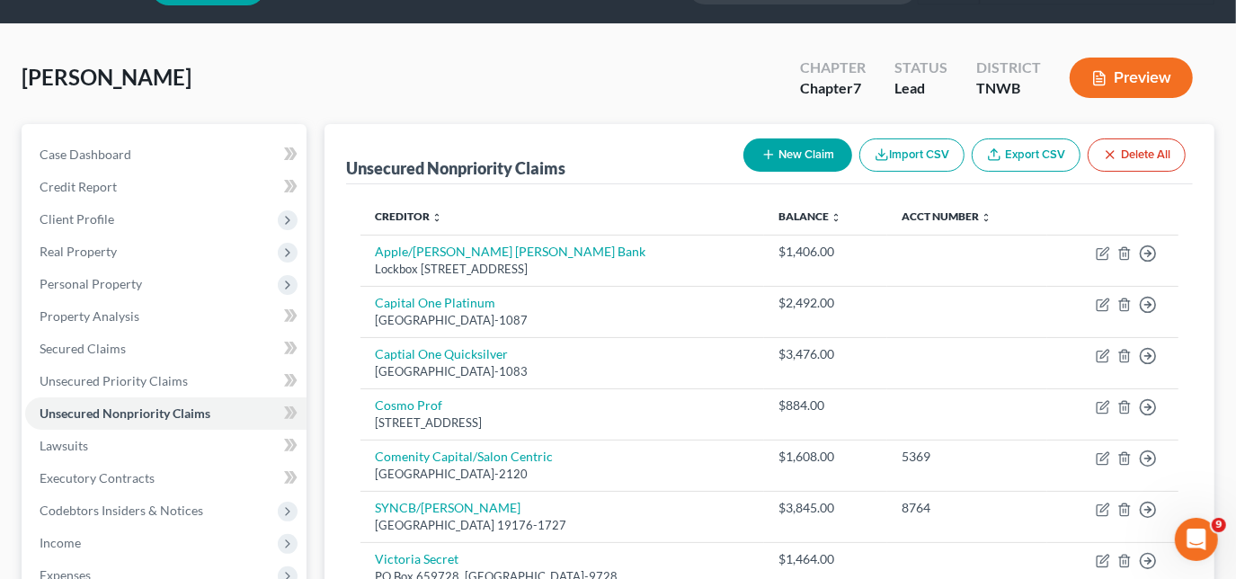
click at [751, 150] on button "New Claim" at bounding box center [797, 154] width 109 height 33
select select "0"
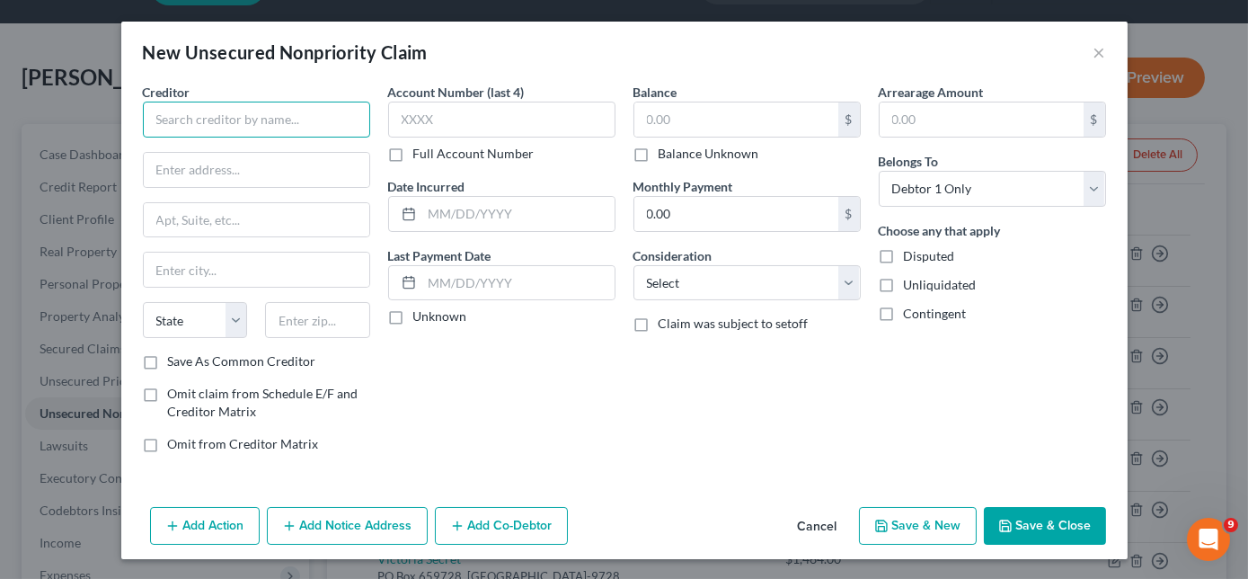
click at [288, 119] on input "text" at bounding box center [256, 120] width 227 height 36
type input "SYNCB/Amazon PLLC"
type input "PO Box 71737"
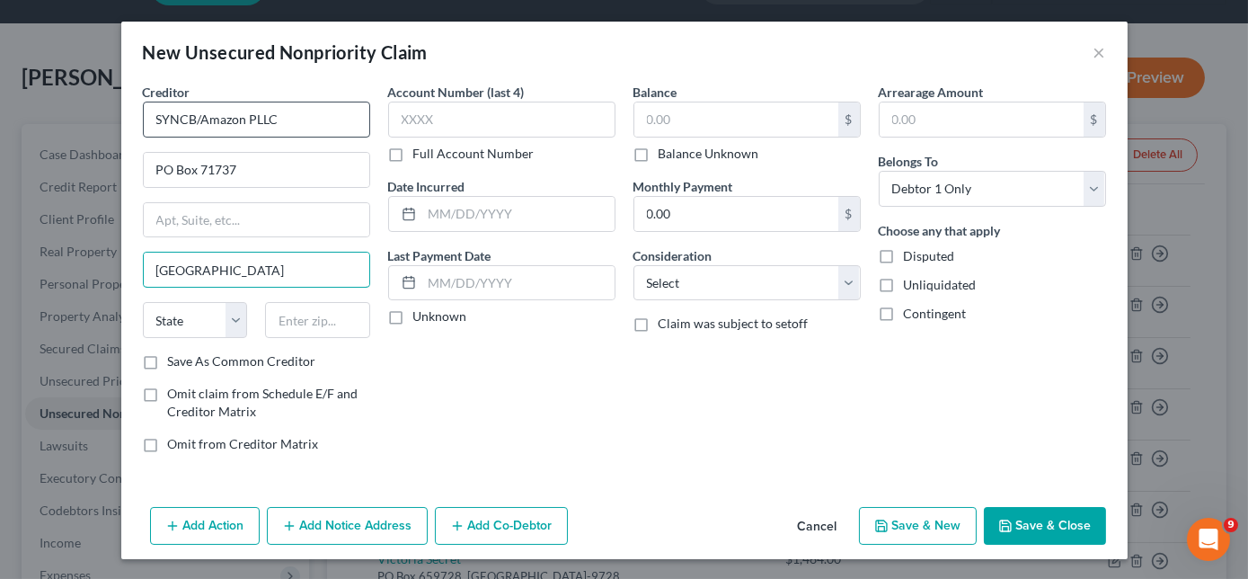
type input "[GEOGRAPHIC_DATA]"
select select "39"
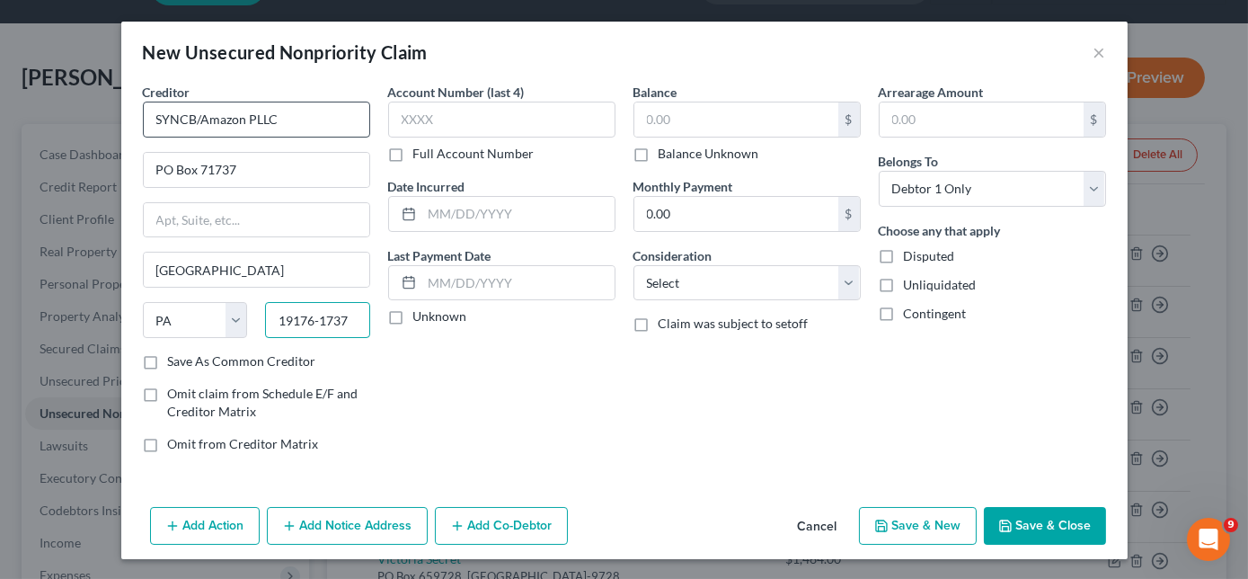
type input "19176-1737"
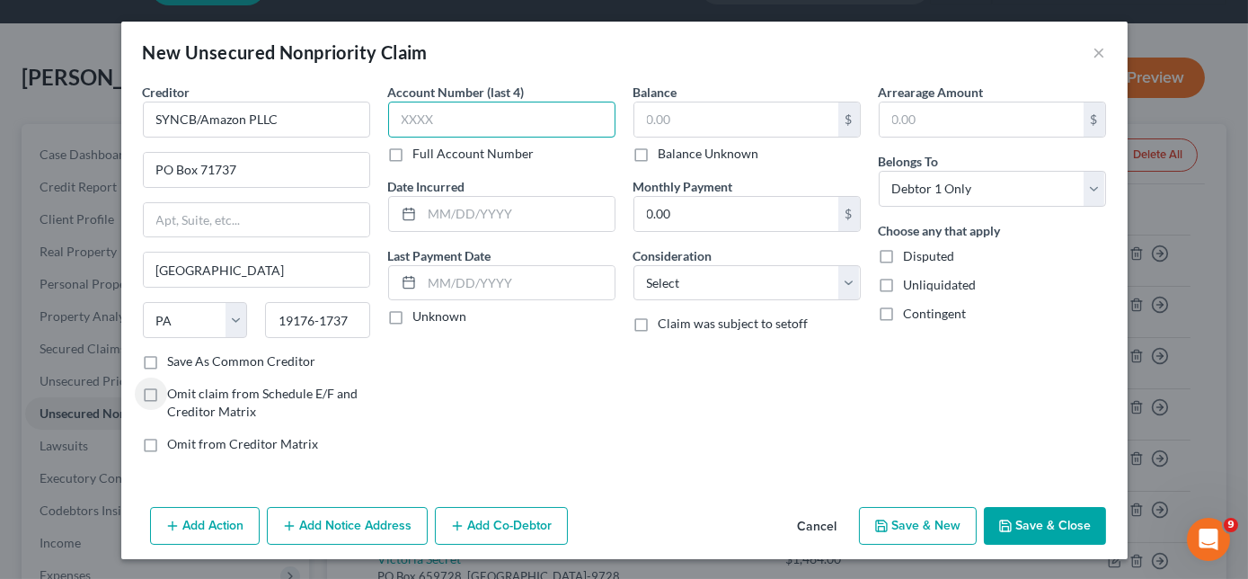
click at [469, 123] on input "text" at bounding box center [501, 120] width 227 height 36
type input "4920"
click at [700, 111] on input "text" at bounding box center [736, 119] width 204 height 34
type input "587.00"
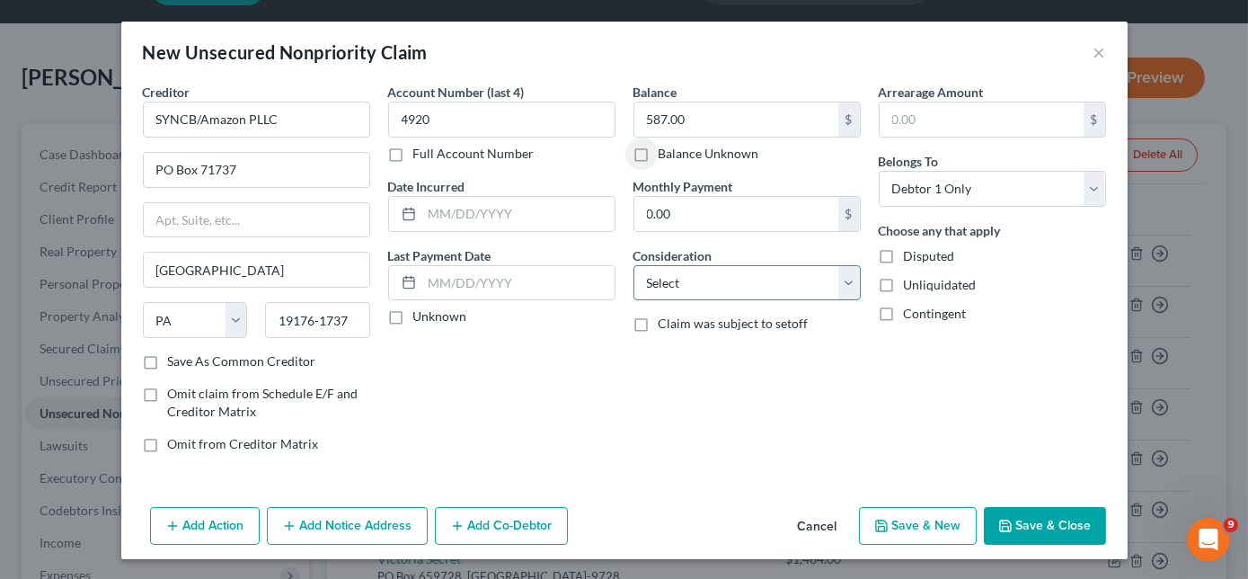
click at [723, 285] on select "Select Cable / Satellite Services Collection Agency Credit Card Debt Debt Couns…" at bounding box center [747, 283] width 227 height 36
select select "2"
click at [634, 265] on select "Select Cable / Satellite Services Collection Agency Credit Card Debt Debt Couns…" at bounding box center [747, 283] width 227 height 36
click at [1054, 513] on button "Save & Close" at bounding box center [1045, 526] width 122 height 38
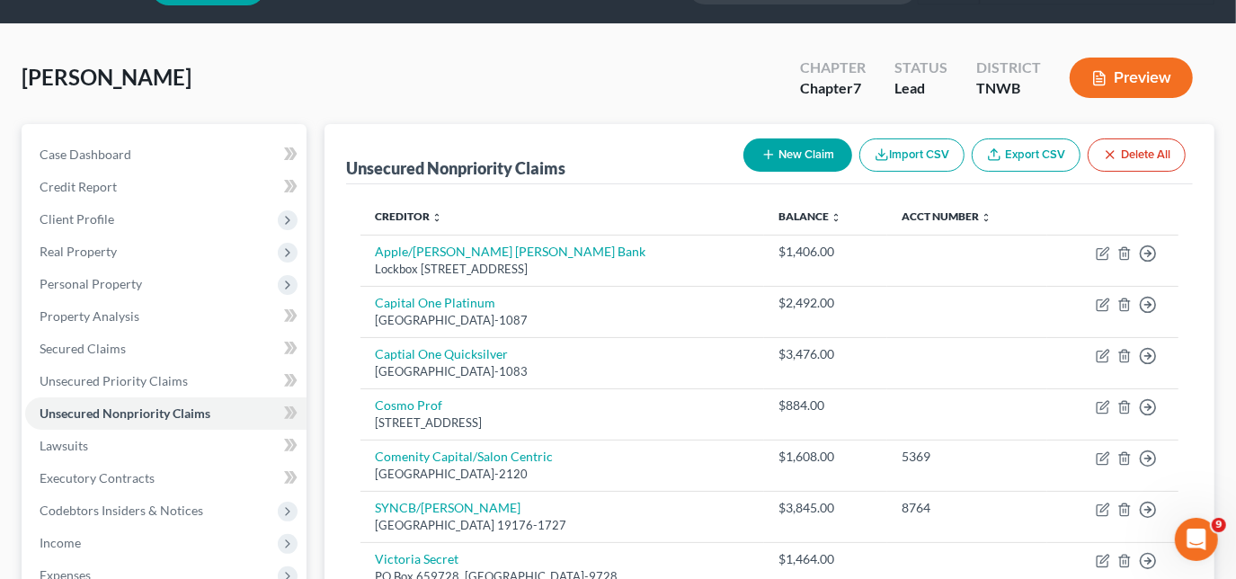
click at [801, 155] on button "New Claim" at bounding box center [797, 154] width 109 height 33
select select "0"
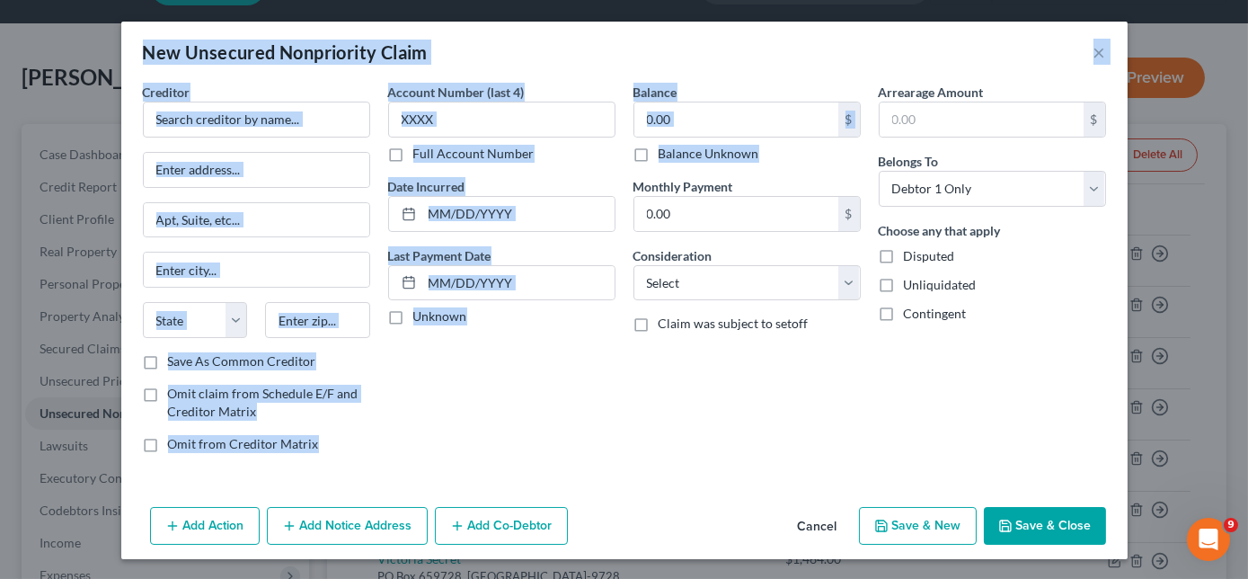
click at [800, 155] on div "Balance Unknown" at bounding box center [747, 154] width 227 height 18
drag, startPoint x: 563, startPoint y: 378, endPoint x: 554, endPoint y: 360, distance: 20.1
click at [564, 378] on div "Account Number (last 4) Full Account Number Date Incurred Last Payment Date Unk…" at bounding box center [501, 275] width 245 height 385
click at [826, 528] on button "Cancel" at bounding box center [818, 527] width 68 height 36
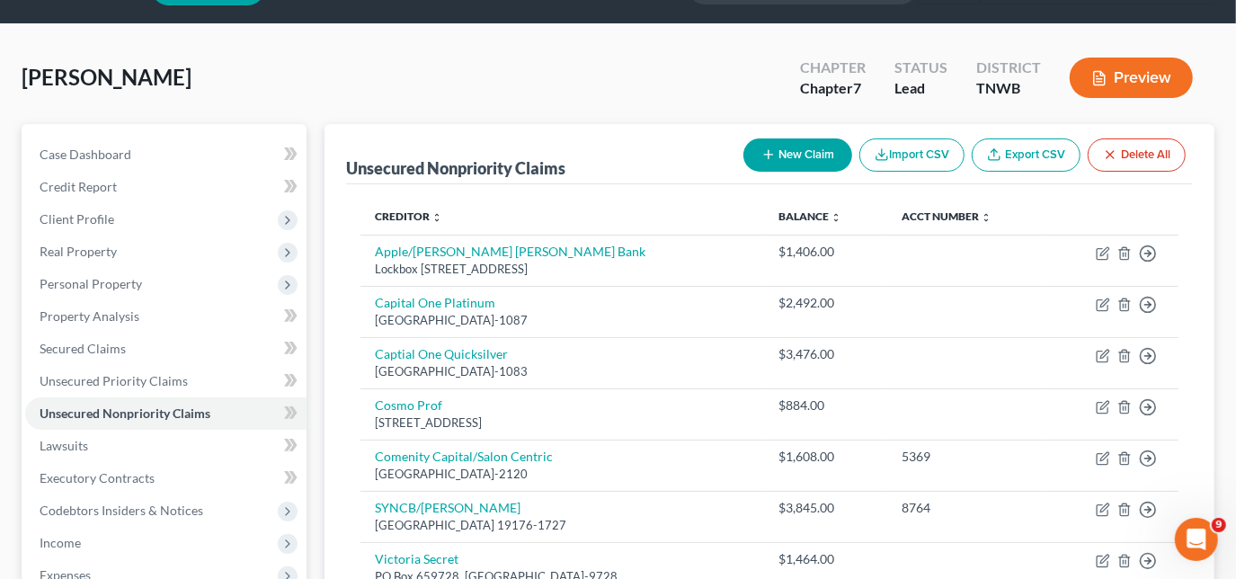
click at [800, 158] on button "New Claim" at bounding box center [797, 154] width 109 height 33
select select "0"
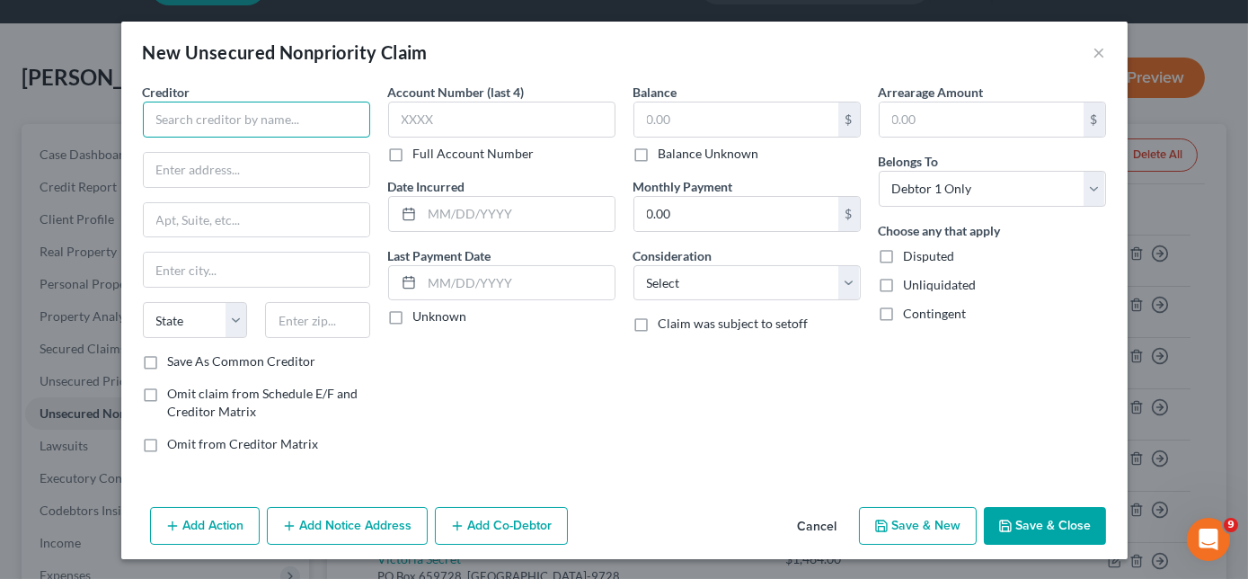
click at [231, 126] on input "text" at bounding box center [256, 120] width 227 height 36
click at [267, 122] on input "SYNCB/[PERSON_NAME] [PERSON_NAME]" at bounding box center [256, 120] width 227 height 36
type input "SYNCB/[PERSON_NAME] [PERSON_NAME]"
click at [261, 164] on input "text" at bounding box center [257, 170] width 226 height 34
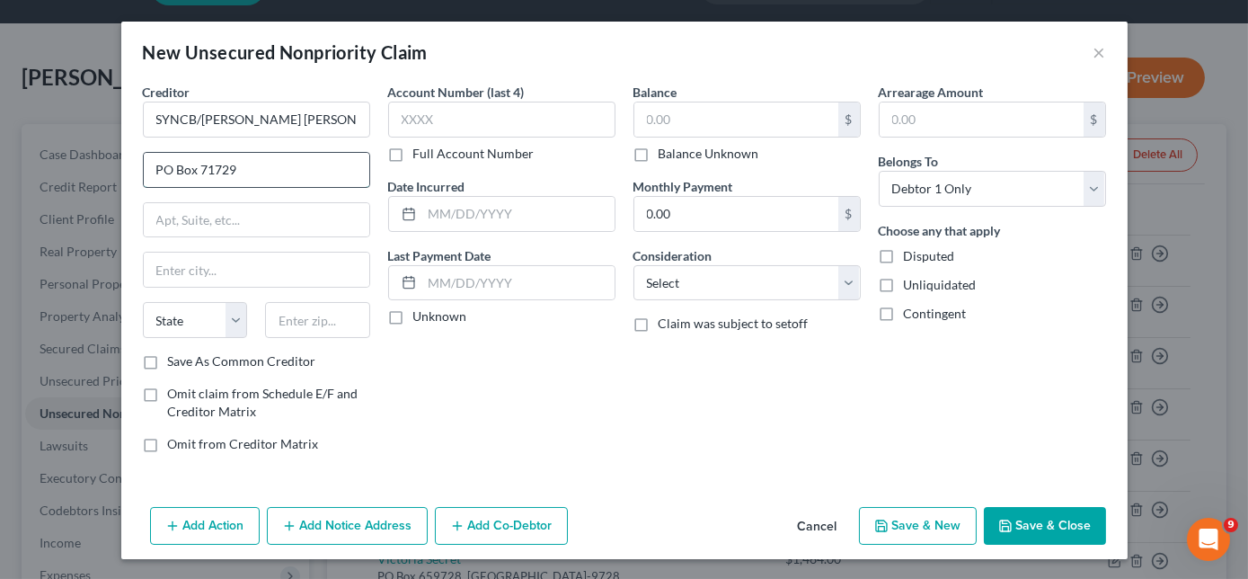
type input "PO Box 71729"
type input "[GEOGRAPHIC_DATA]"
select select "39"
type input "19176-1729"
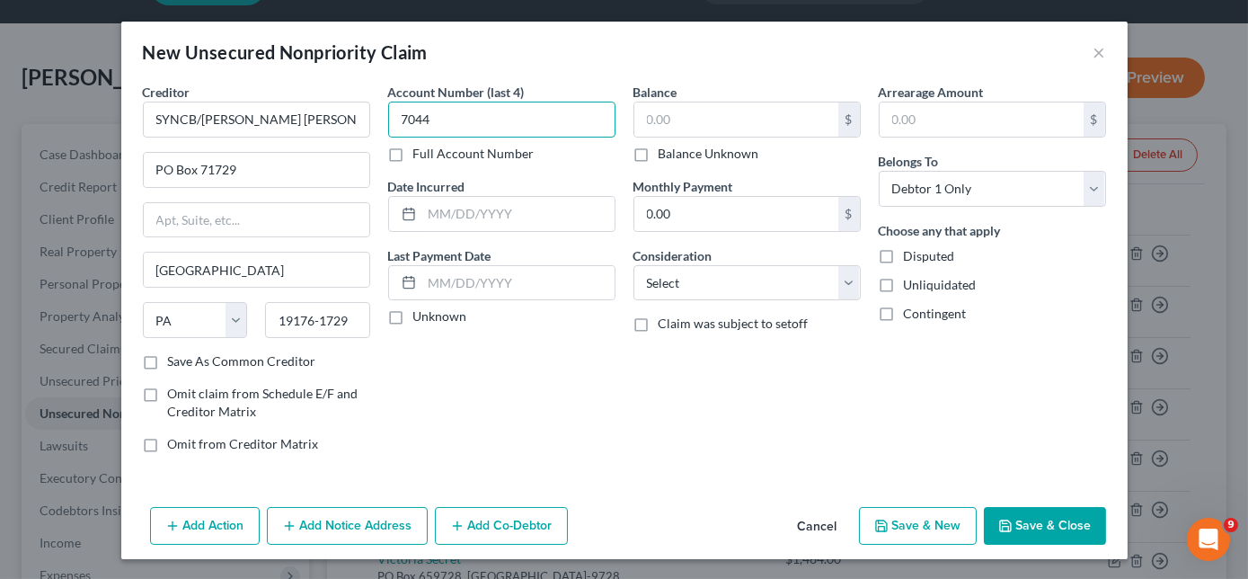
type input "7044"
click at [676, 120] on input "text" at bounding box center [736, 119] width 204 height 34
type input "2"
type input "7,288.00"
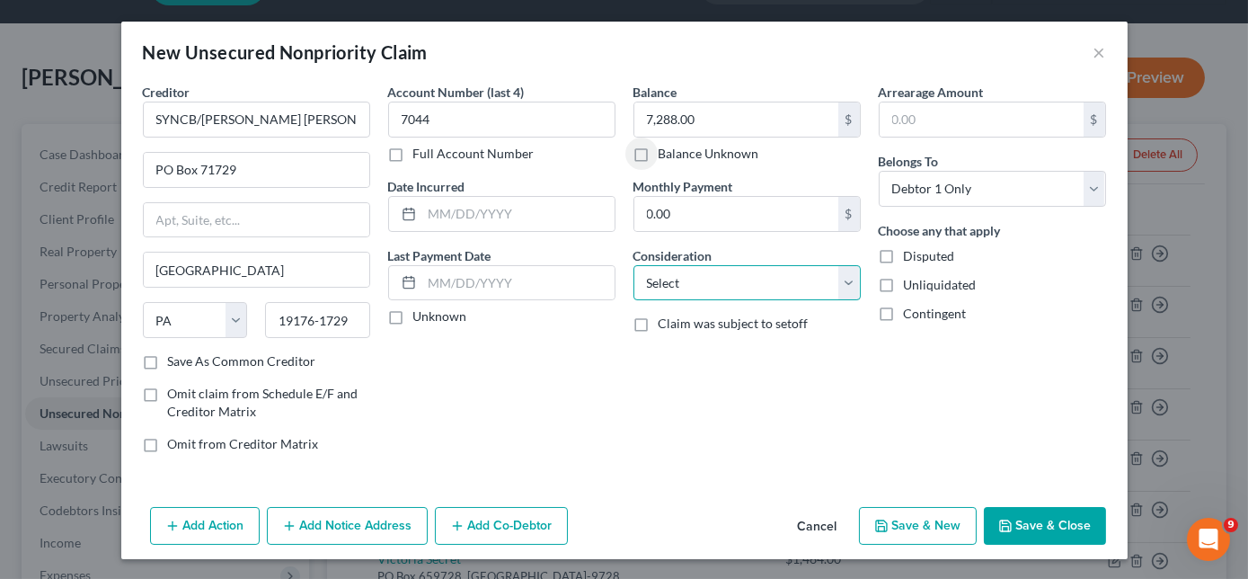
click at [731, 282] on select "Select Cable / Satellite Services Collection Agency Credit Card Debt Debt Couns…" at bounding box center [747, 283] width 227 height 36
select select "2"
click at [634, 265] on select "Select Cable / Satellite Services Collection Agency Credit Card Debt Debt Couns…" at bounding box center [747, 283] width 227 height 36
click at [1008, 522] on icon "button" at bounding box center [1005, 525] width 14 height 14
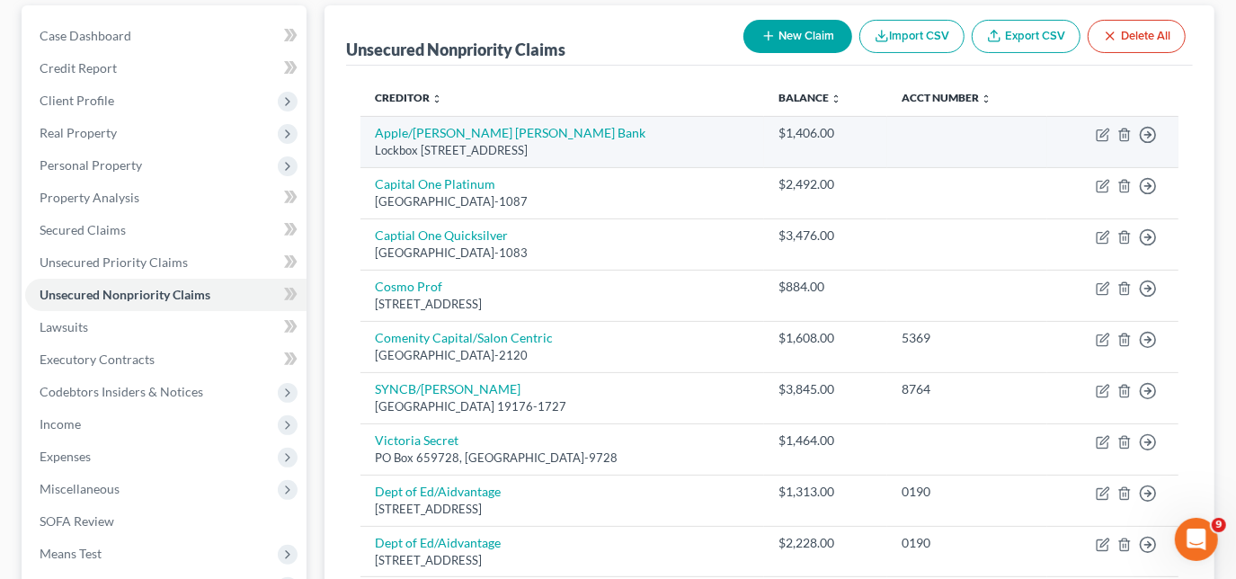
scroll to position [130, 0]
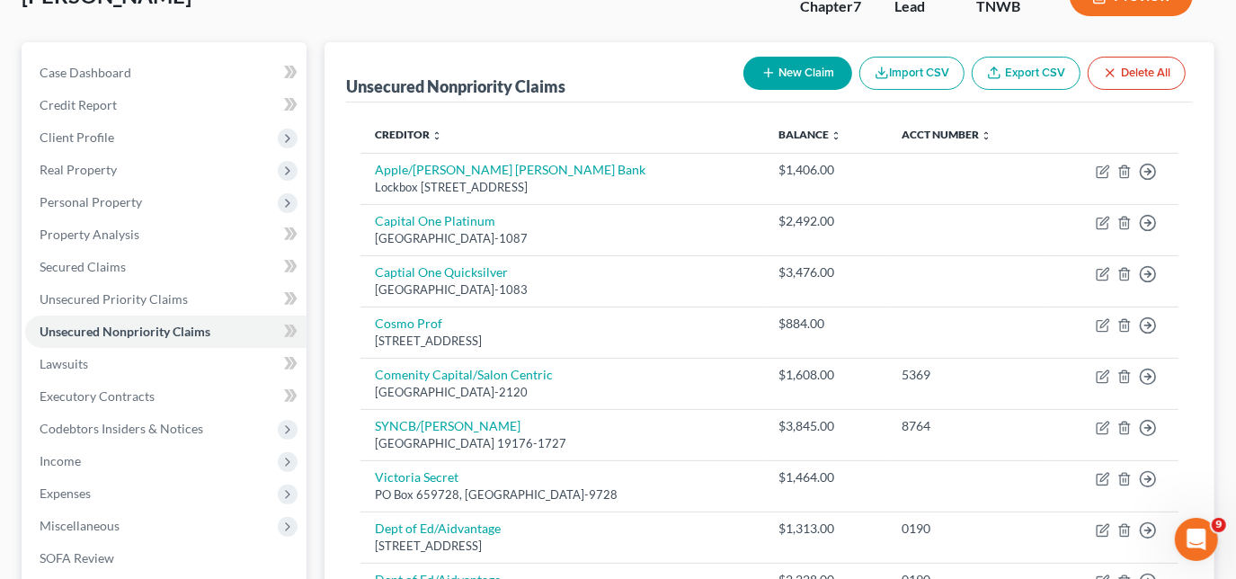
click at [811, 73] on button "New Claim" at bounding box center [797, 73] width 109 height 33
select select "0"
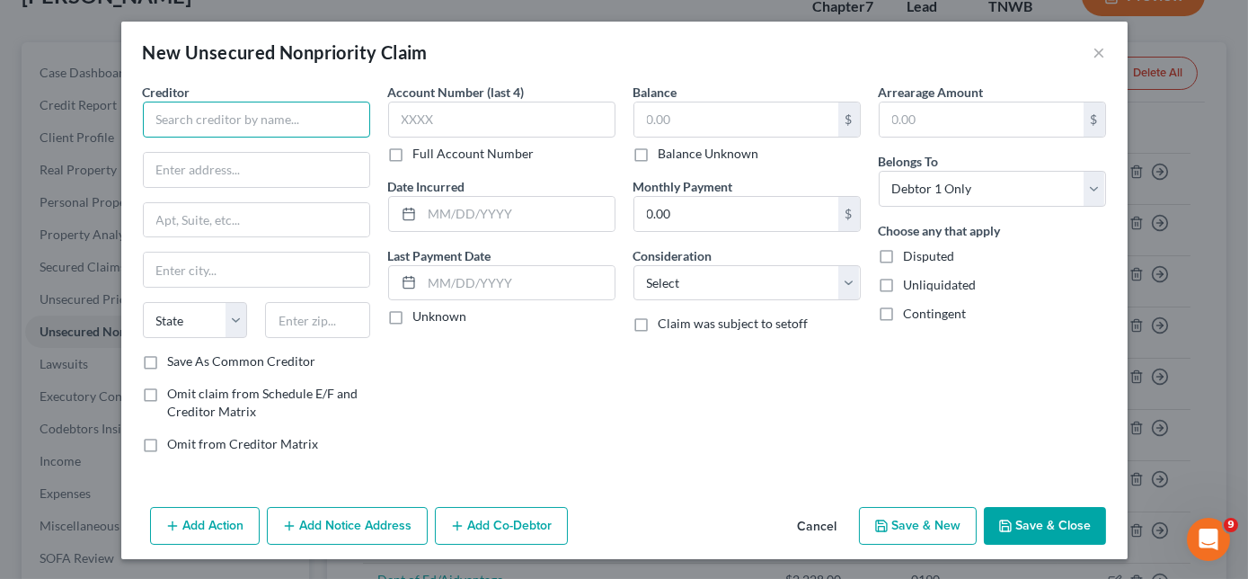
click at [304, 105] on input "text" at bounding box center [256, 120] width 227 height 36
type input "SYNCB/Care Credit"
type input "PO Box 71757"
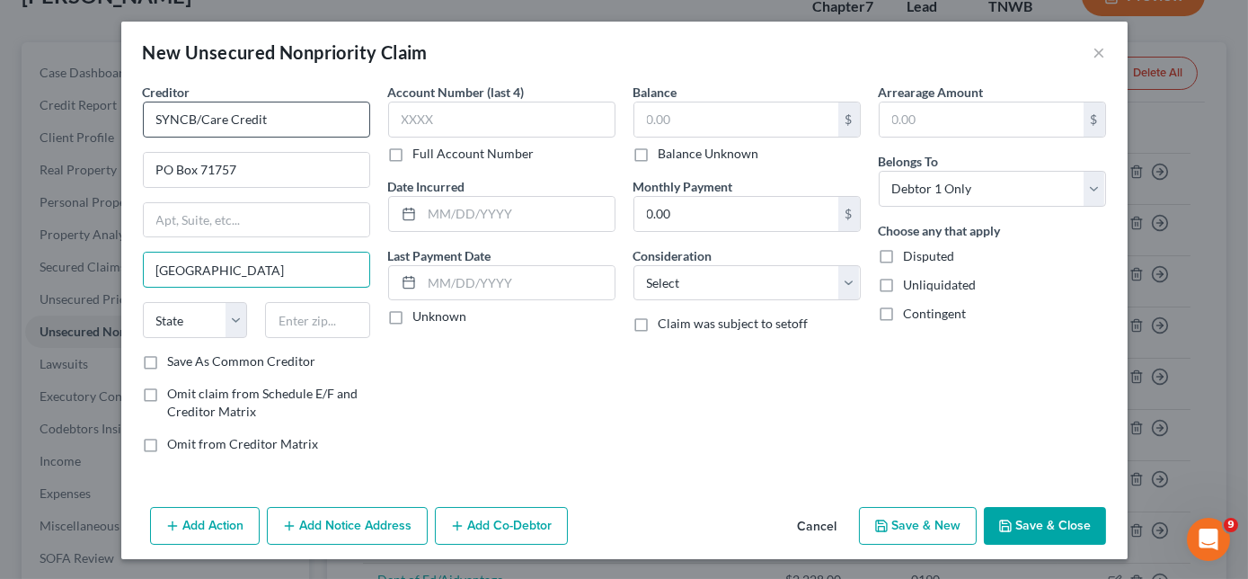
type input "[GEOGRAPHIC_DATA]"
select select "39"
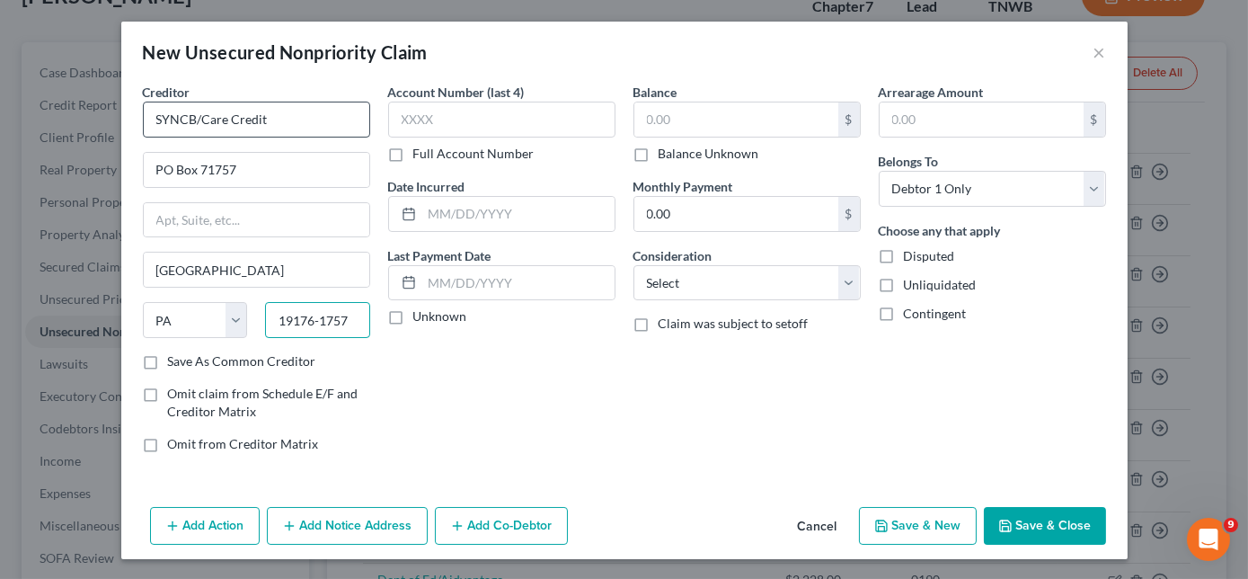
type input "19176-1757"
type input "5630"
type input "2"
type input "1,759.00"
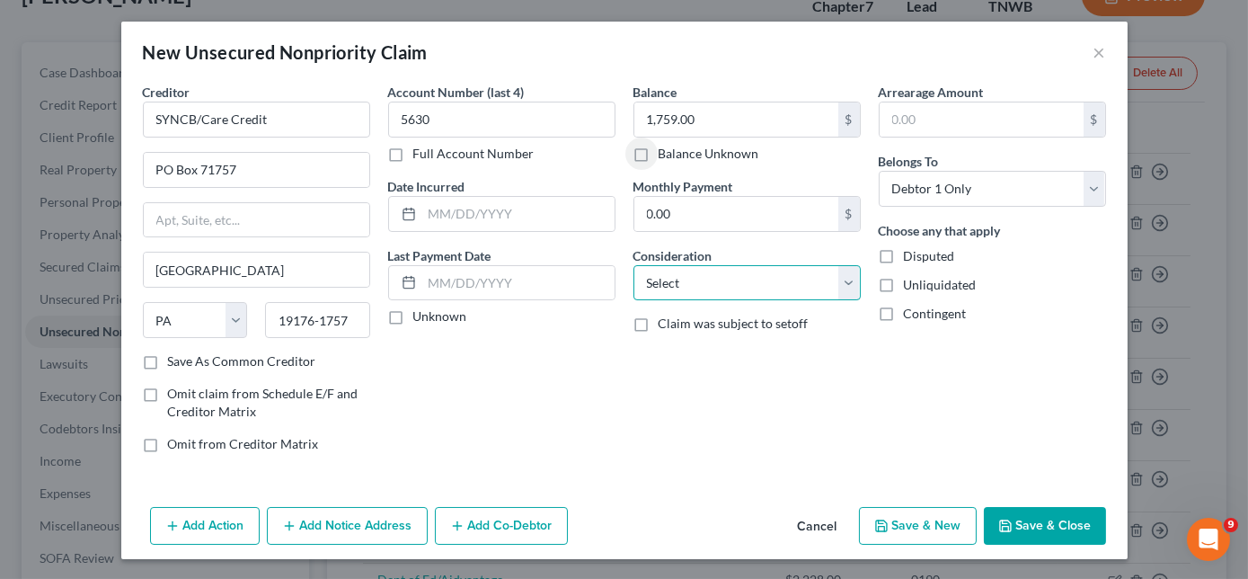
click at [717, 291] on select "Select Cable / Satellite Services Collection Agency Credit Card Debt Debt Couns…" at bounding box center [747, 283] width 227 height 36
select select "2"
click at [634, 265] on select "Select Cable / Satellite Services Collection Agency Credit Card Debt Debt Couns…" at bounding box center [747, 283] width 227 height 36
click at [1017, 510] on button "Save & Close" at bounding box center [1045, 526] width 122 height 38
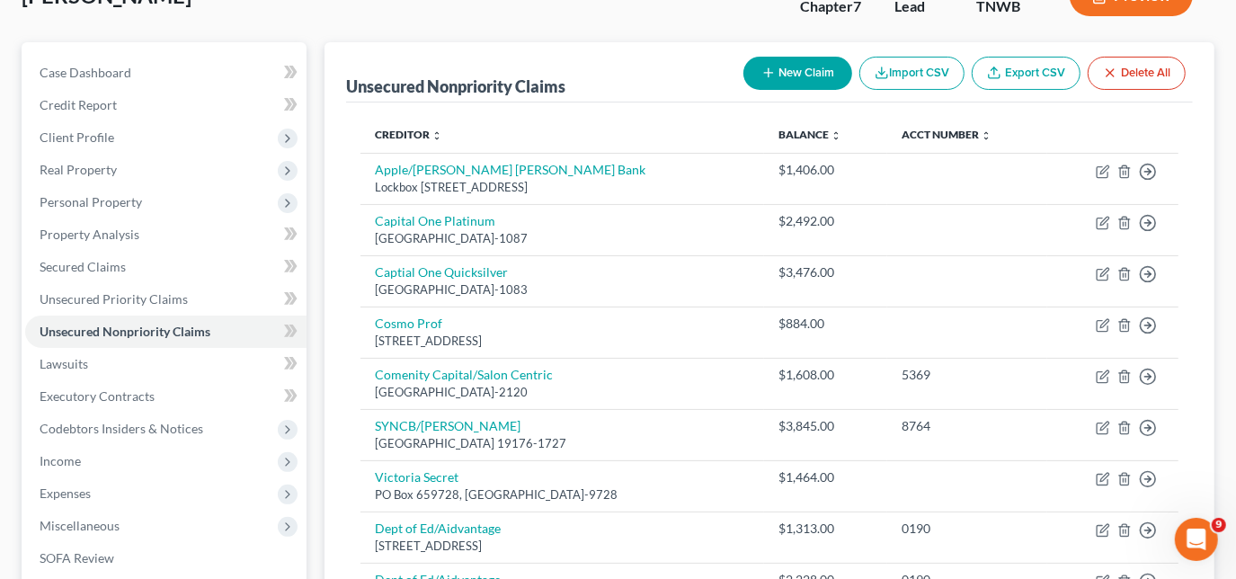
click at [811, 63] on button "New Claim" at bounding box center [797, 73] width 109 height 33
select select "0"
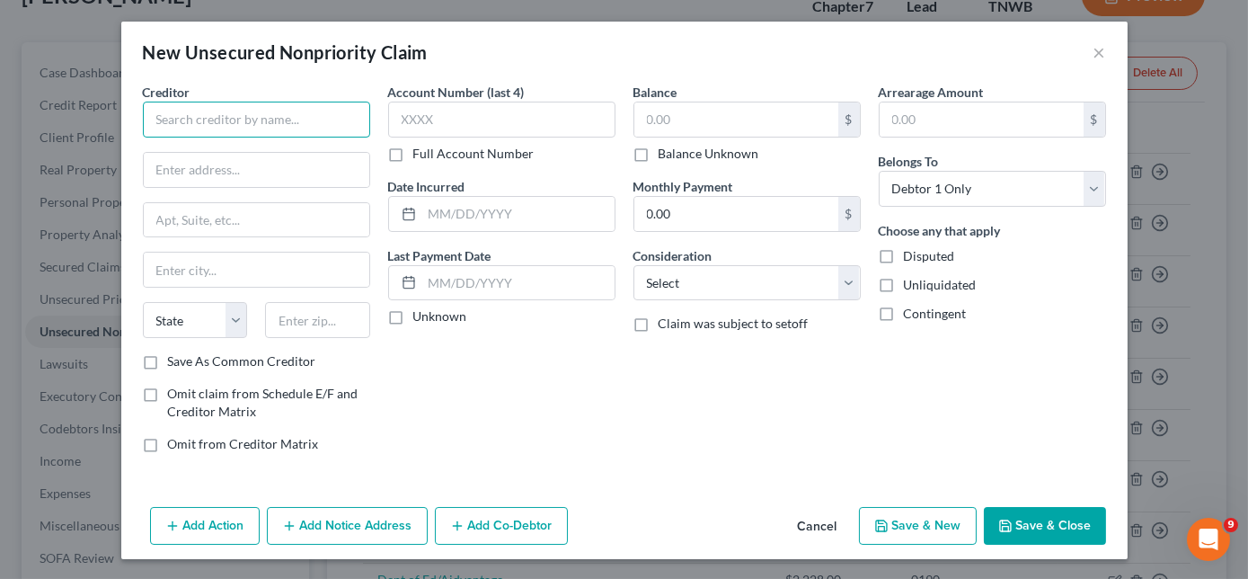
click at [306, 111] on input "text" at bounding box center [256, 120] width 227 height 36
type input "Comenity Bank/Buckle"
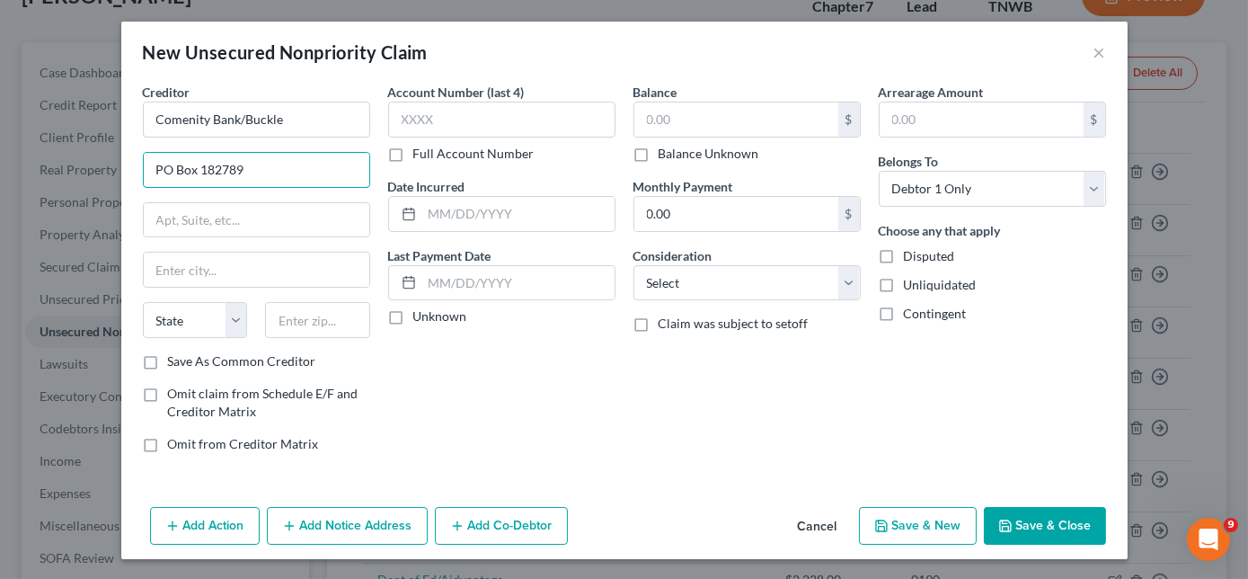
type input "PO Box 182789"
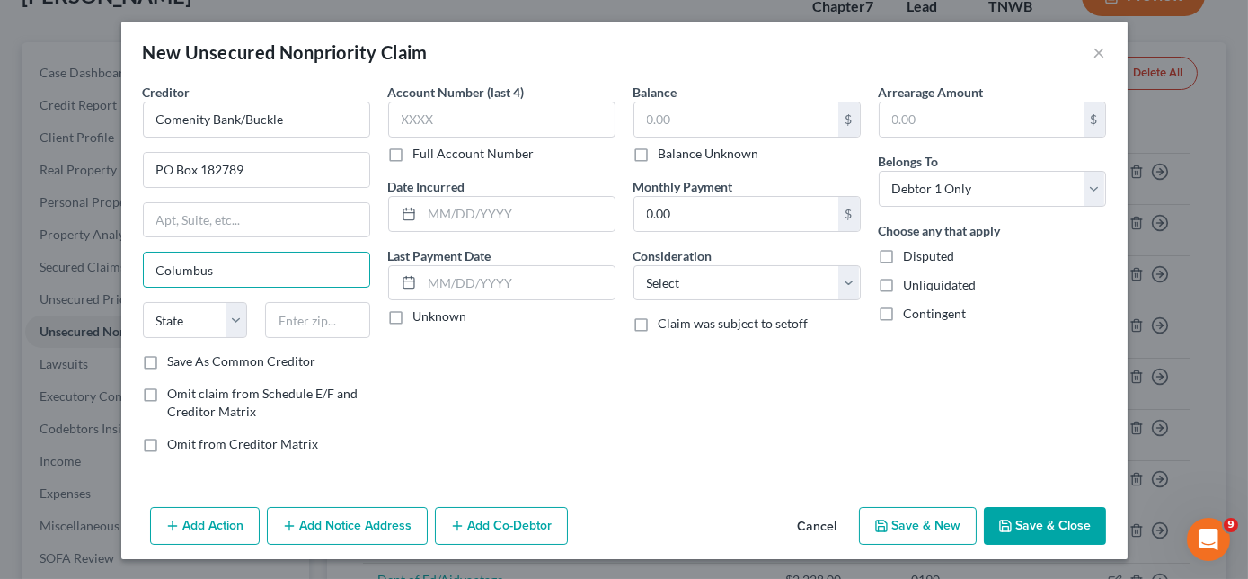
type input "Columbus"
select select "36"
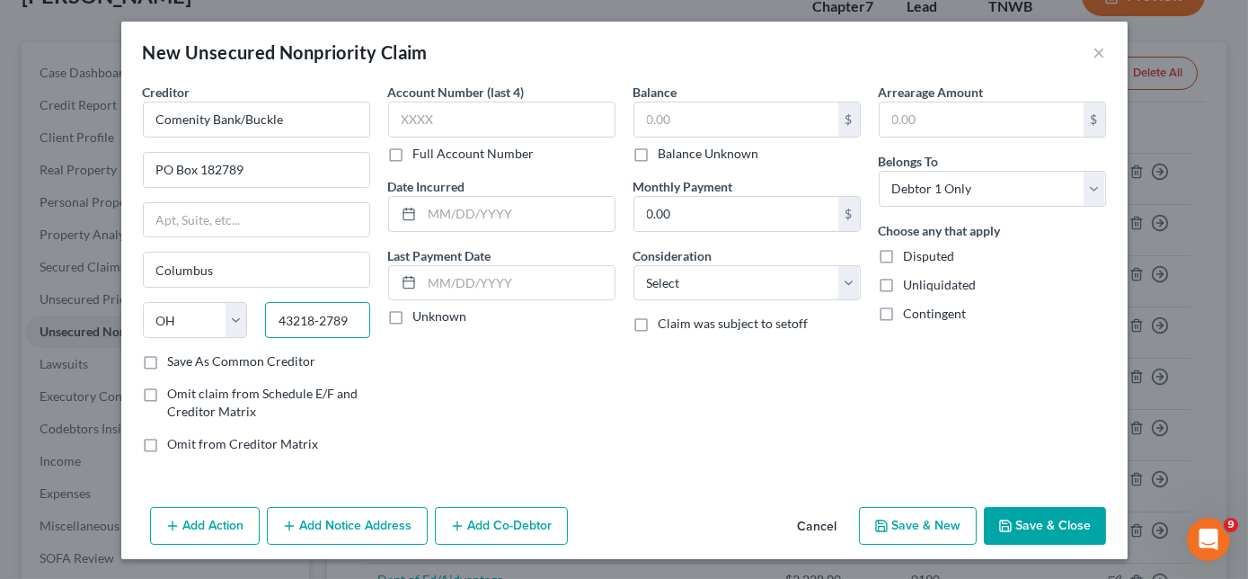
type input "43218-2789"
type input "6728"
type input "1,405.00"
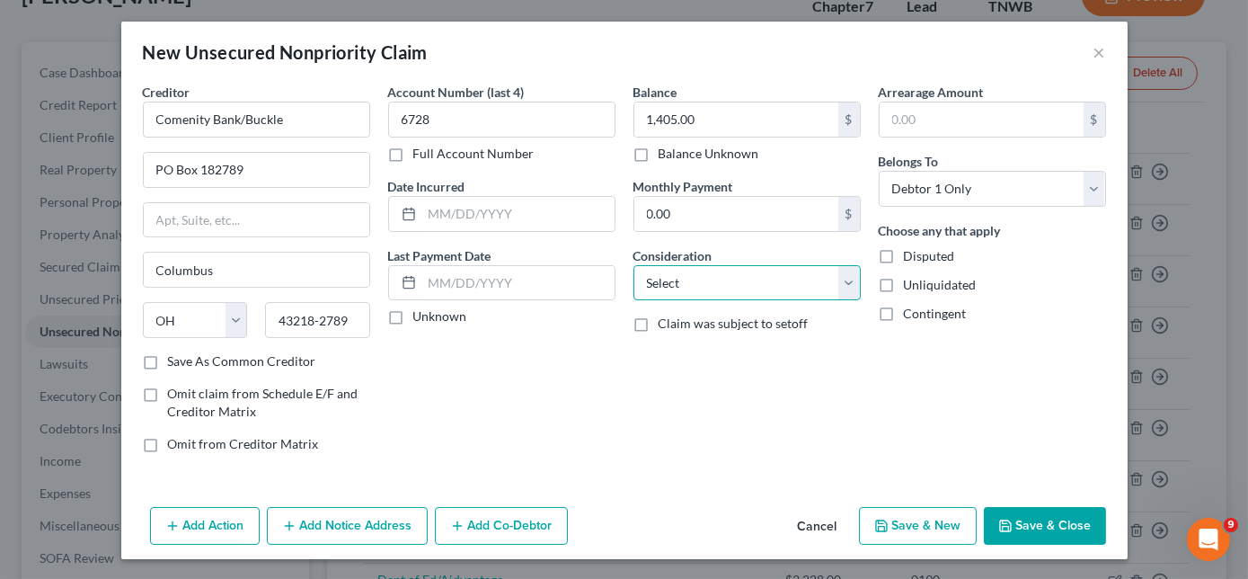
click at [678, 280] on select "Select Cable / Satellite Services Collection Agency Credit Card Debt Debt Couns…" at bounding box center [747, 283] width 227 height 36
select select "2"
click at [634, 265] on select "Select Cable / Satellite Services Collection Agency Credit Card Debt Debt Couns…" at bounding box center [747, 283] width 227 height 36
click at [1038, 528] on button "Save & Close" at bounding box center [1045, 526] width 122 height 38
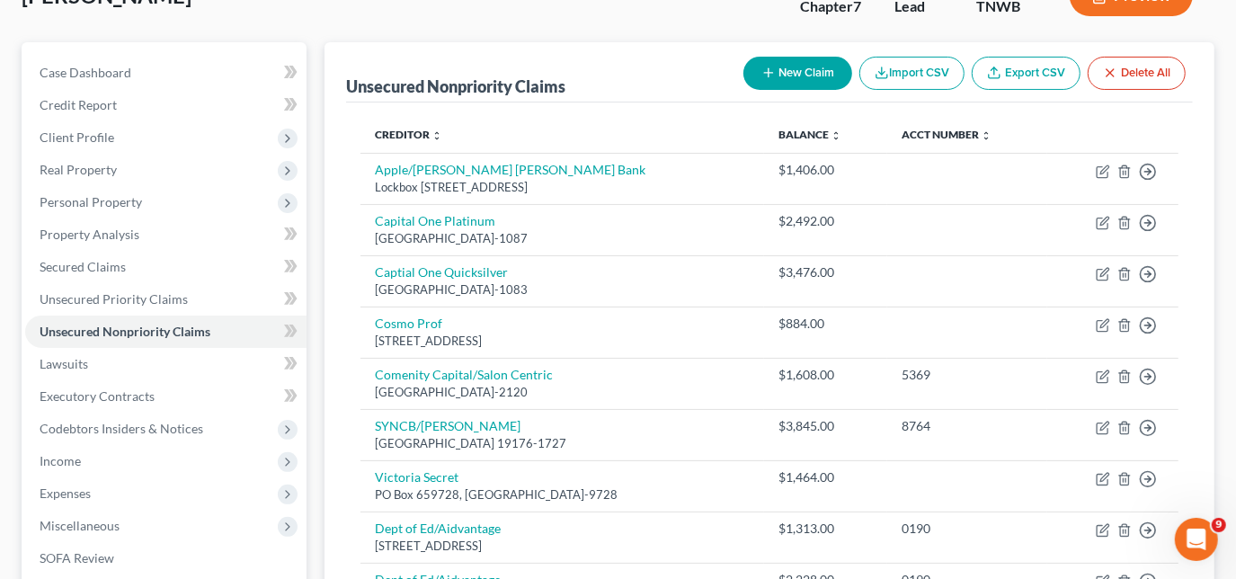
click at [795, 79] on button "New Claim" at bounding box center [797, 73] width 109 height 33
select select "0"
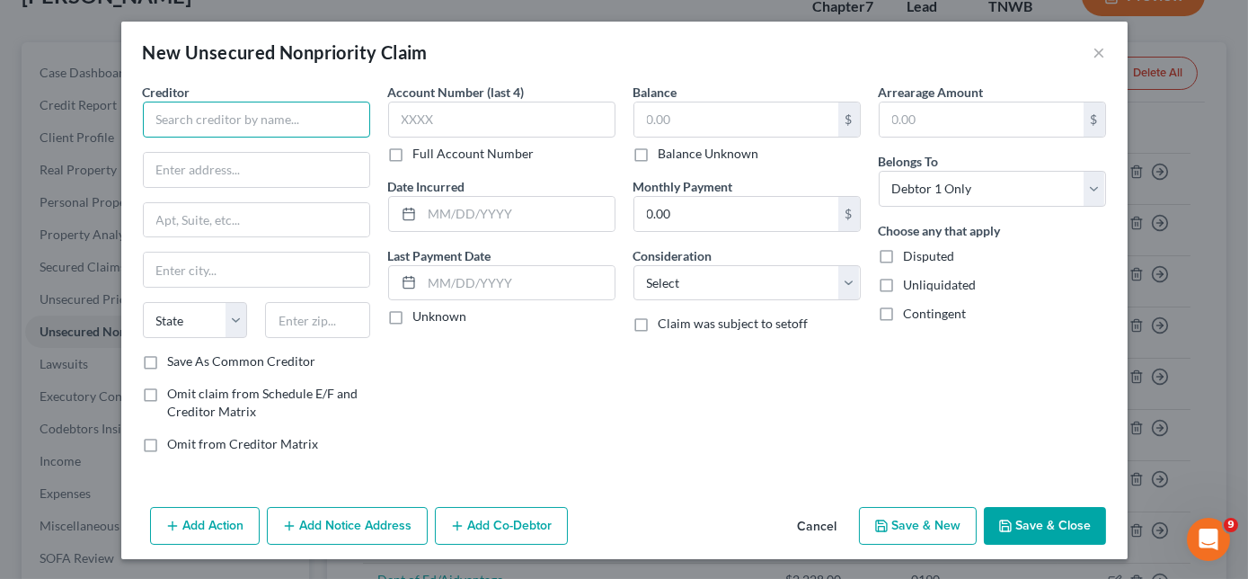
click at [235, 127] on input "text" at bounding box center [256, 120] width 227 height 36
type input "[PERSON_NAME] Bank"
type input "PO Box 9201"
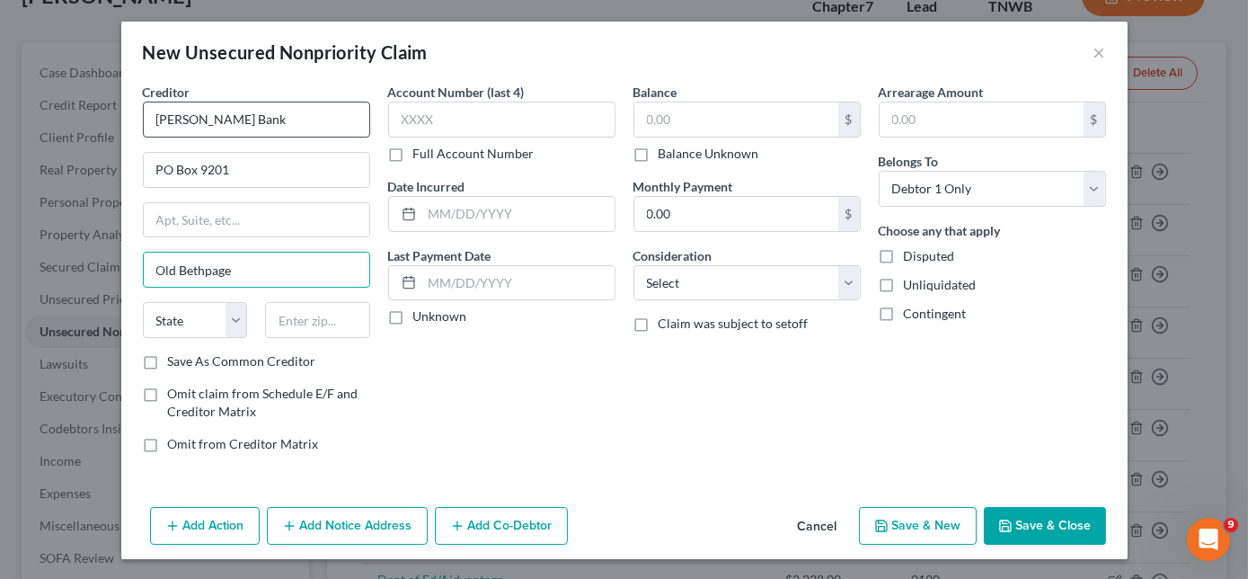
type input "Old Bethpage"
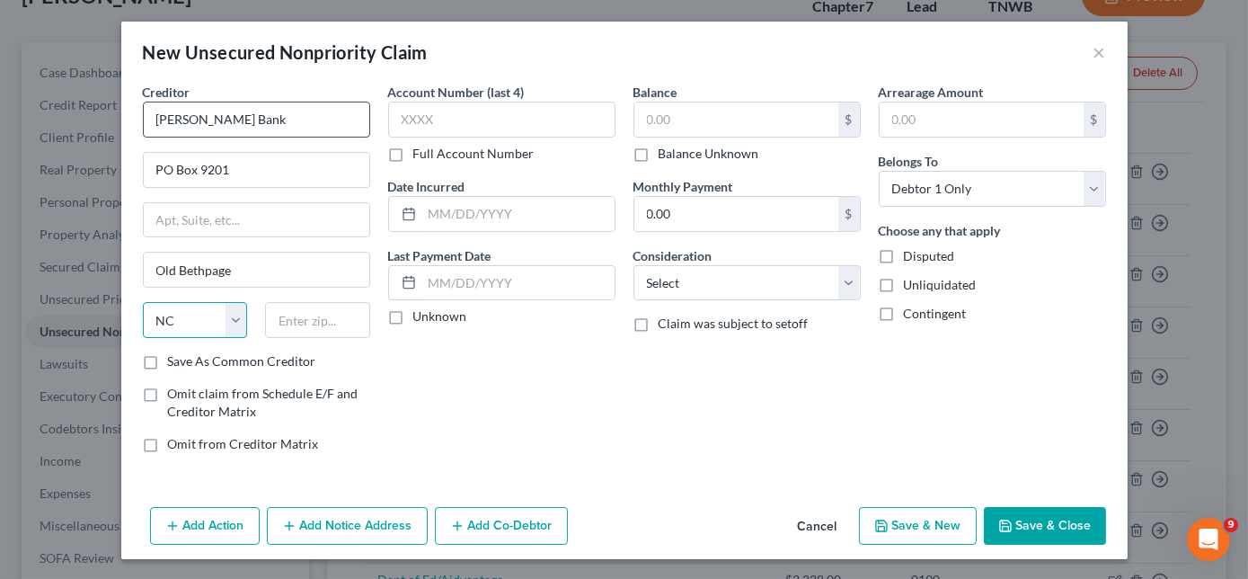
select select "35"
type input "11804-9001"
type input "9952"
type input "3,074.00"
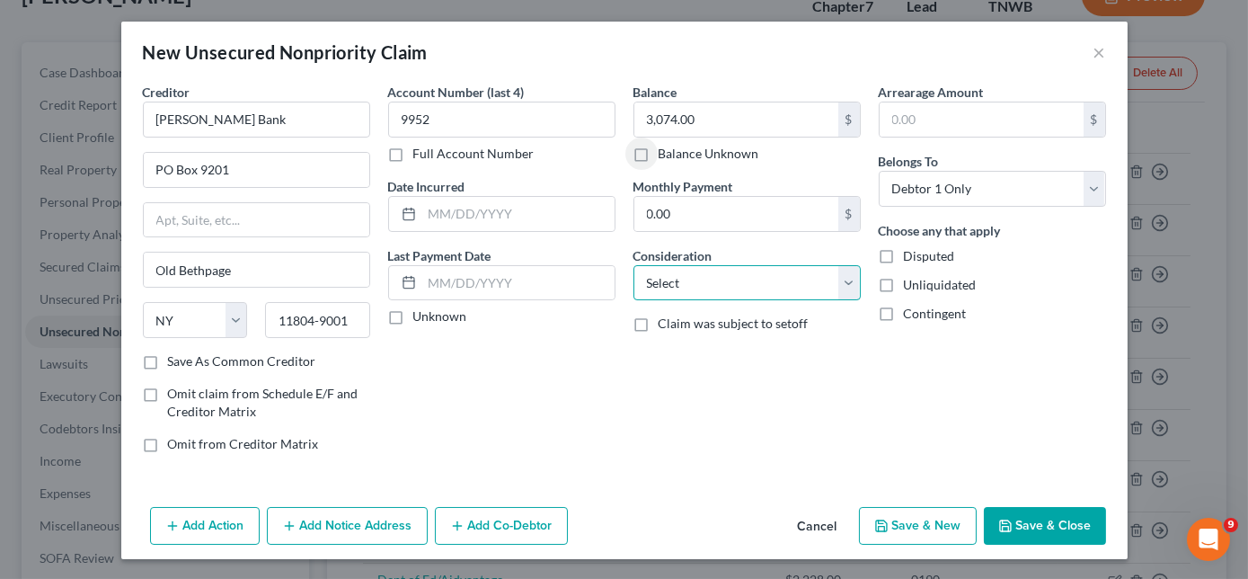
drag, startPoint x: 687, startPoint y: 293, endPoint x: 706, endPoint y: 283, distance: 21.3
click at [687, 293] on select "Select Cable / Satellite Services Collection Agency Credit Card Debt Debt Couns…" at bounding box center [747, 283] width 227 height 36
select select "2"
click at [634, 265] on select "Select Cable / Satellite Services Collection Agency Credit Card Debt Debt Couns…" at bounding box center [747, 283] width 227 height 36
click at [1029, 518] on button "Save & Close" at bounding box center [1045, 526] width 122 height 38
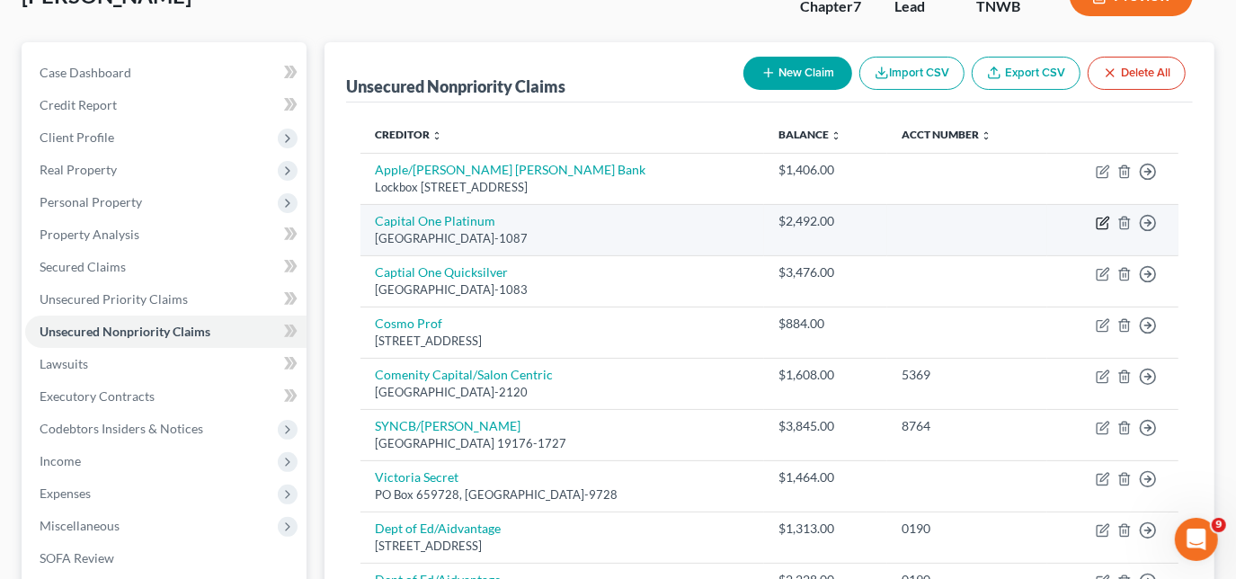
click at [1102, 225] on icon "button" at bounding box center [1102, 223] width 14 height 14
select select "28"
select select "2"
select select "0"
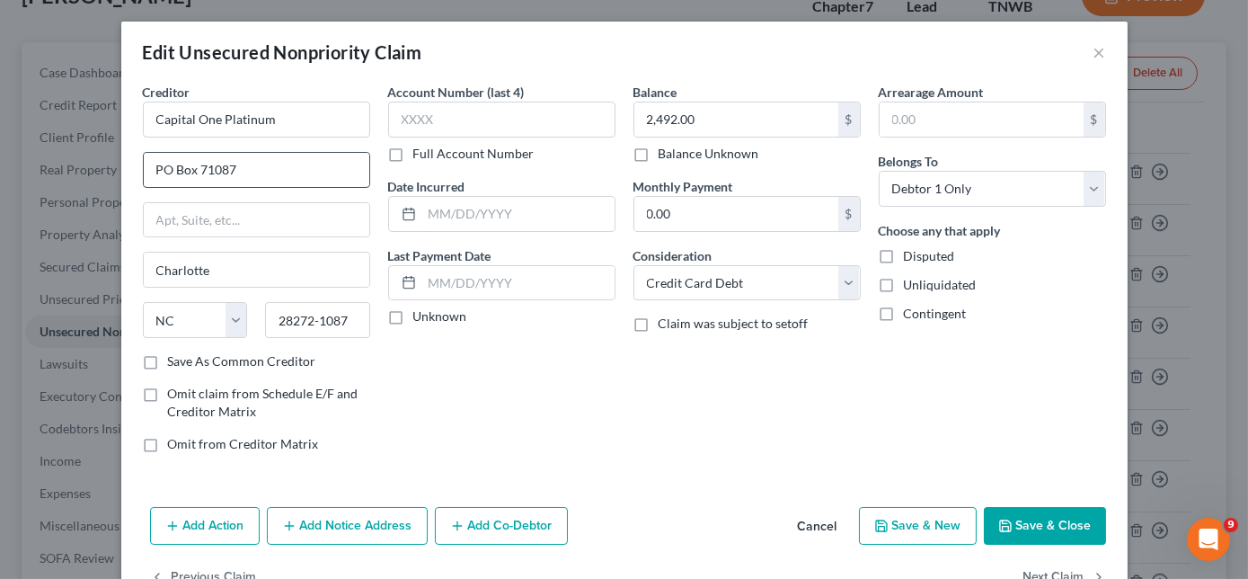
drag, startPoint x: 244, startPoint y: 174, endPoint x: 217, endPoint y: 173, distance: 27.0
click at [217, 173] on input "PO Box 71087" at bounding box center [257, 170] width 226 height 34
type input "PO Box 31293"
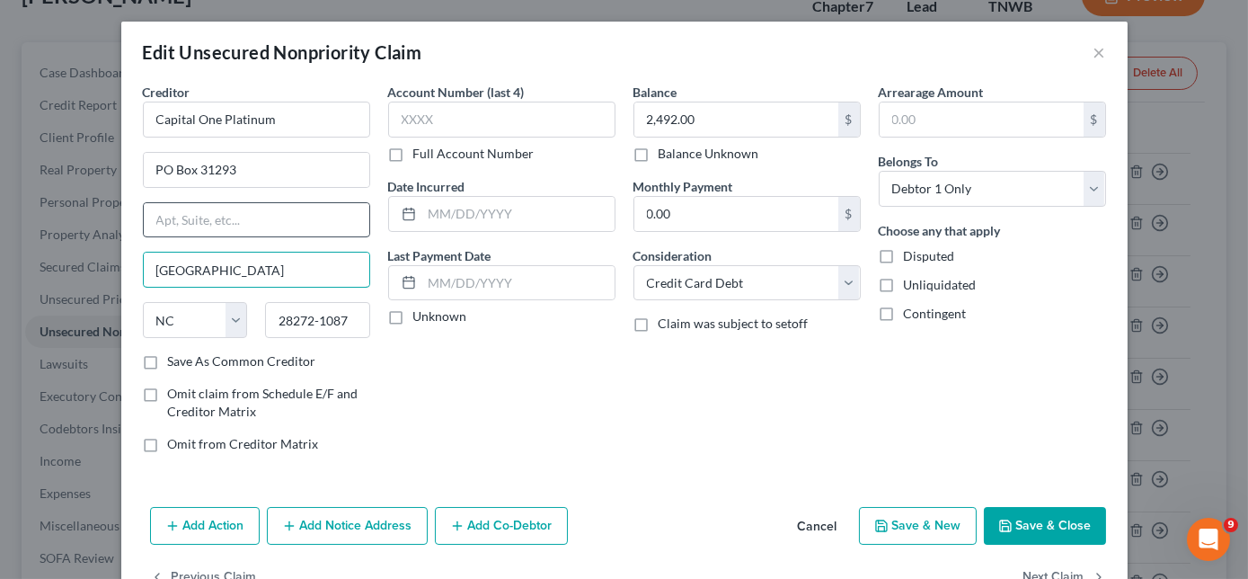
type input "[GEOGRAPHIC_DATA]"
select select "46"
type input "84131-1293"
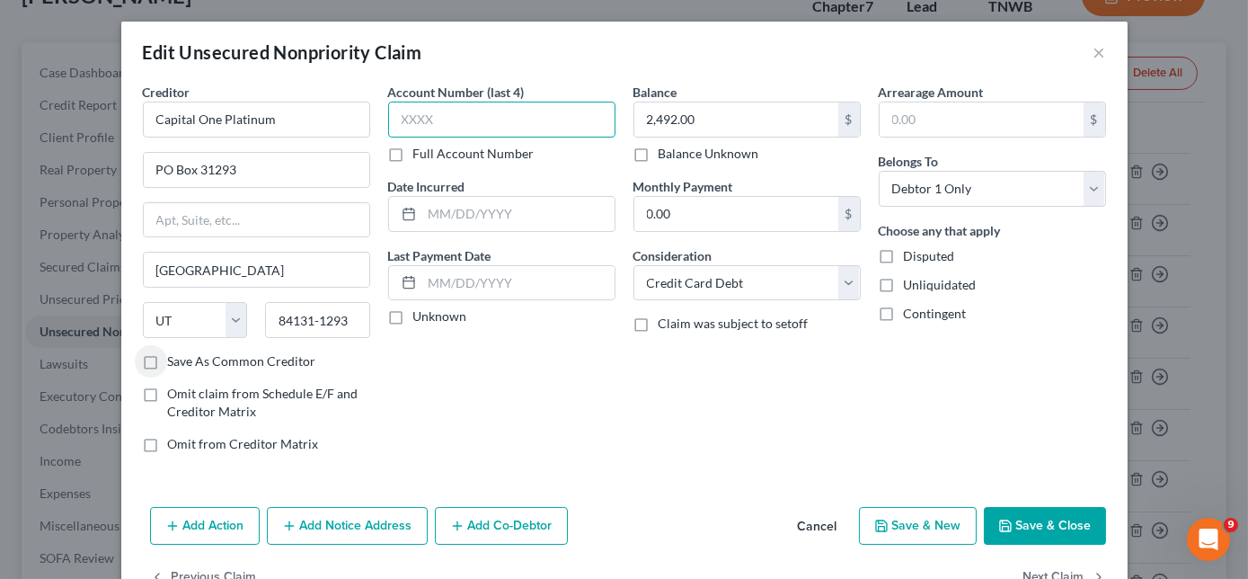
click at [510, 120] on input "text" at bounding box center [501, 120] width 227 height 36
type input "6682"
click at [1011, 513] on button "Save & Close" at bounding box center [1045, 526] width 122 height 38
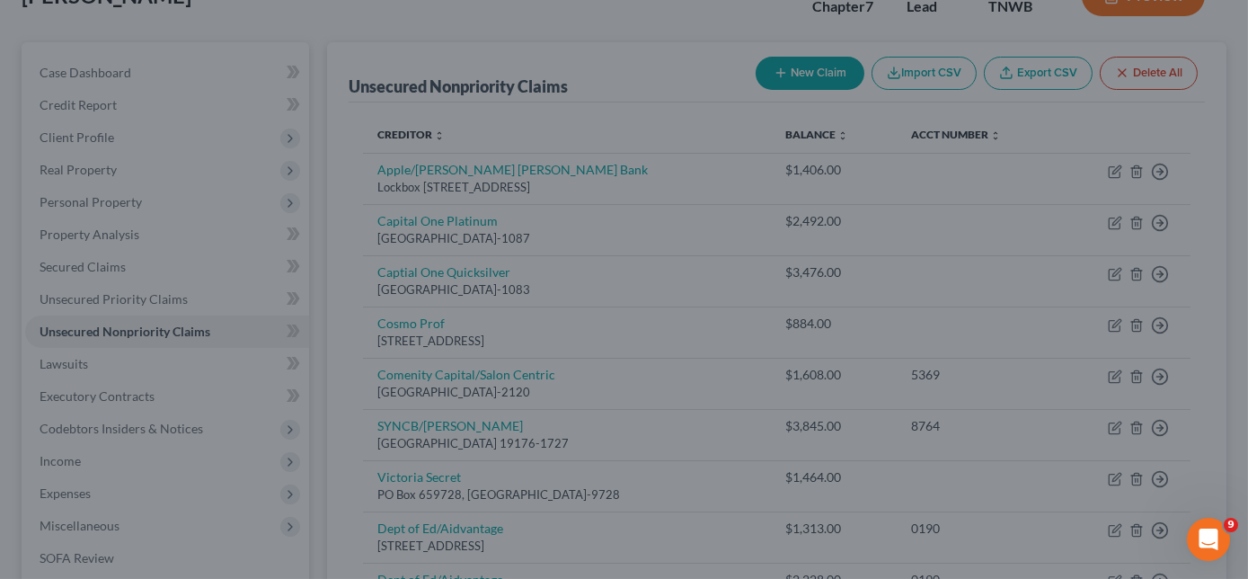
type input "0"
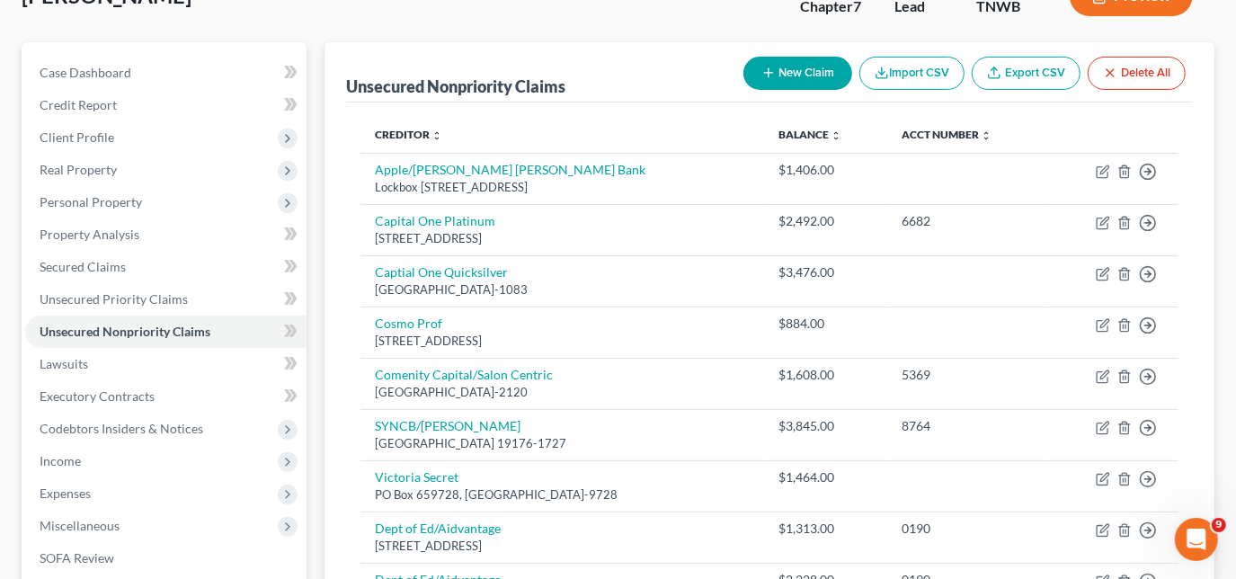
click at [791, 76] on button "New Claim" at bounding box center [797, 73] width 109 height 33
select select "0"
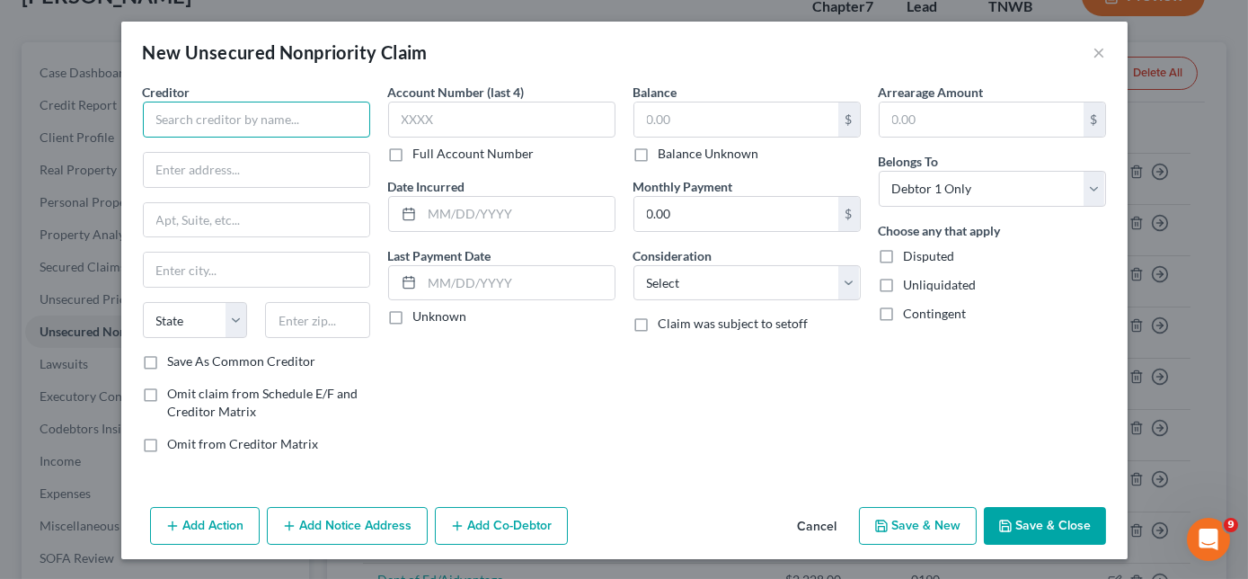
click at [332, 128] on input "text" at bounding box center [256, 120] width 227 height 36
type input "Credit Card FB&T"
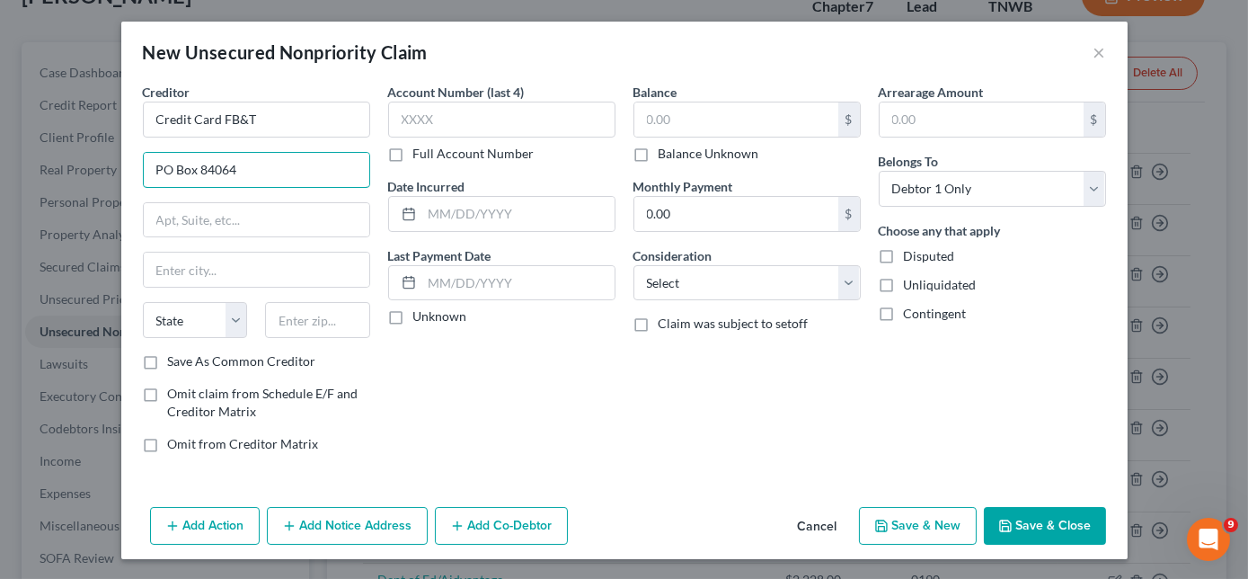
type input "PO Box 84064"
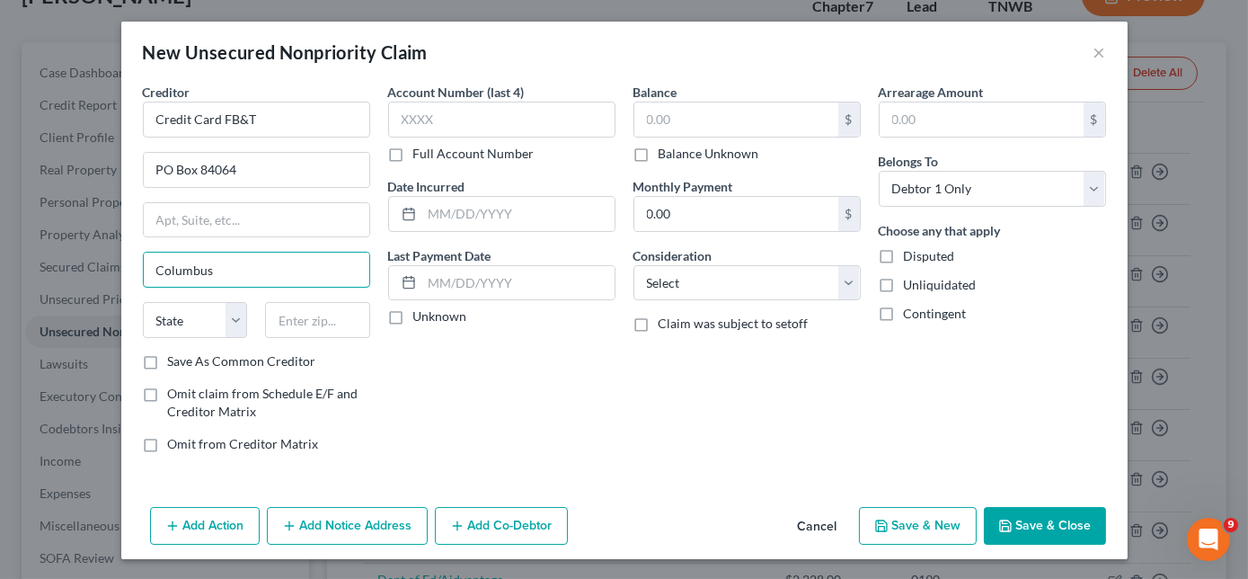
type input "Columbus"
select select "10"
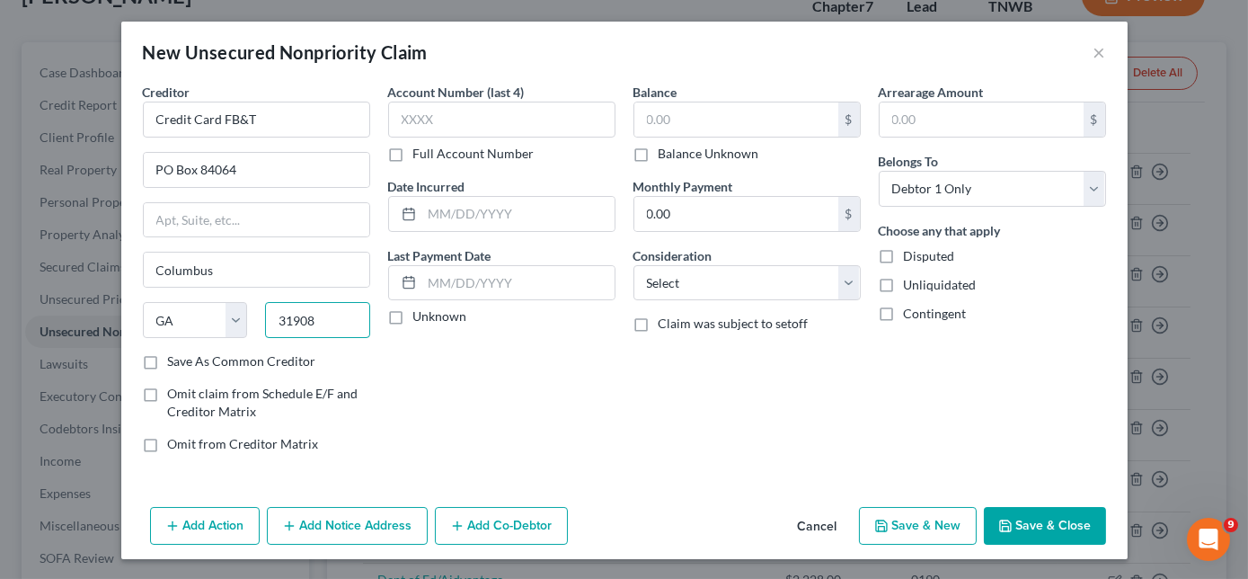
type input "31908"
type input "5409"
type input "1,241.00"
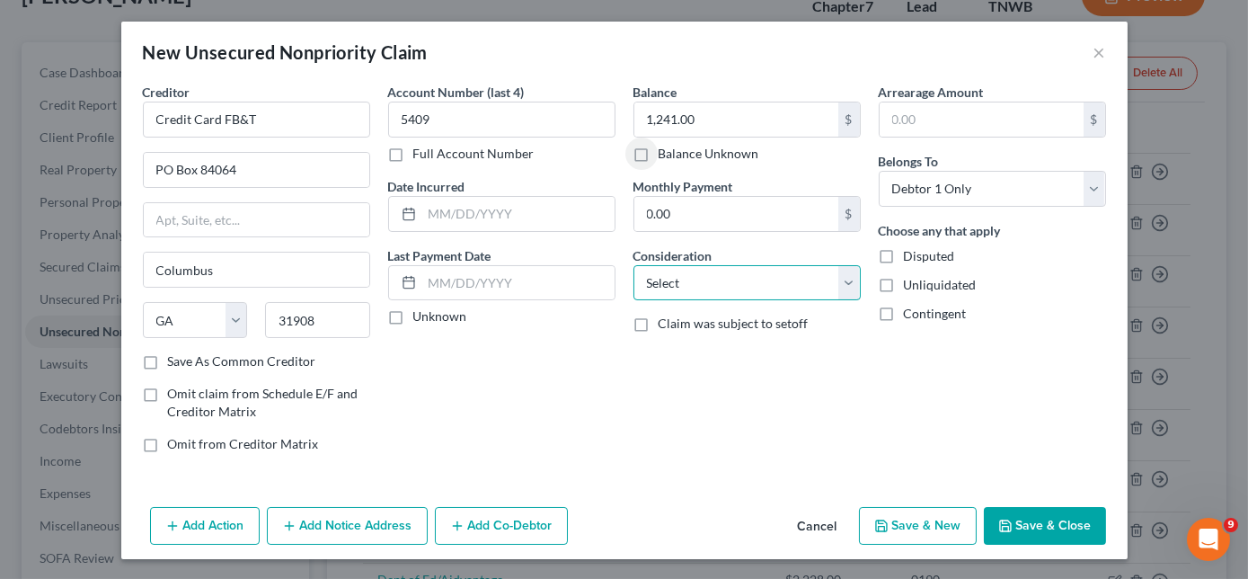
drag, startPoint x: 719, startPoint y: 297, endPoint x: 709, endPoint y: 291, distance: 11.7
click at [719, 297] on select "Select Cable / Satellite Services Collection Agency Credit Card Debt Debt Couns…" at bounding box center [747, 283] width 227 height 36
select select "2"
click at [634, 265] on select "Select Cable / Satellite Services Collection Agency Credit Card Debt Debt Couns…" at bounding box center [747, 283] width 227 height 36
drag, startPoint x: 1055, startPoint y: 525, endPoint x: 1052, endPoint y: 504, distance: 20.8
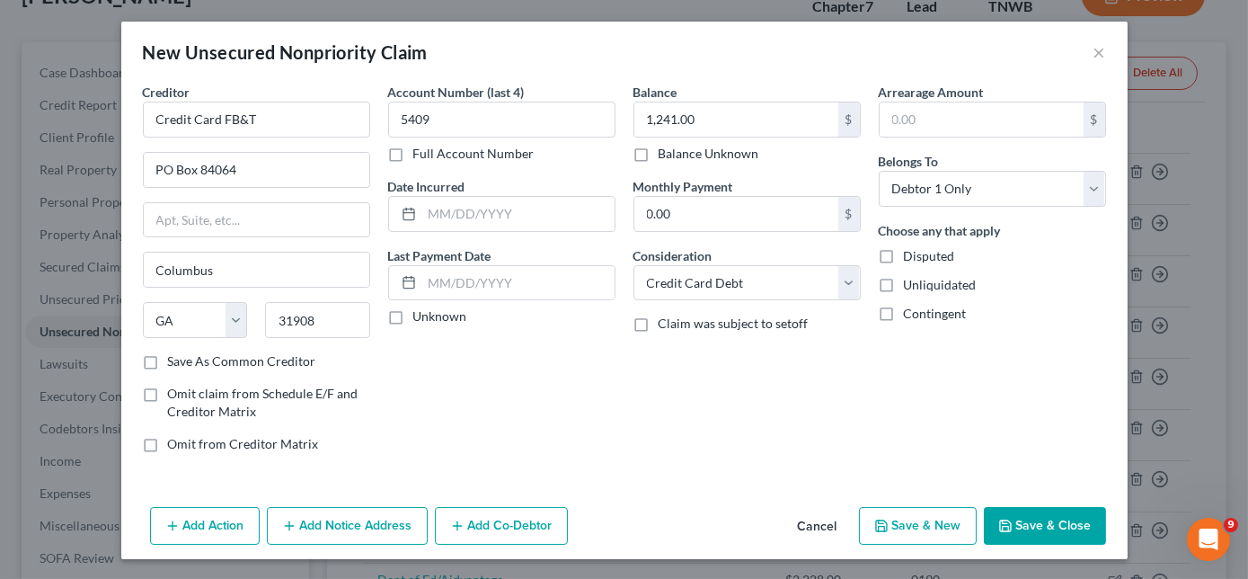
click at [1054, 525] on button "Save & Close" at bounding box center [1045, 526] width 122 height 38
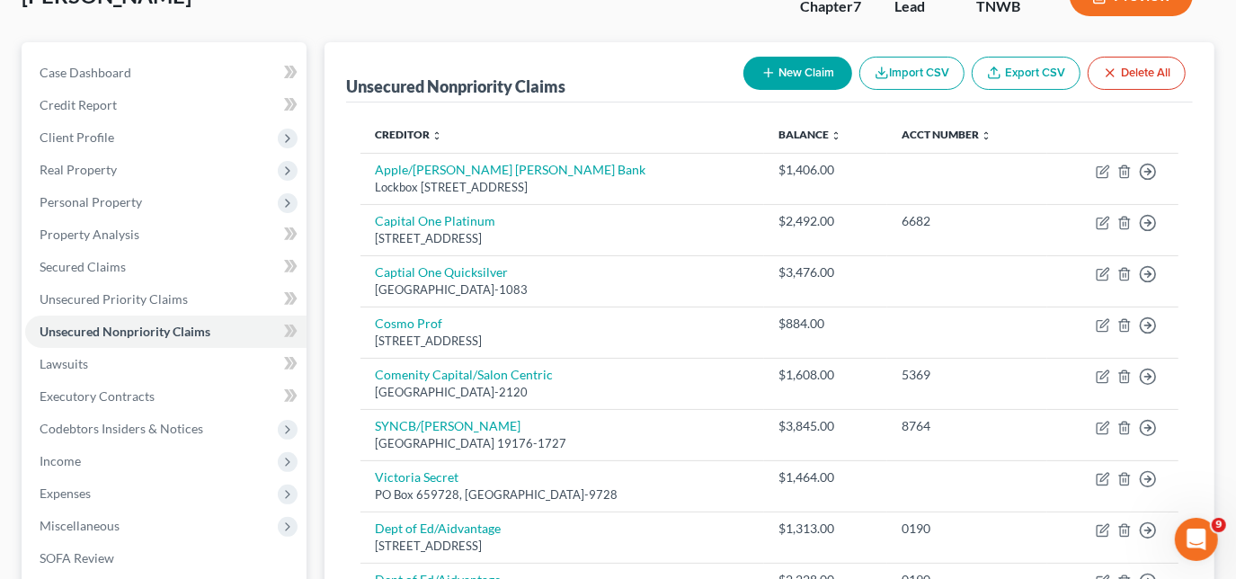
click at [812, 74] on button "New Claim" at bounding box center [797, 73] width 109 height 33
select select "0"
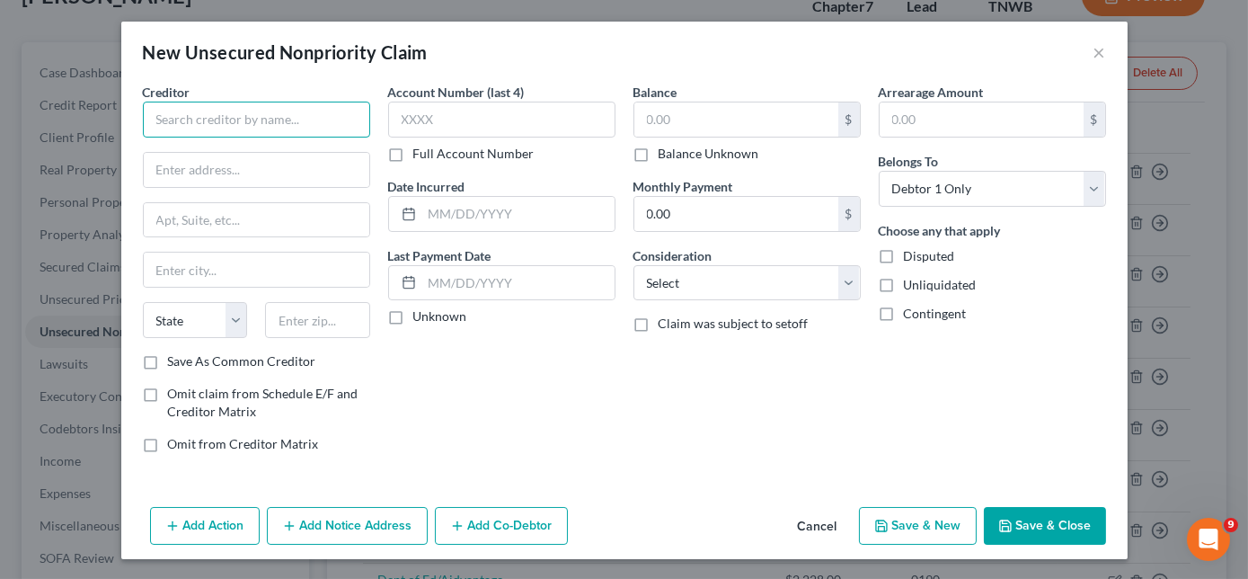
drag, startPoint x: 278, startPoint y: 118, endPoint x: 286, endPoint y: 104, distance: 15.7
click at [281, 115] on input "text" at bounding box center [256, 120] width 227 height 36
type input "Ally Credit Card"
type input "PO Box 9222"
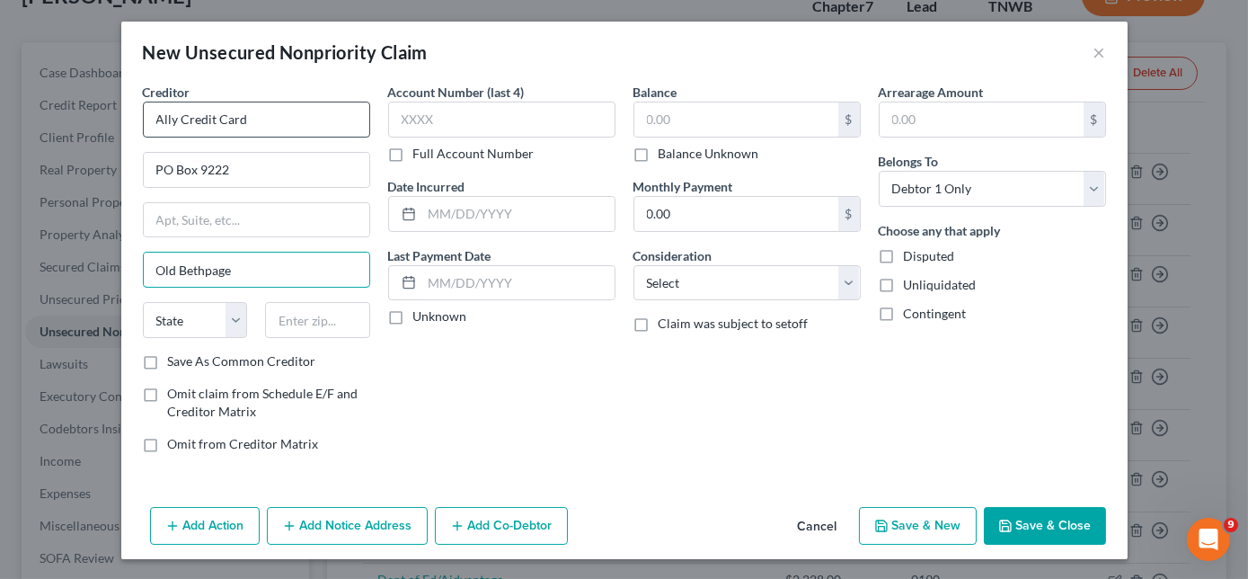
type input "Old Bethpage"
click at [273, 277] on input "Old Bethpage" at bounding box center [257, 270] width 226 height 34
select select "35"
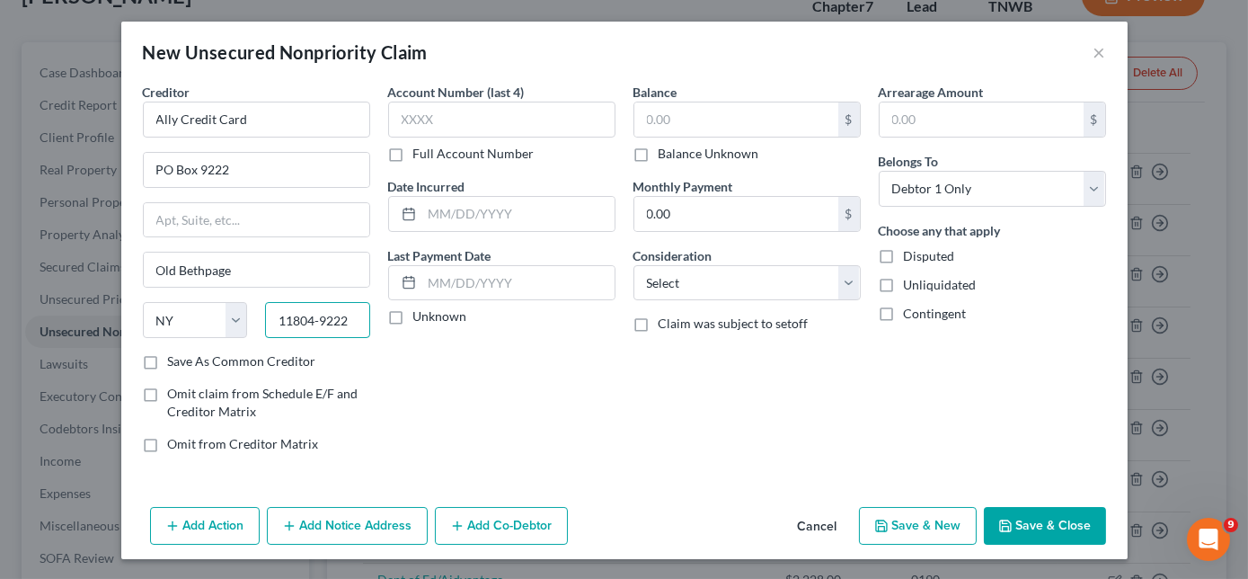
type input "11804-9222"
type input "1491"
type input "1,797.00"
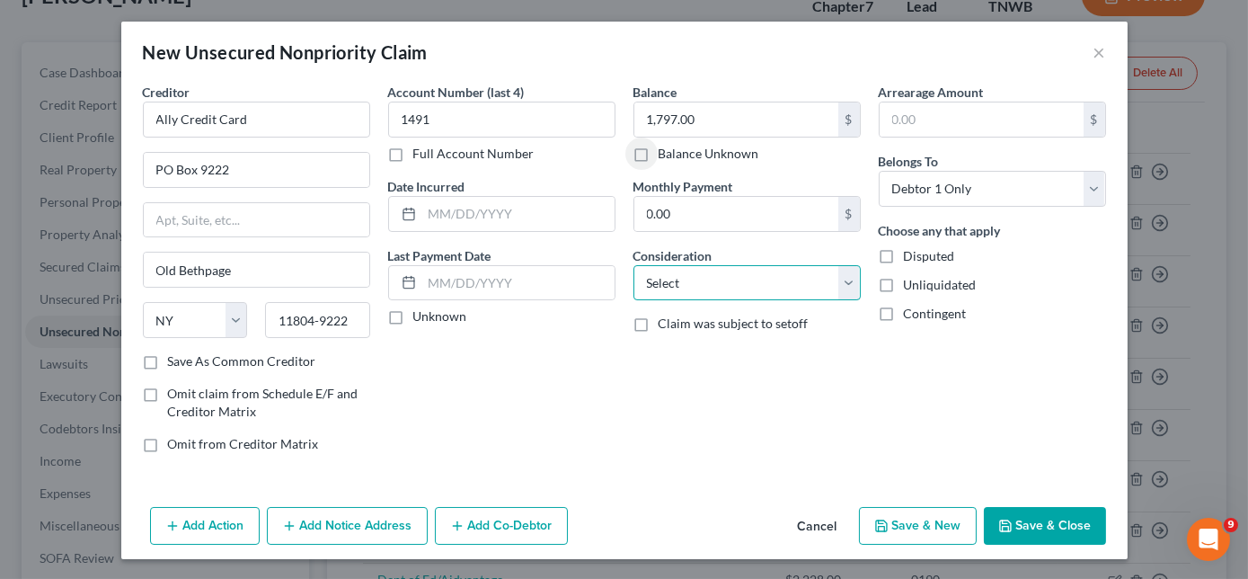
click at [746, 285] on select "Select Cable / Satellite Services Collection Agency Credit Card Debt Debt Couns…" at bounding box center [747, 283] width 227 height 36
select select "2"
click at [634, 265] on select "Select Cable / Satellite Services Collection Agency Credit Card Debt Debt Couns…" at bounding box center [747, 283] width 227 height 36
click at [992, 512] on button "Save & Close" at bounding box center [1045, 526] width 122 height 38
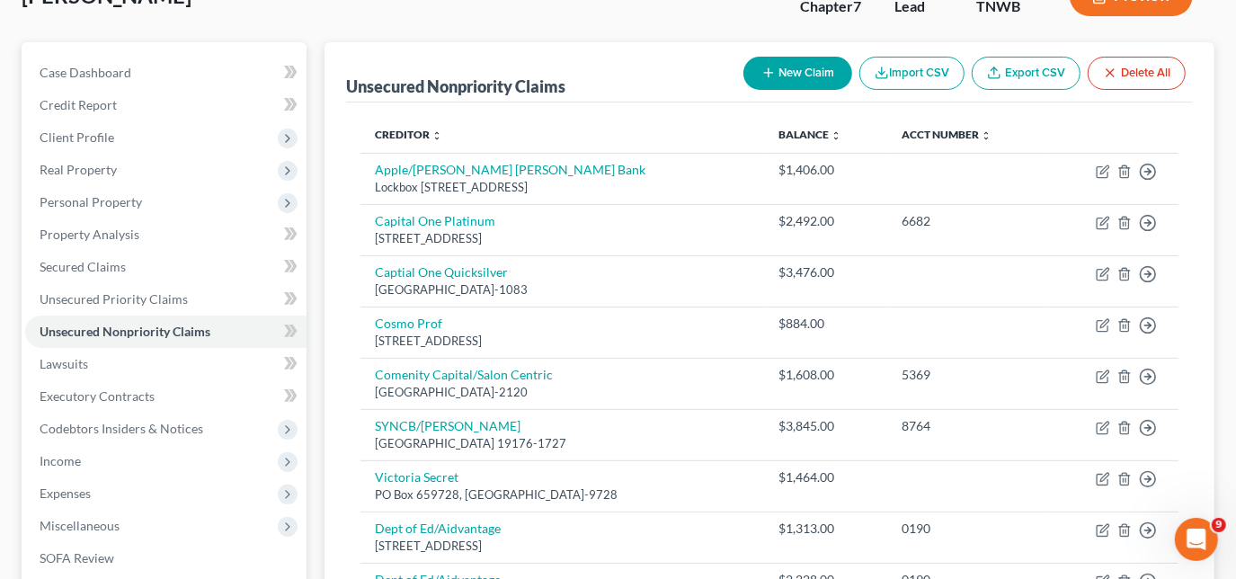
click at [829, 65] on button "New Claim" at bounding box center [797, 73] width 109 height 33
select select "0"
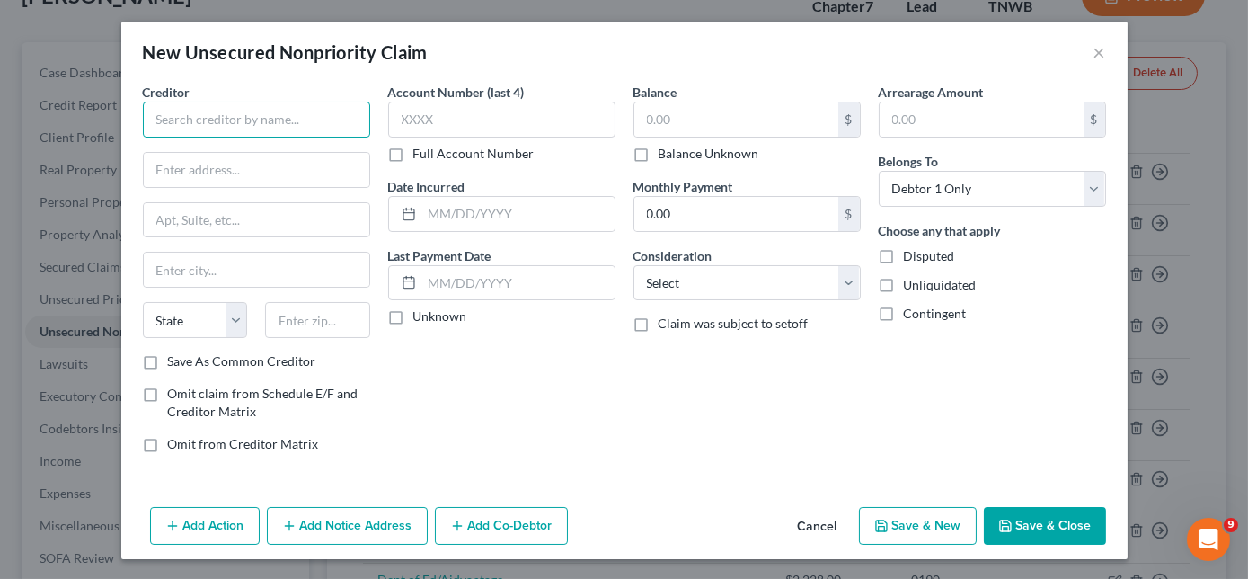
click at [266, 117] on input "text" at bounding box center [256, 120] width 227 height 36
type input "Credit One Bank"
type input "PO Box 98873"
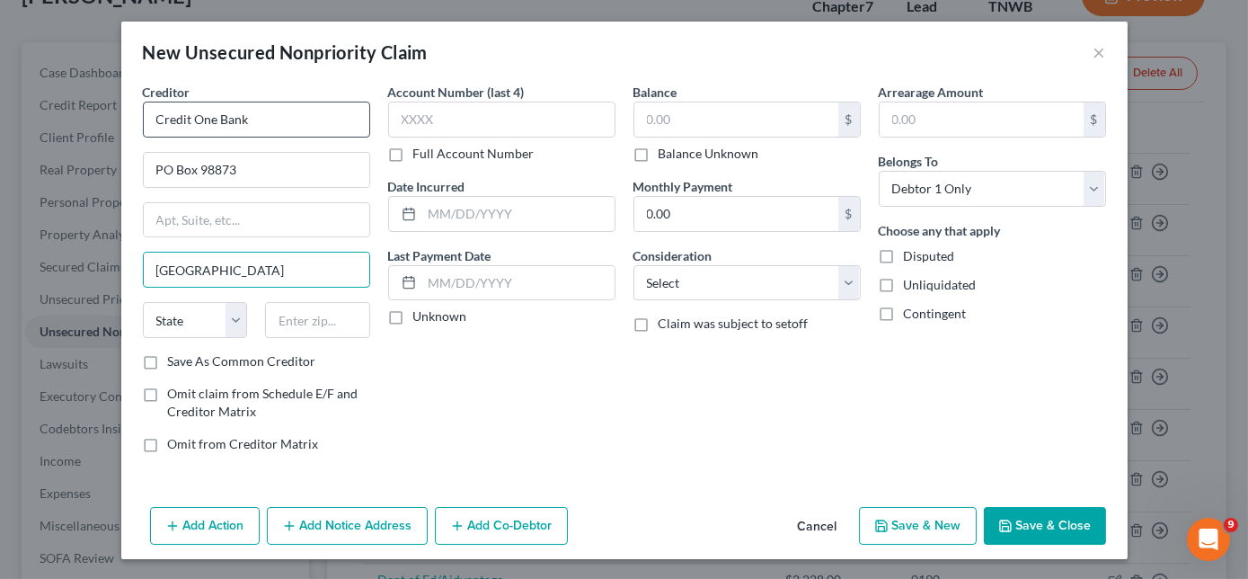
type input "[GEOGRAPHIC_DATA]"
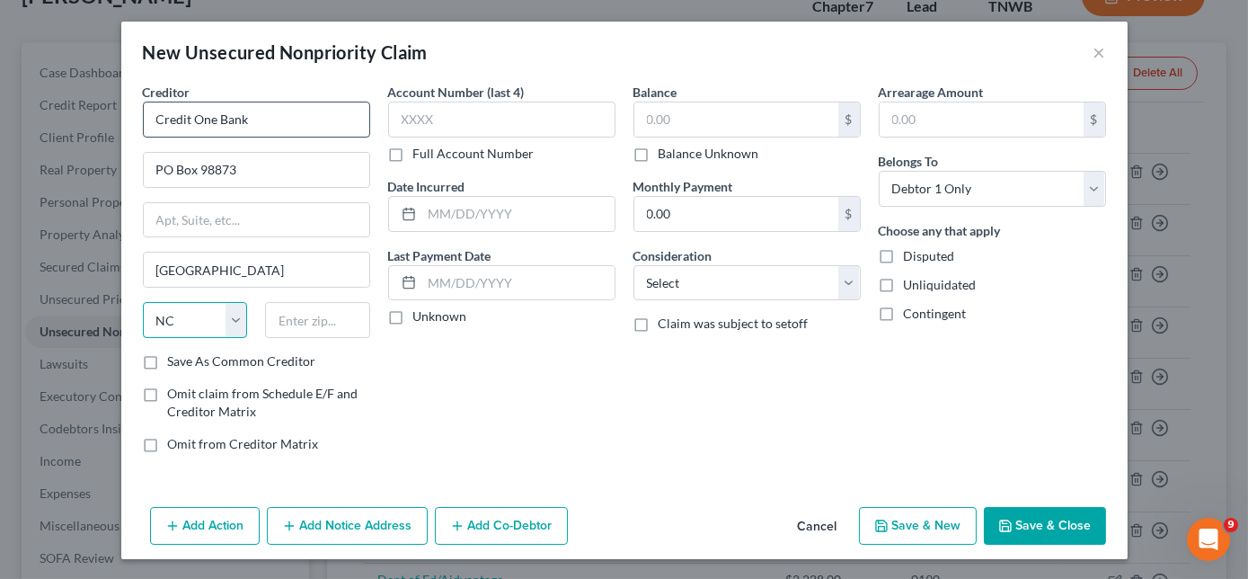
select select "31"
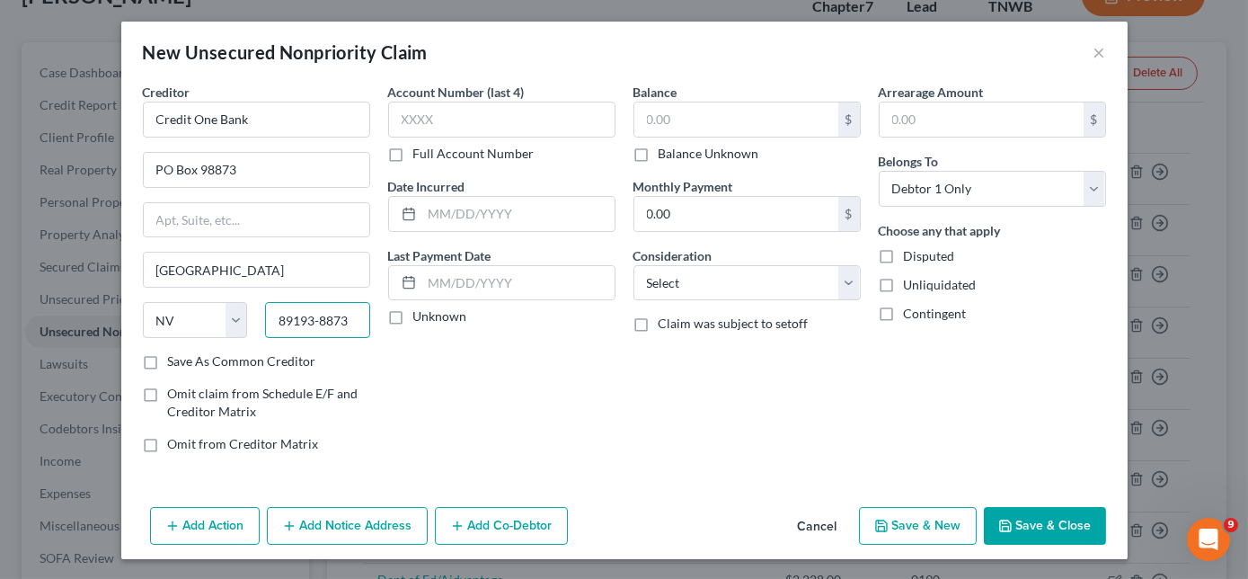
type input "89193-8873"
type input "2672"
type input "1,300.00"
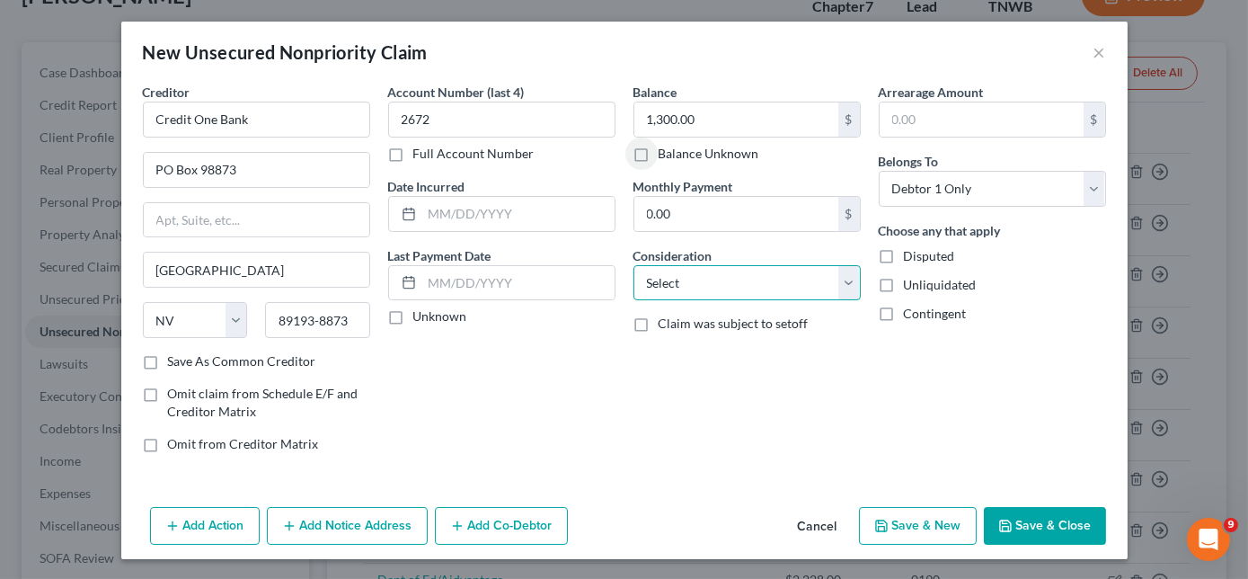
click at [654, 285] on select "Select Cable / Satellite Services Collection Agency Credit Card Debt Debt Couns…" at bounding box center [747, 283] width 227 height 36
select select "2"
click at [634, 265] on select "Select Cable / Satellite Services Collection Agency Credit Card Debt Debt Couns…" at bounding box center [747, 283] width 227 height 36
click at [1028, 515] on button "Save & Close" at bounding box center [1045, 526] width 122 height 38
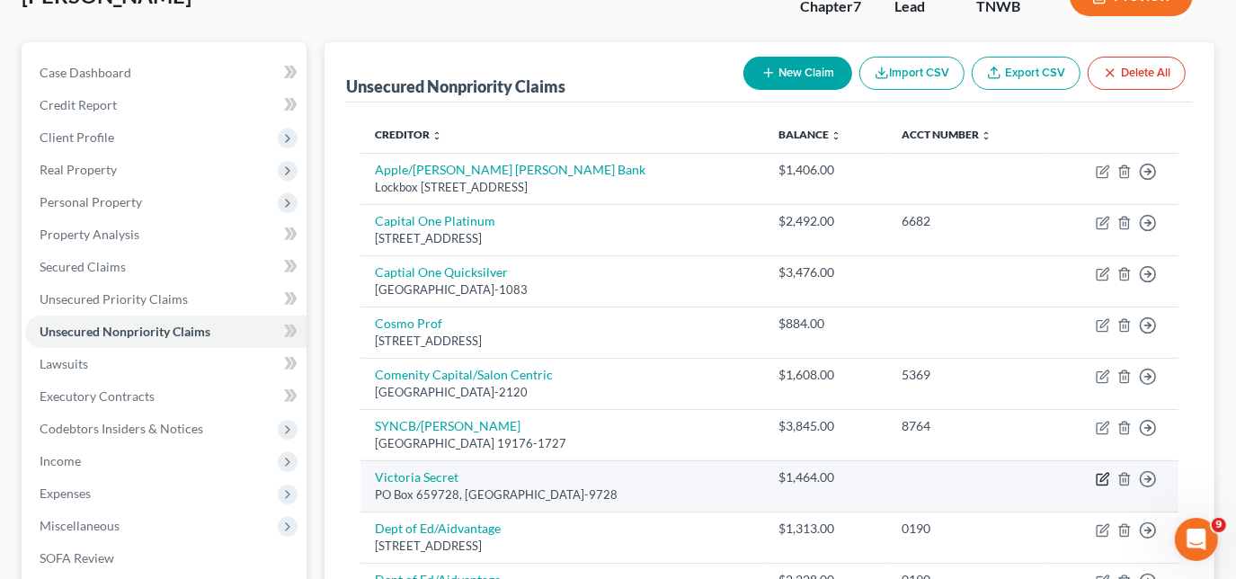
click at [1097, 472] on icon "button" at bounding box center [1102, 479] width 14 height 14
select select "45"
select select "2"
select select "0"
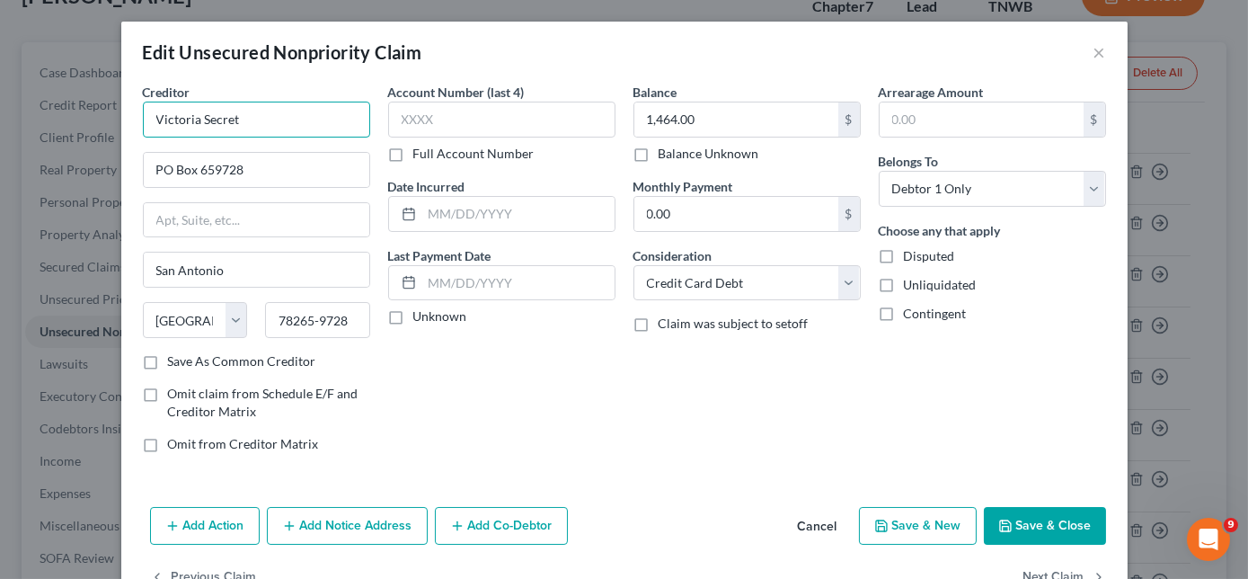
click at [145, 118] on input "Victoria Secret" at bounding box center [256, 120] width 227 height 36
type input "Comenity/Victoria Secret"
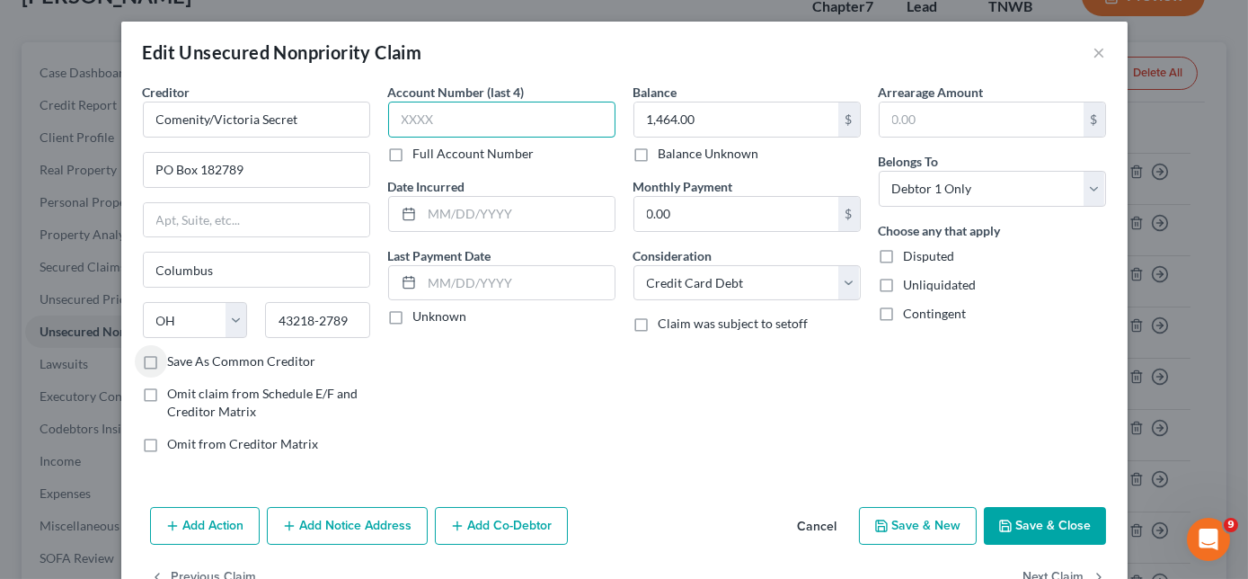
click at [417, 112] on input "text" at bounding box center [501, 120] width 227 height 36
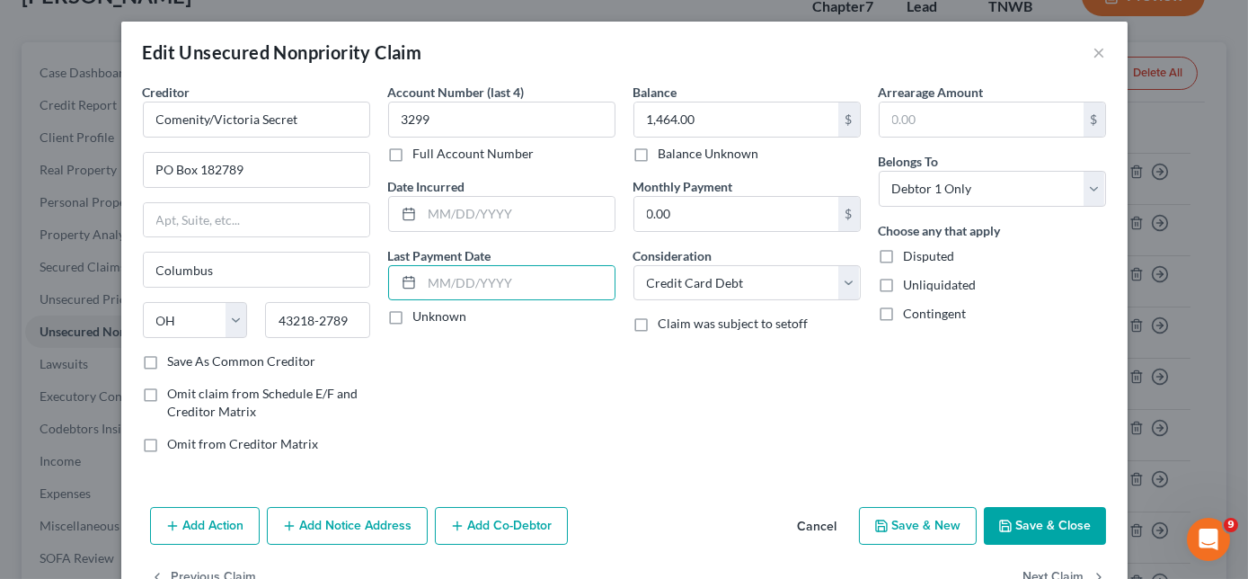
click at [1031, 518] on button "Save & Close" at bounding box center [1045, 526] width 122 height 38
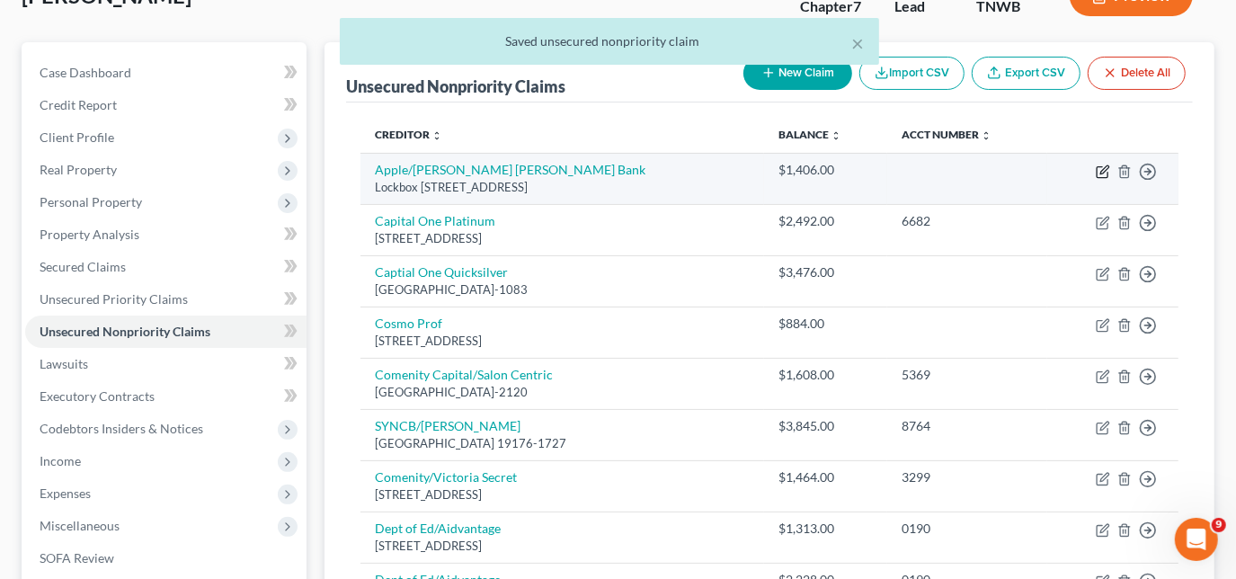
click at [1097, 174] on icon "button" at bounding box center [1101, 172] width 11 height 11
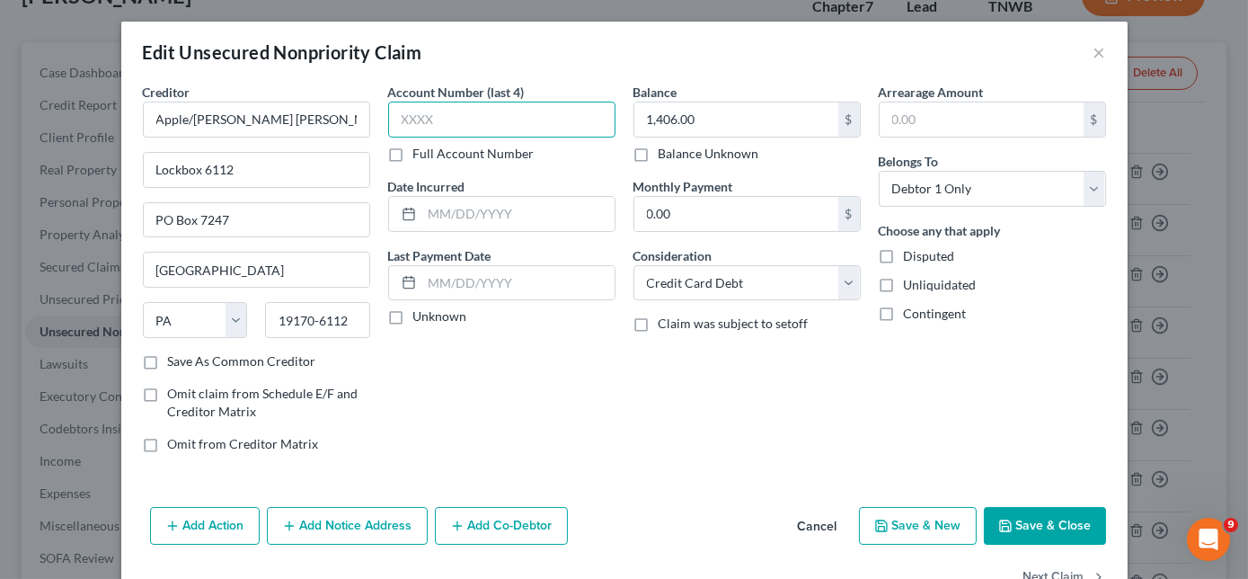
click at [518, 128] on input "text" at bounding box center [501, 120] width 227 height 36
click at [1051, 516] on button "Save & Close" at bounding box center [1045, 526] width 122 height 38
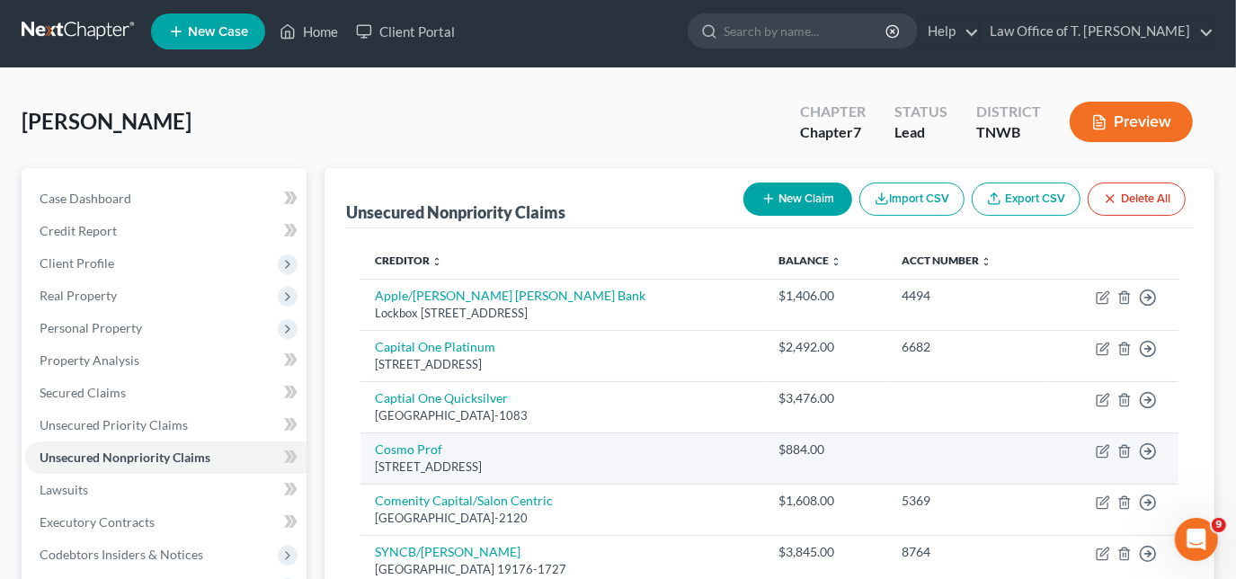
scroll to position [0, 0]
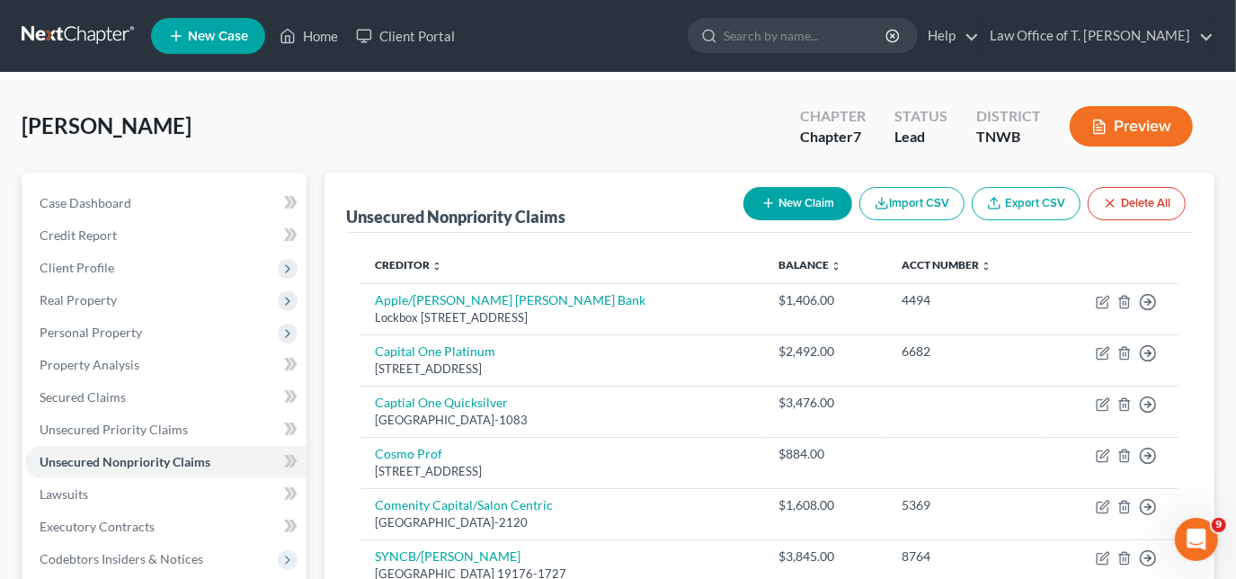
click at [780, 199] on button "New Claim" at bounding box center [797, 203] width 109 height 33
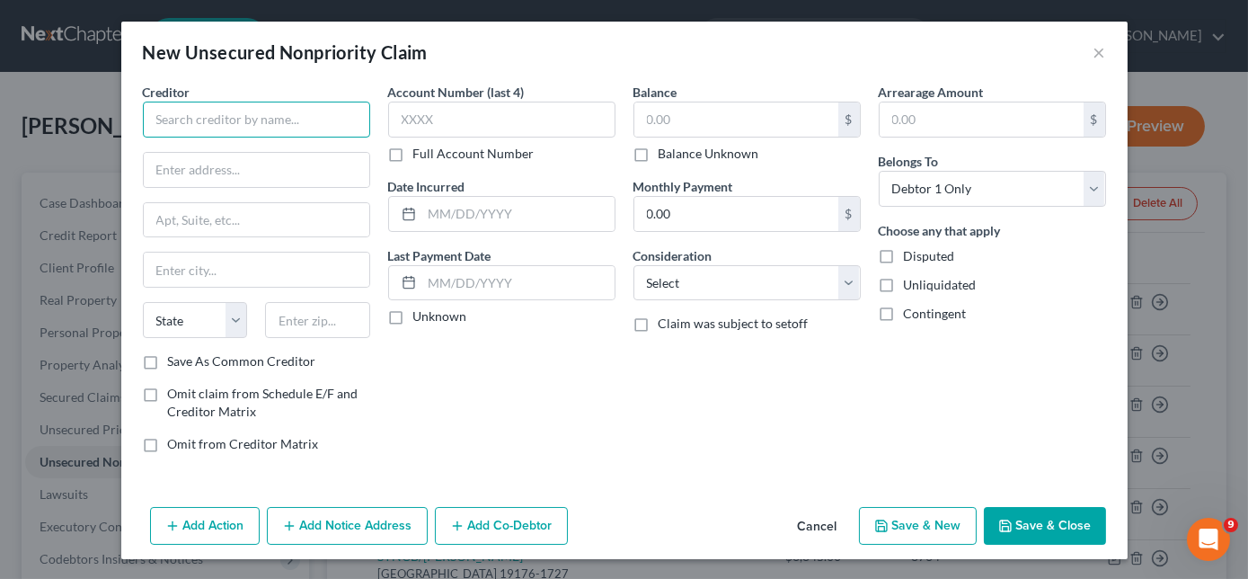
click at [311, 128] on input "text" at bounding box center [256, 120] width 227 height 36
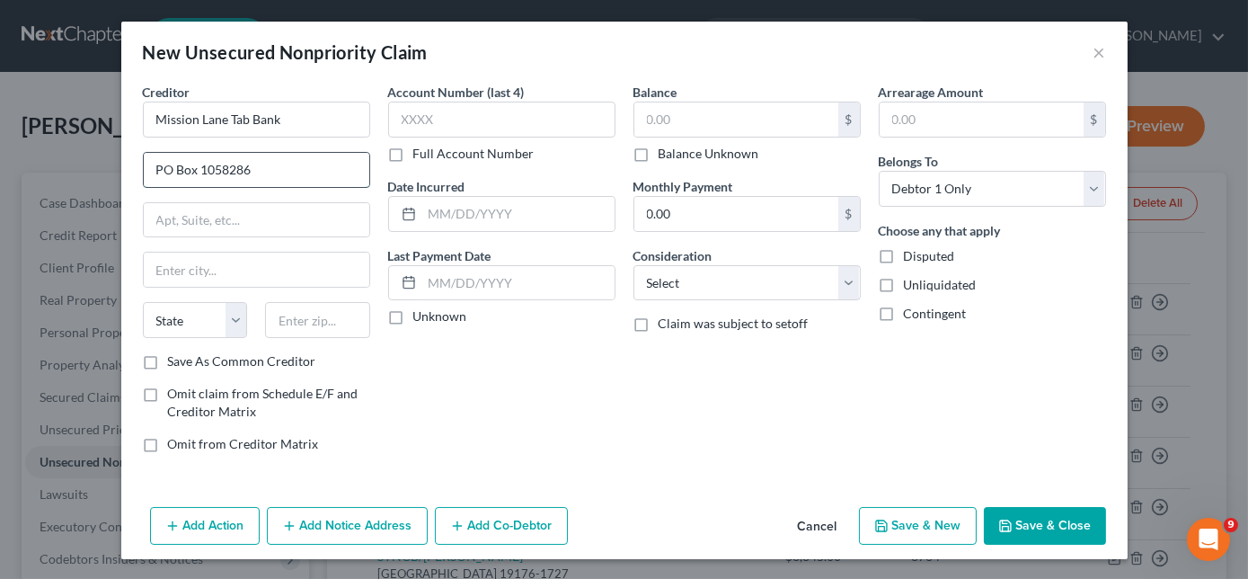
click at [225, 169] on input "PO Box 1058286" at bounding box center [257, 170] width 226 height 34
click at [233, 266] on input "text" at bounding box center [257, 270] width 226 height 34
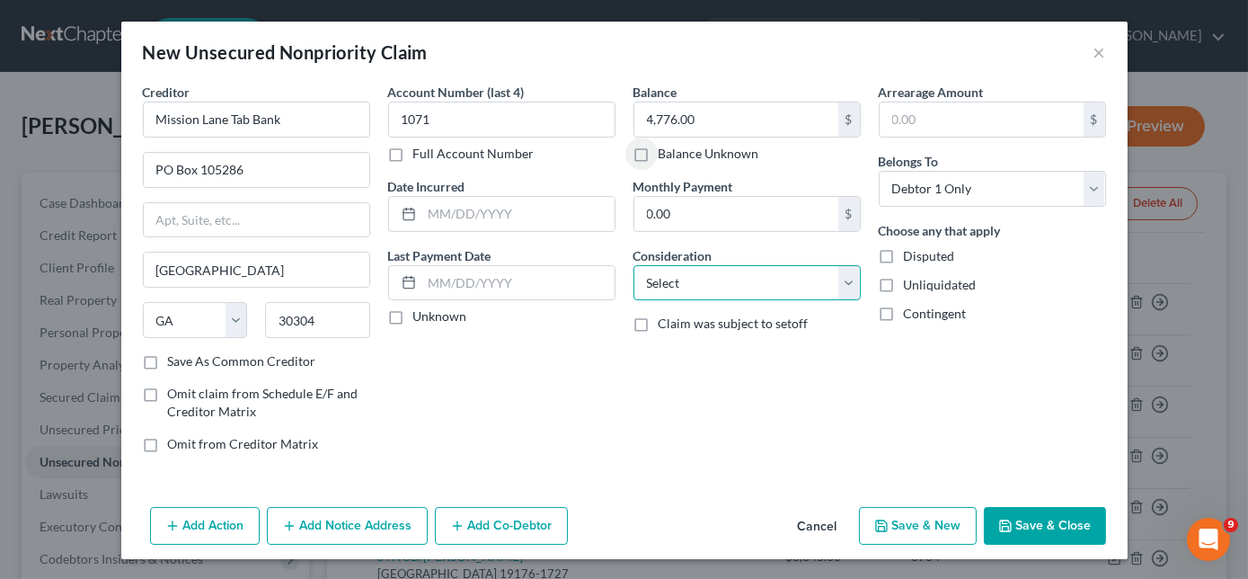
click at [731, 292] on select "Select Cable / Satellite Services Collection Agency Credit Card Debt Debt Couns…" at bounding box center [747, 283] width 227 height 36
click at [634, 265] on select "Select Cable / Satellite Services Collection Agency Credit Card Debt Debt Couns…" at bounding box center [747, 283] width 227 height 36
click at [1020, 518] on button "Save & Close" at bounding box center [1045, 526] width 122 height 38
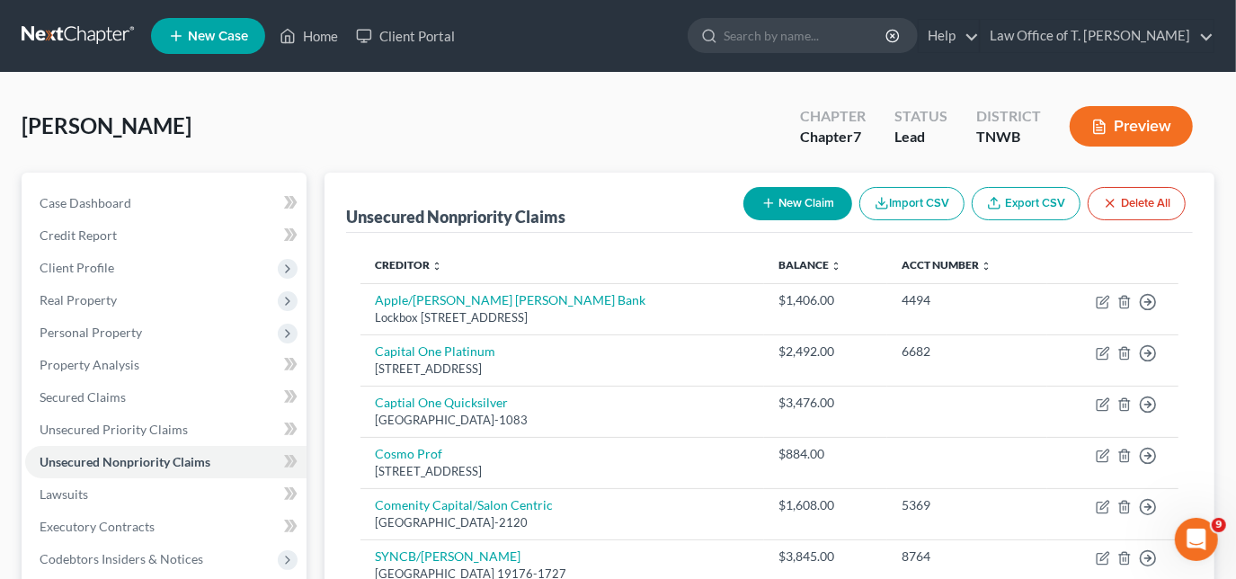
click at [823, 210] on button "New Claim" at bounding box center [797, 203] width 109 height 33
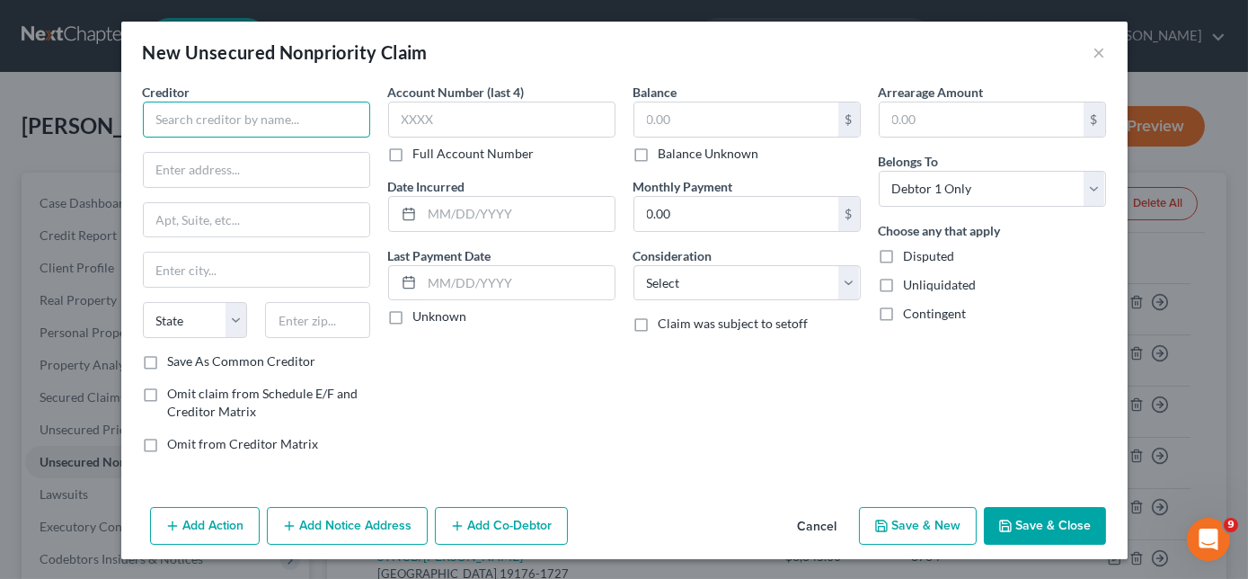
click at [326, 134] on input "text" at bounding box center [256, 120] width 227 height 36
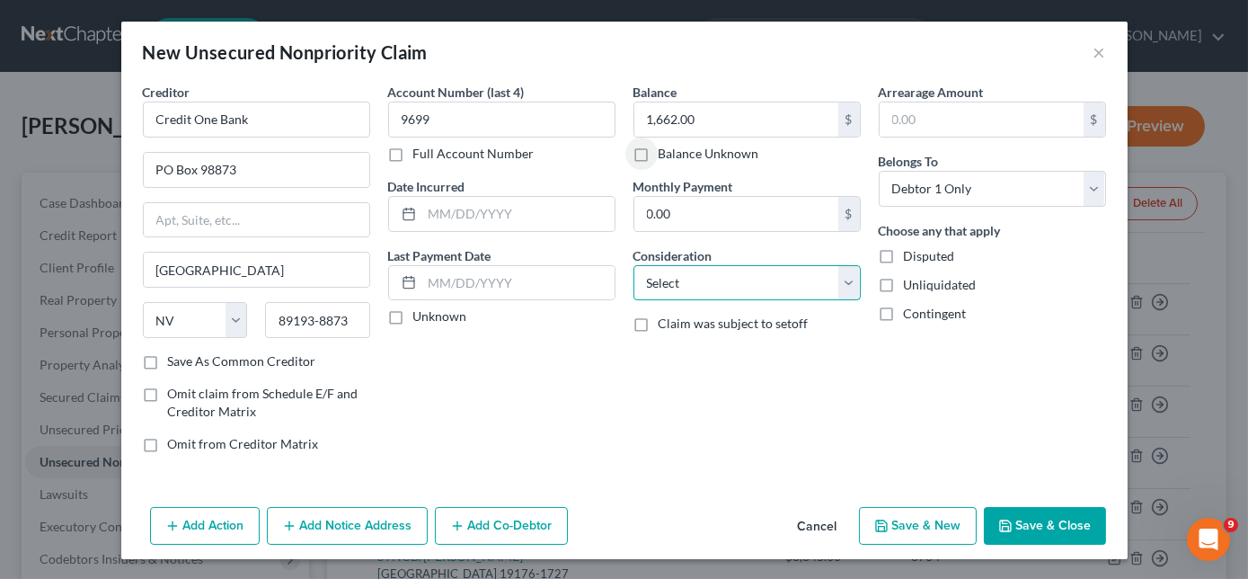
click at [699, 290] on select "Select Cable / Satellite Services Collection Agency Credit Card Debt Debt Couns…" at bounding box center [747, 283] width 227 height 36
click at [634, 265] on select "Select Cable / Satellite Services Collection Agency Credit Card Debt Debt Couns…" at bounding box center [747, 283] width 227 height 36
click at [1049, 507] on button "Save & Close" at bounding box center [1045, 526] width 122 height 38
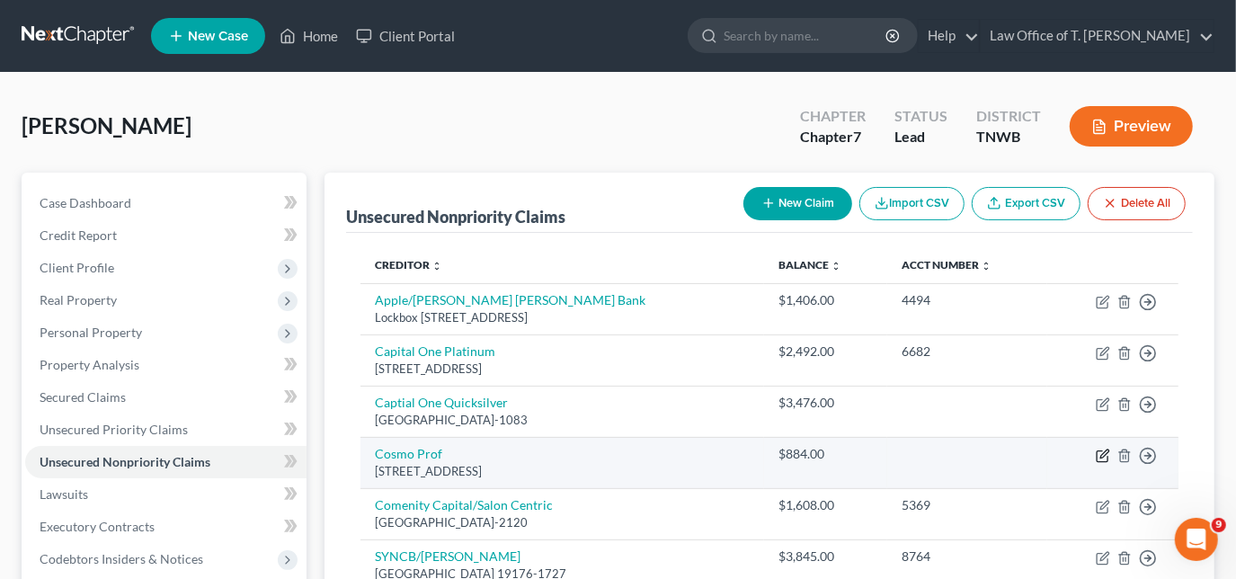
click at [1107, 449] on icon "button" at bounding box center [1102, 455] width 14 height 14
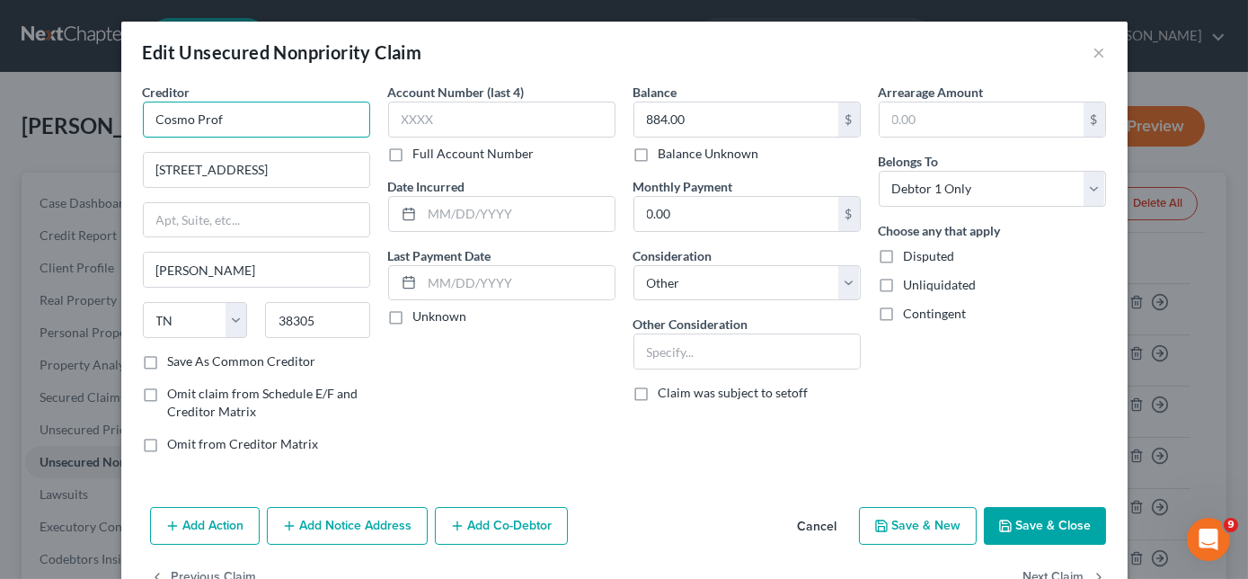
click at [150, 116] on input "Cosmo Prof" at bounding box center [256, 120] width 227 height 36
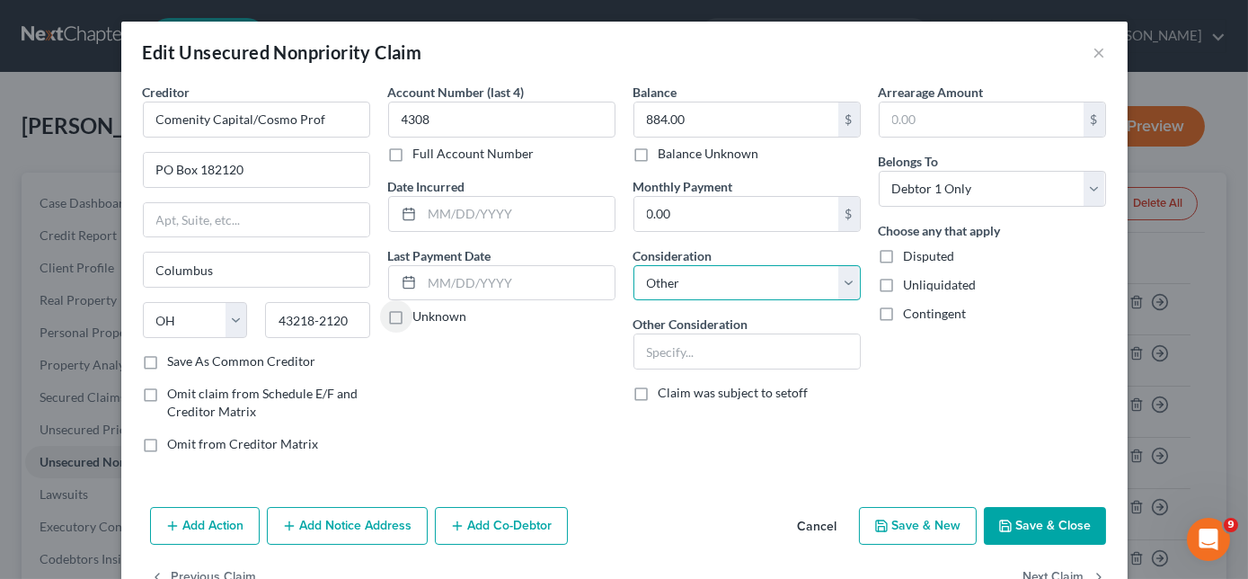
click at [750, 285] on select "Select Cable / Satellite Services Collection Agency Credit Card Debt Debt Couns…" at bounding box center [747, 283] width 227 height 36
click at [634, 265] on select "Select Cable / Satellite Services Collection Agency Credit Card Debt Debt Couns…" at bounding box center [747, 283] width 227 height 36
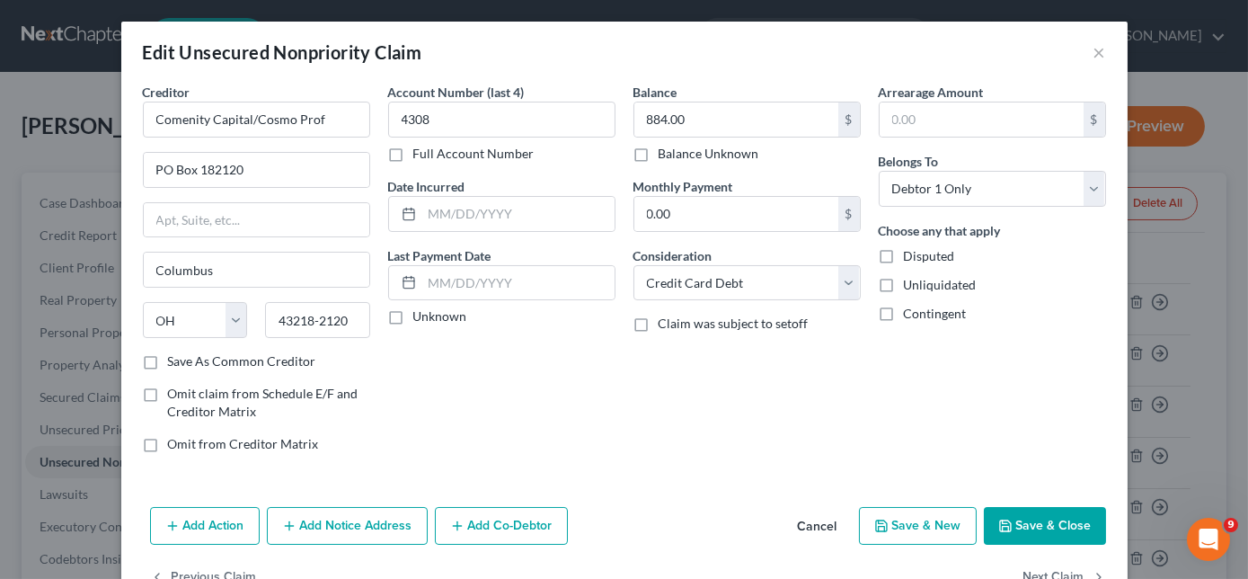
click at [1032, 524] on button "Save & Close" at bounding box center [1045, 526] width 122 height 38
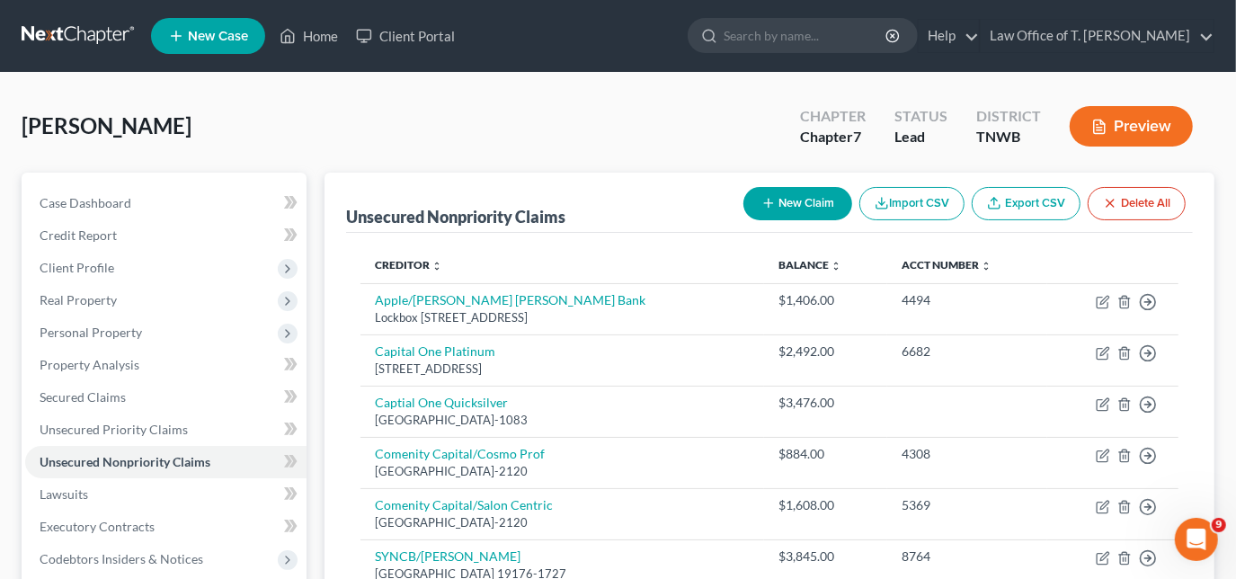
click at [798, 191] on button "New Claim" at bounding box center [797, 203] width 109 height 33
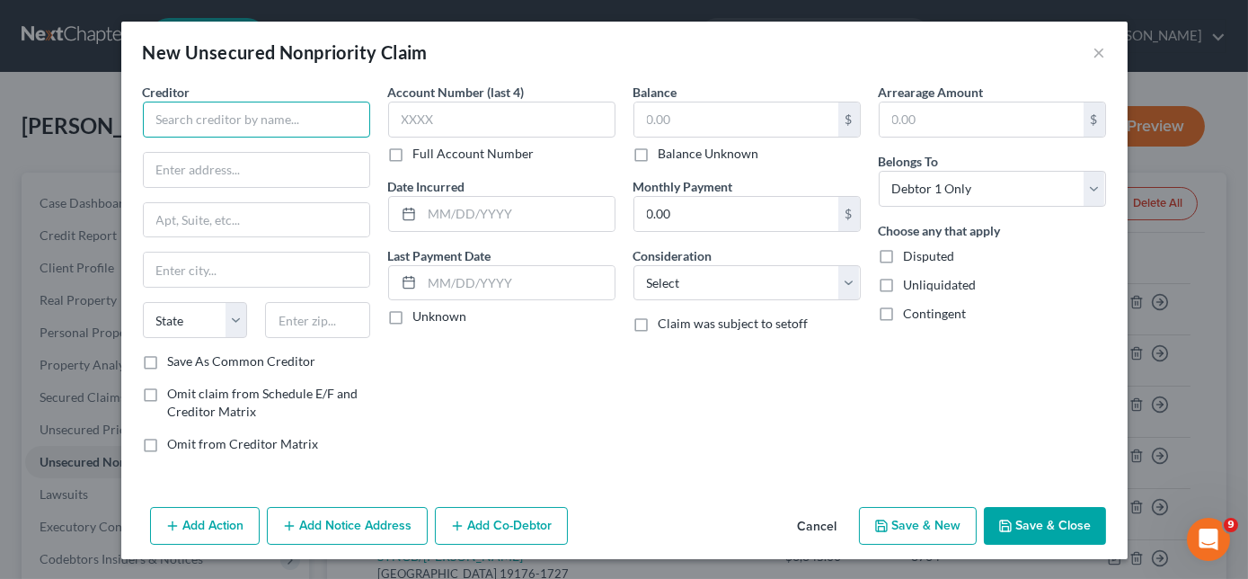
click at [334, 122] on input "text" at bounding box center [256, 120] width 227 height 36
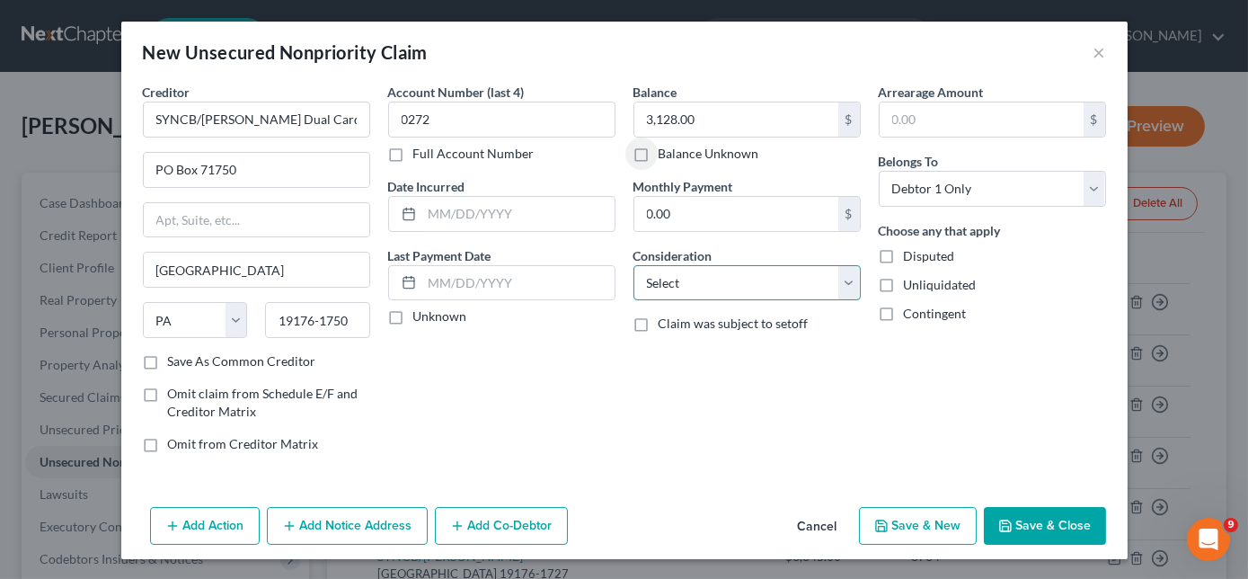
click at [716, 284] on select "Select Cable / Satellite Services Collection Agency Credit Card Debt Debt Couns…" at bounding box center [747, 283] width 227 height 36
click at [634, 265] on select "Select Cable / Satellite Services Collection Agency Credit Card Debt Debt Couns…" at bounding box center [747, 283] width 227 height 36
click at [1018, 516] on button "Save & Close" at bounding box center [1045, 526] width 122 height 38
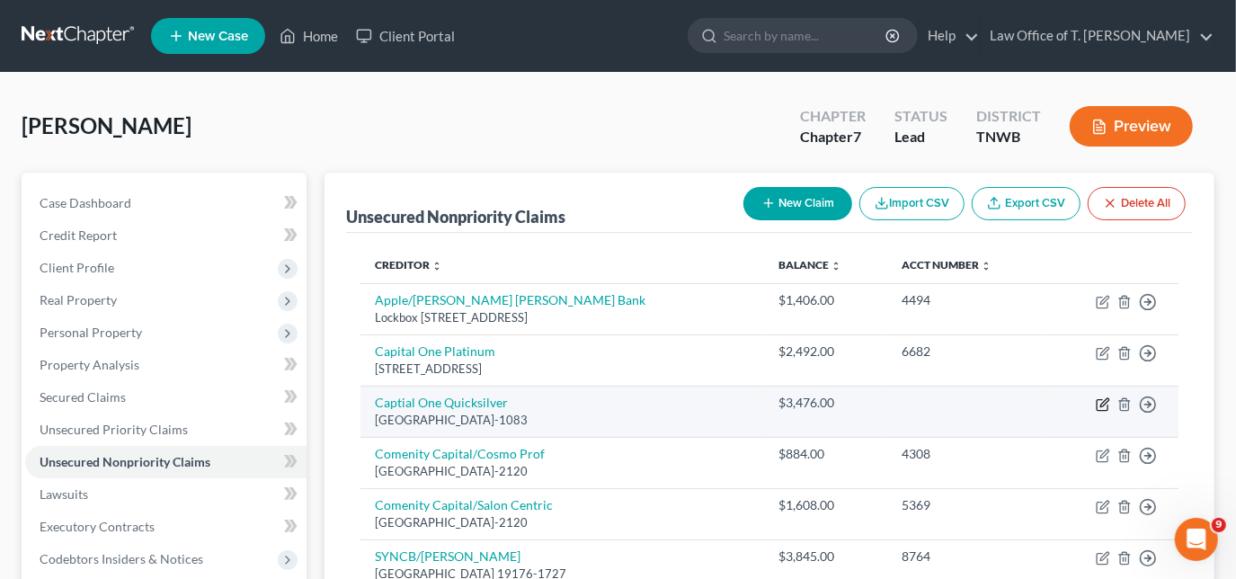
click at [1102, 403] on icon "button" at bounding box center [1102, 404] width 14 height 14
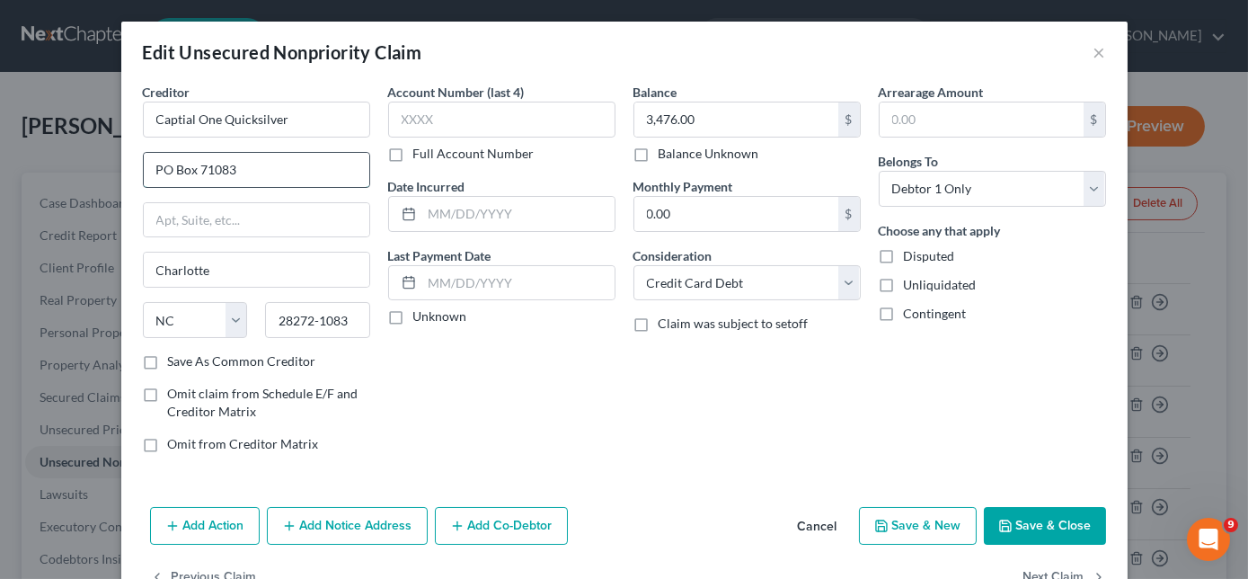
click at [310, 169] on input "PO Box 71083" at bounding box center [257, 170] width 226 height 34
click at [1023, 518] on button "Save & Close" at bounding box center [1045, 526] width 122 height 38
